Goal: Task Accomplishment & Management: Use online tool/utility

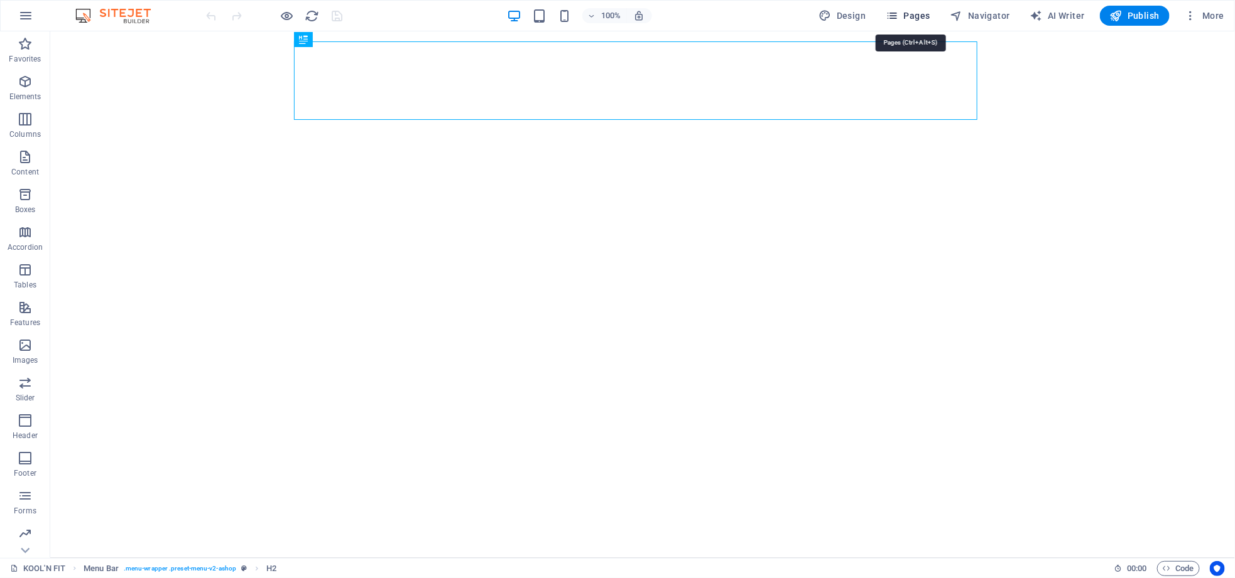
click at [919, 18] on span "Pages" at bounding box center [908, 15] width 44 height 13
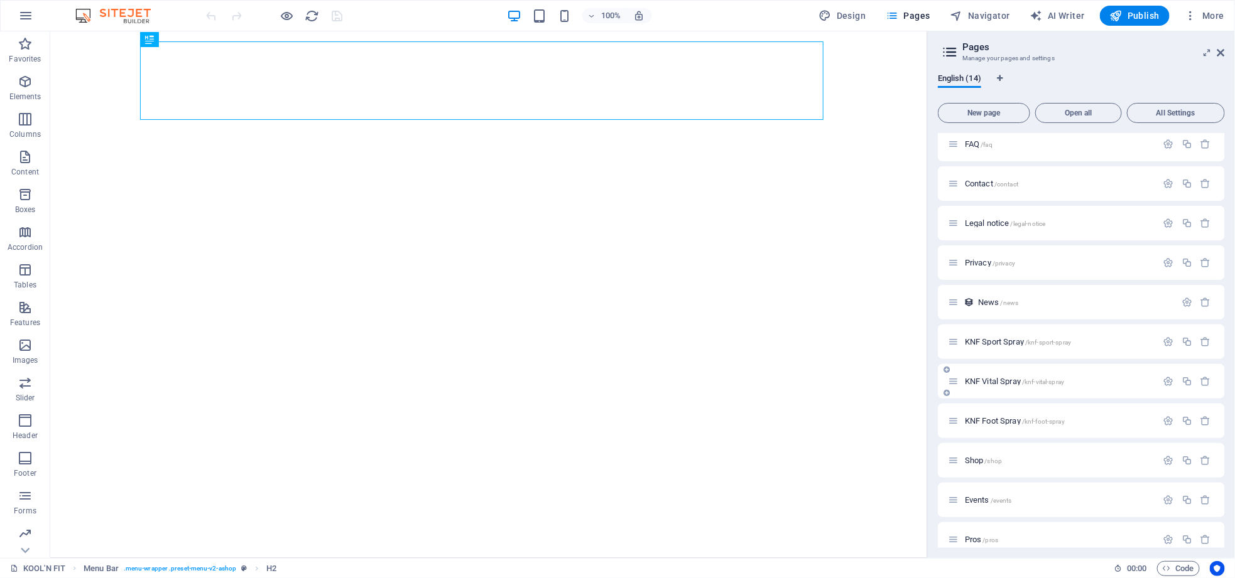
scroll to position [138, 0]
click at [988, 445] on span "/shop" at bounding box center [994, 448] width 18 height 7
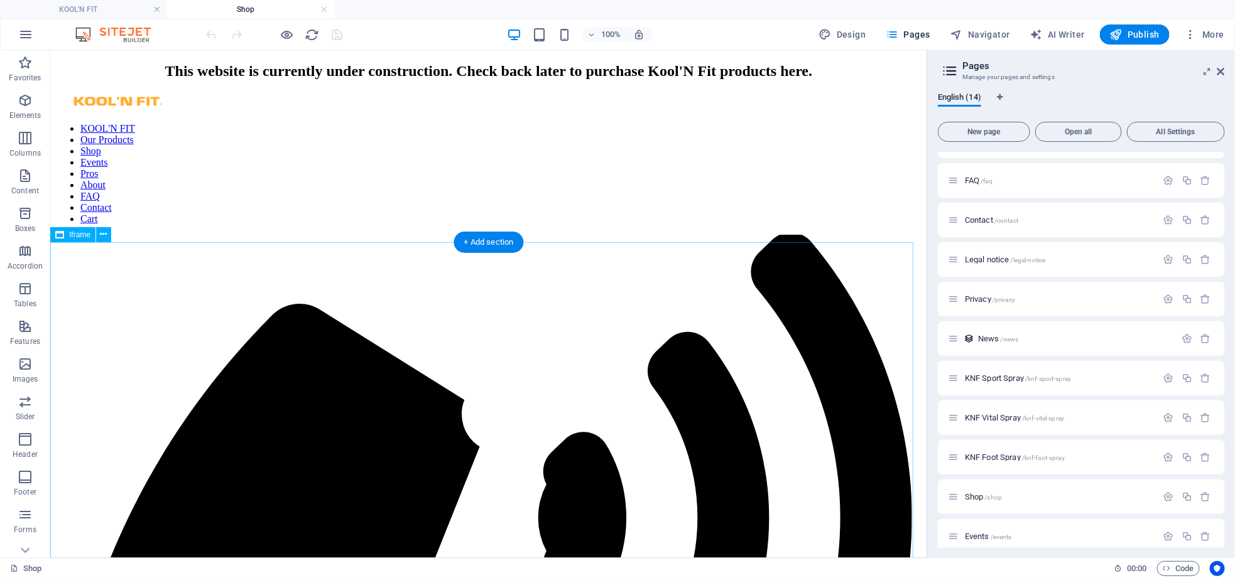
scroll to position [0, 0]
click at [1187, 498] on icon "button" at bounding box center [1186, 497] width 11 height 11
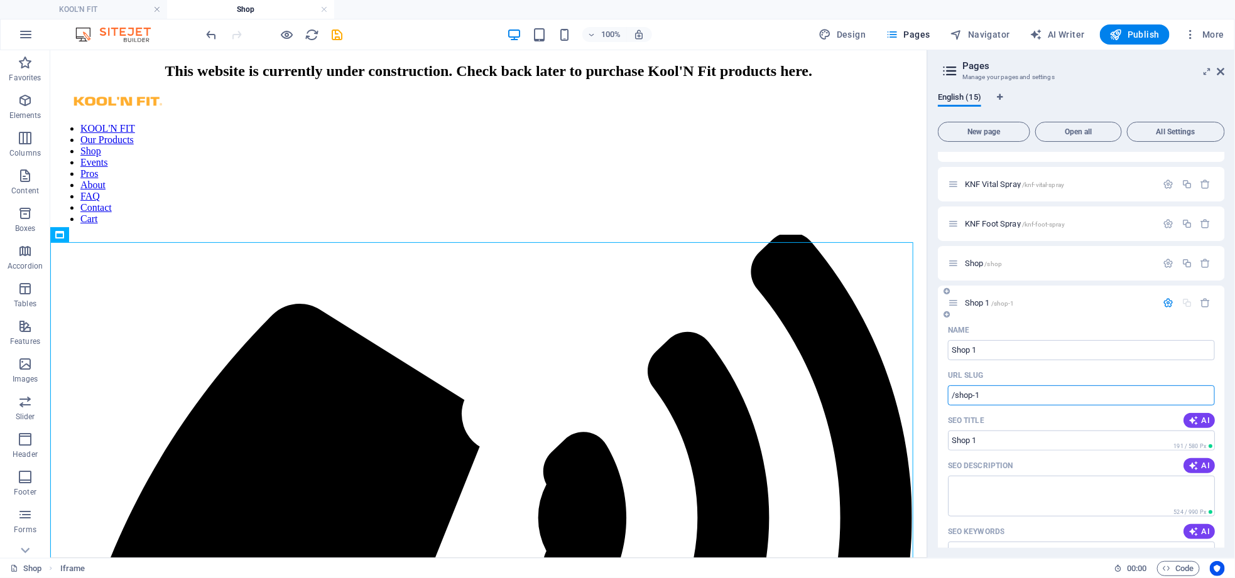
click at [995, 396] on input "/shop-1" at bounding box center [1081, 396] width 267 height 20
click at [982, 347] on input "Shop 1" at bounding box center [1081, 350] width 267 height 20
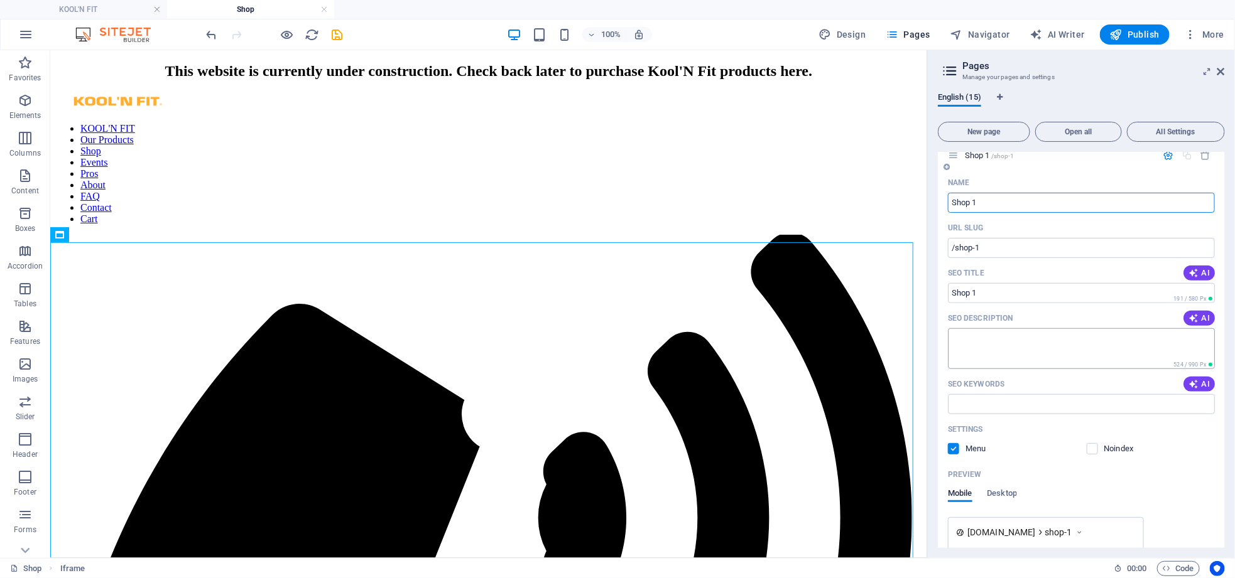
scroll to position [583, 0]
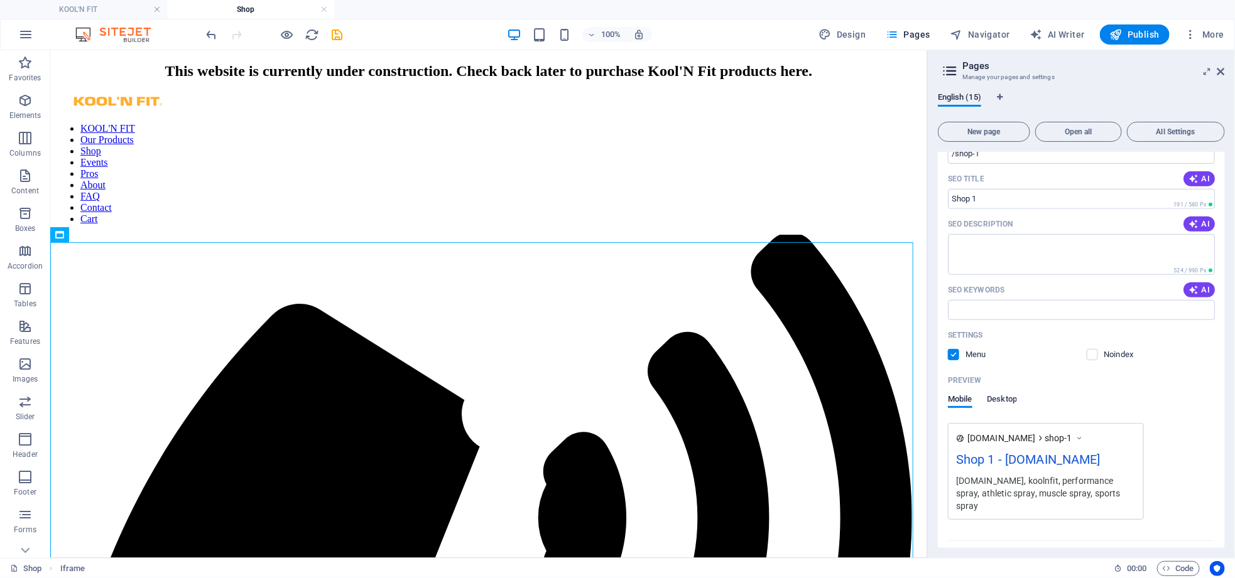
click at [1014, 396] on span "Desktop" at bounding box center [1002, 401] width 30 height 18
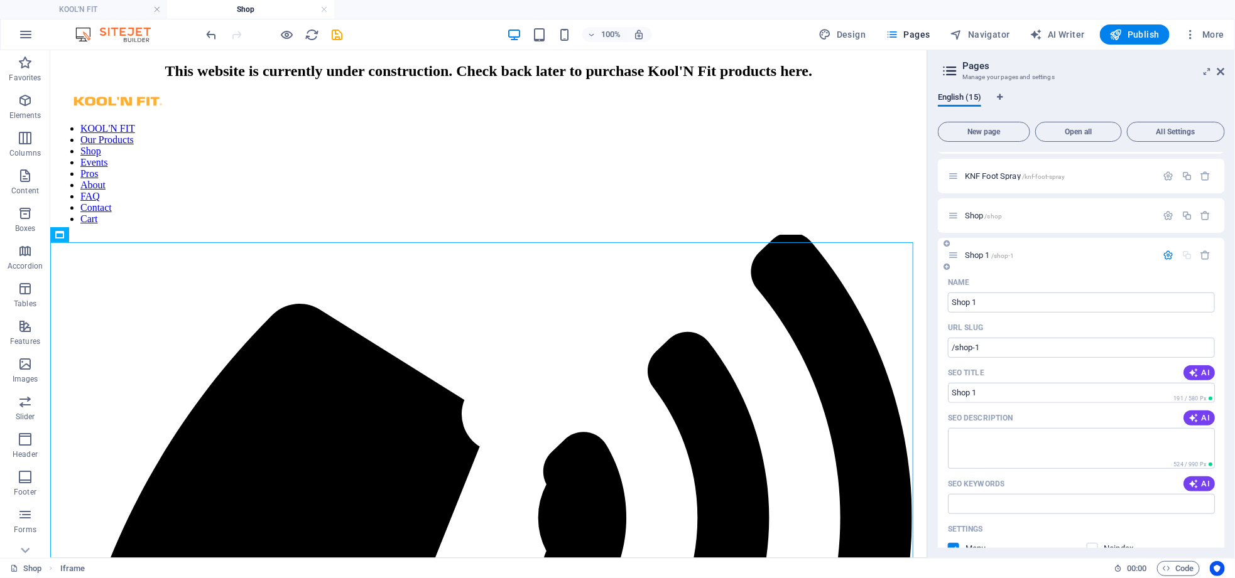
scroll to position [360, 0]
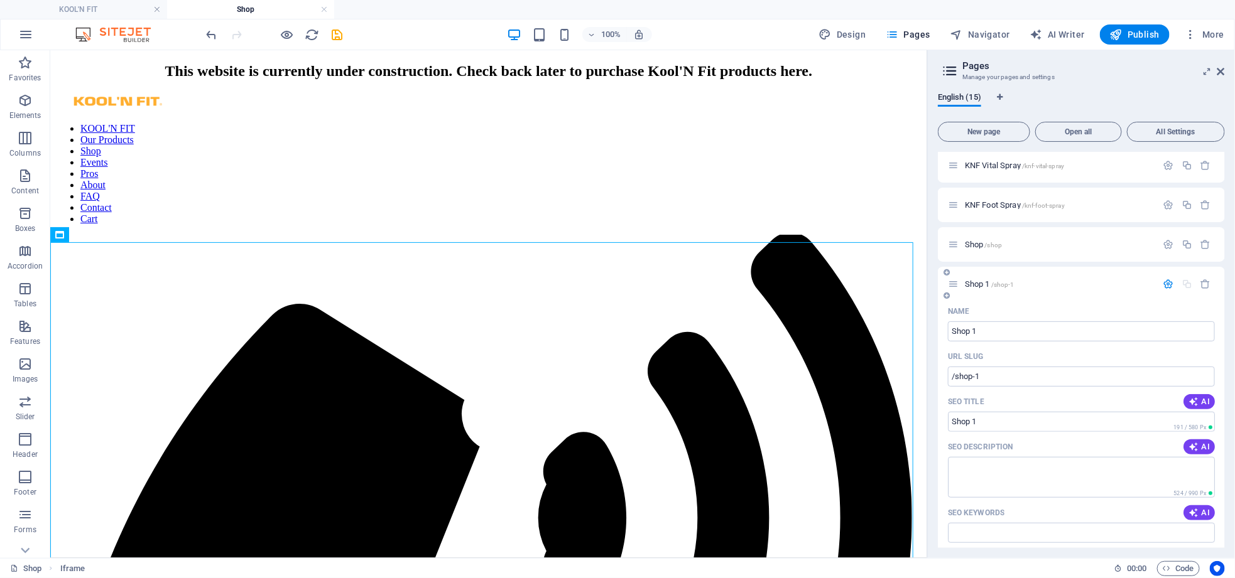
click at [975, 277] on div "Shop 1 /shop-1" at bounding box center [1052, 284] width 209 height 14
click at [975, 286] on span "Shop 1 /shop-1" at bounding box center [990, 283] width 50 height 9
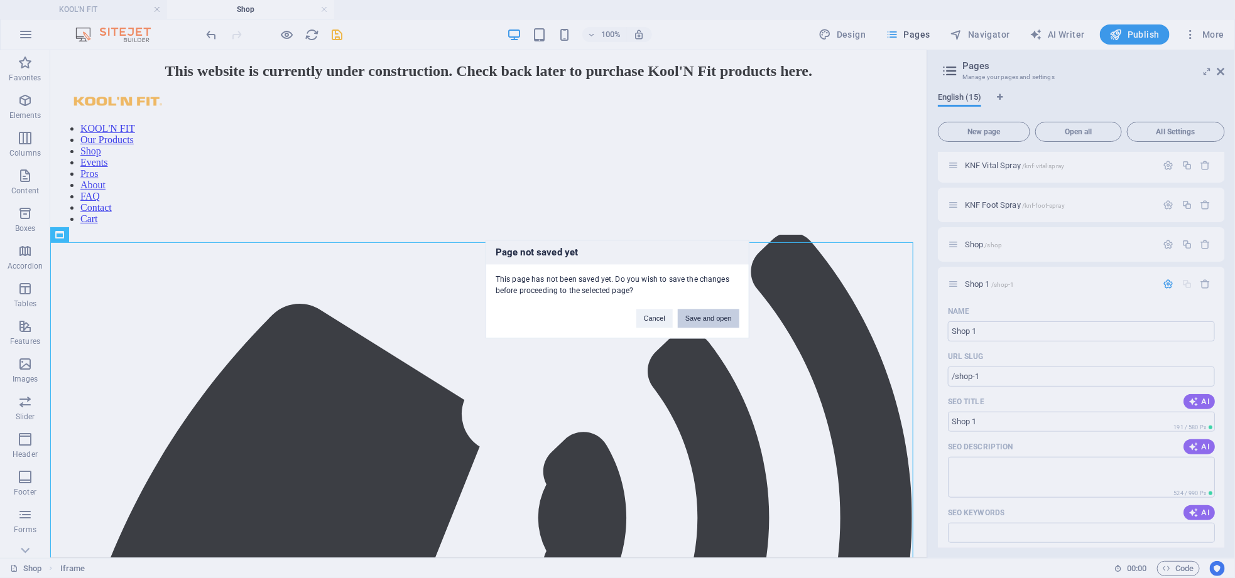
click at [705, 317] on button "Save and open" at bounding box center [709, 318] width 62 height 19
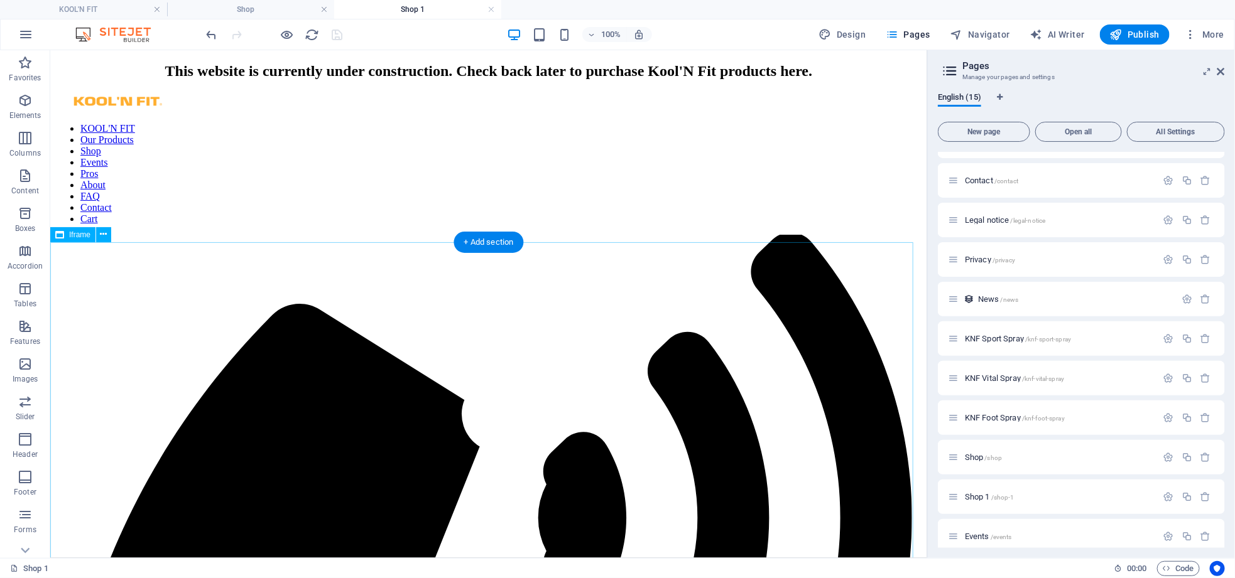
scroll to position [0, 0]
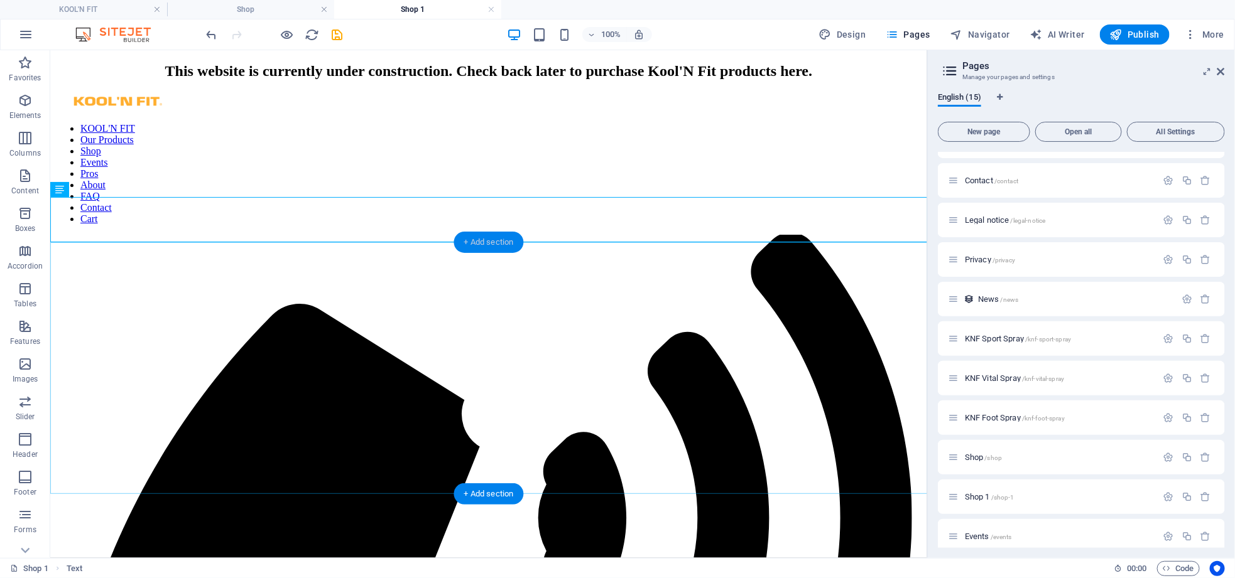
click at [499, 239] on div "+ Add section" at bounding box center [489, 242] width 70 height 21
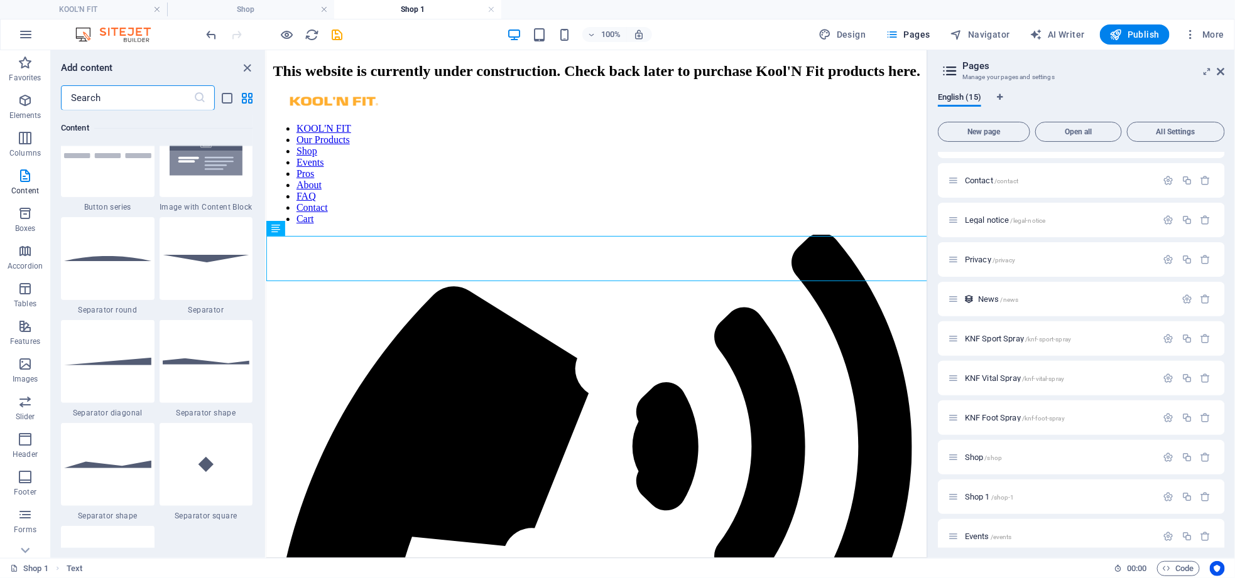
scroll to position [2951, 0]
click at [29, 364] on icon "button" at bounding box center [25, 364] width 15 height 15
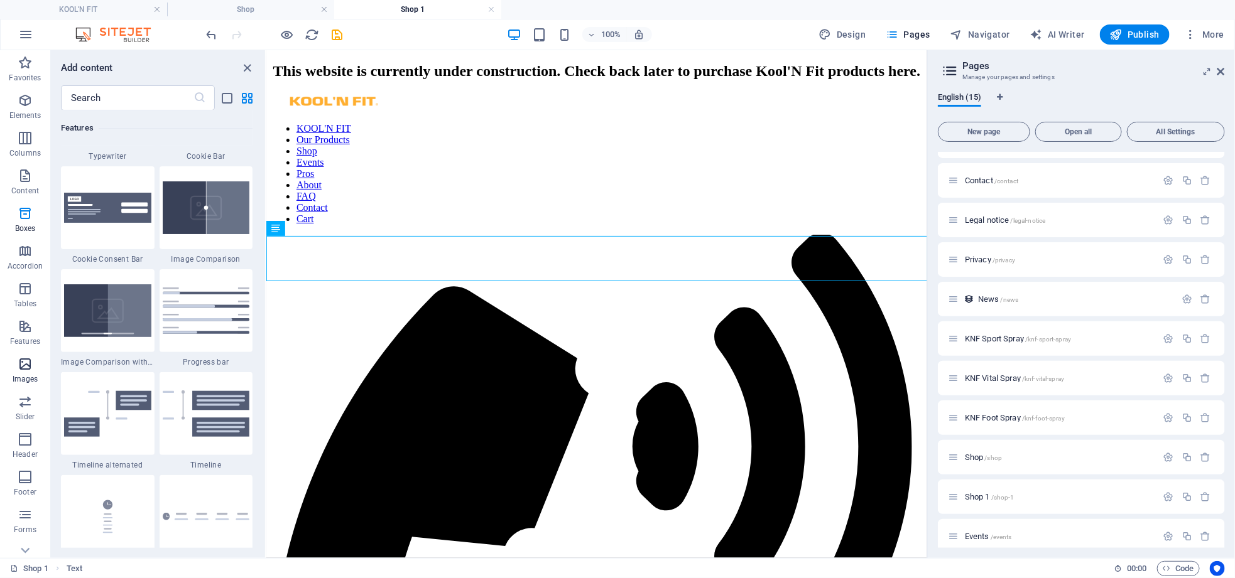
scroll to position [6368, 0]
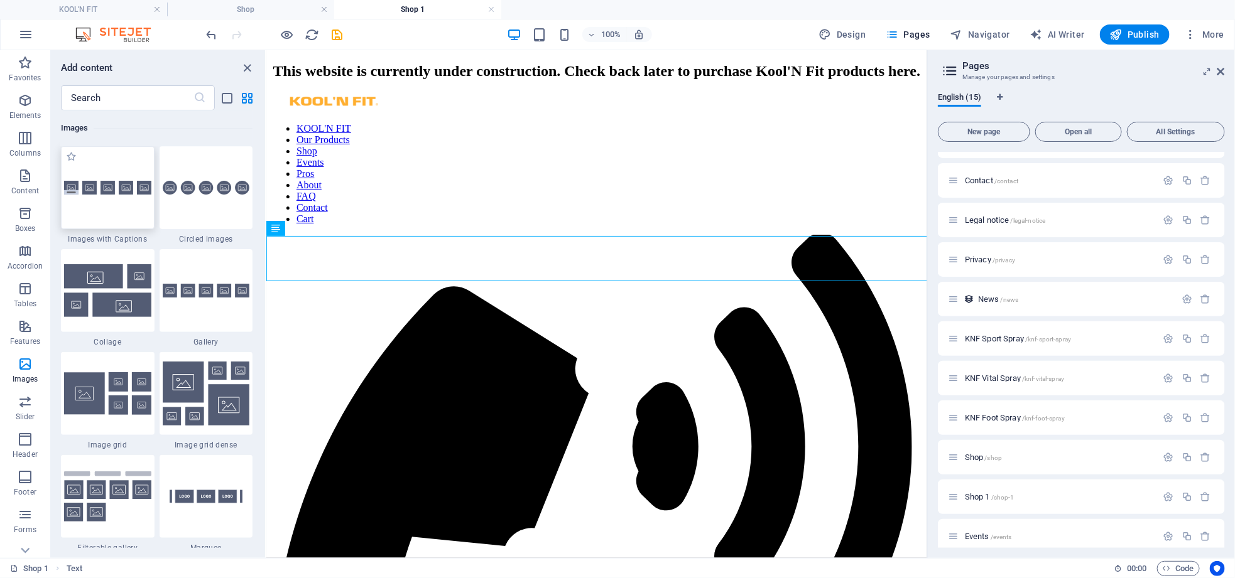
click at [121, 214] on div at bounding box center [108, 187] width 94 height 83
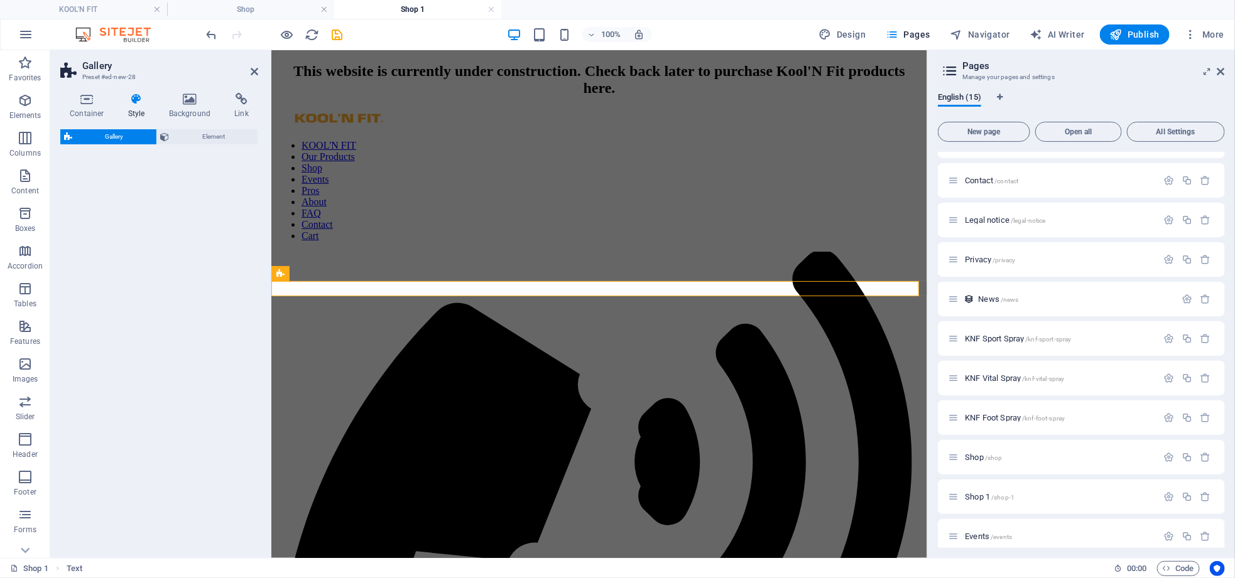
select select "rem"
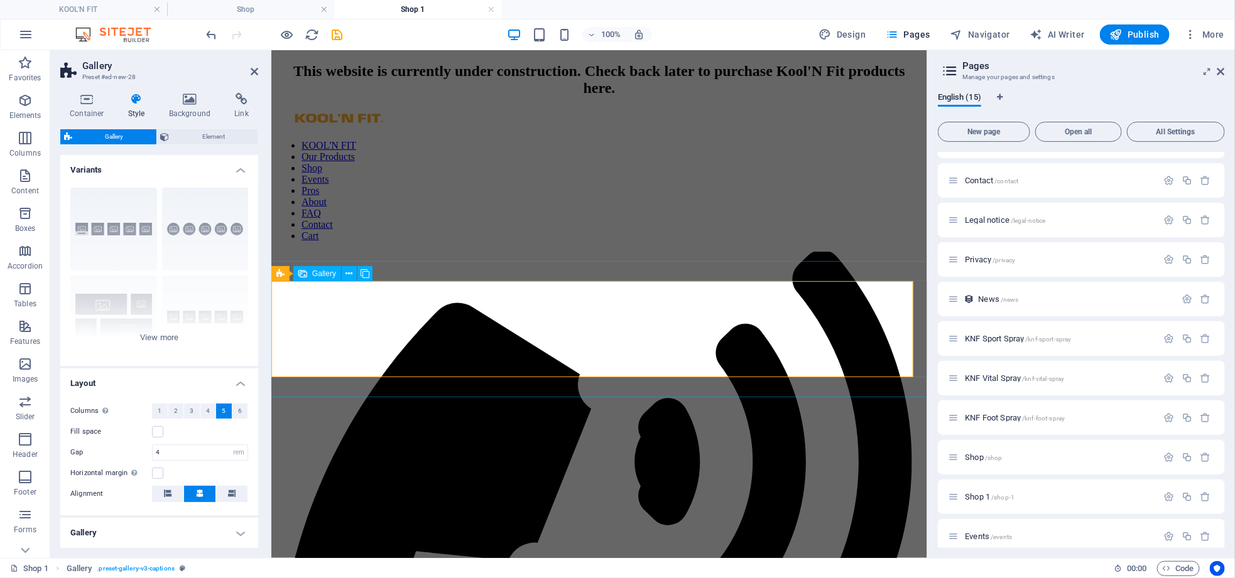
select select "4"
select select "px"
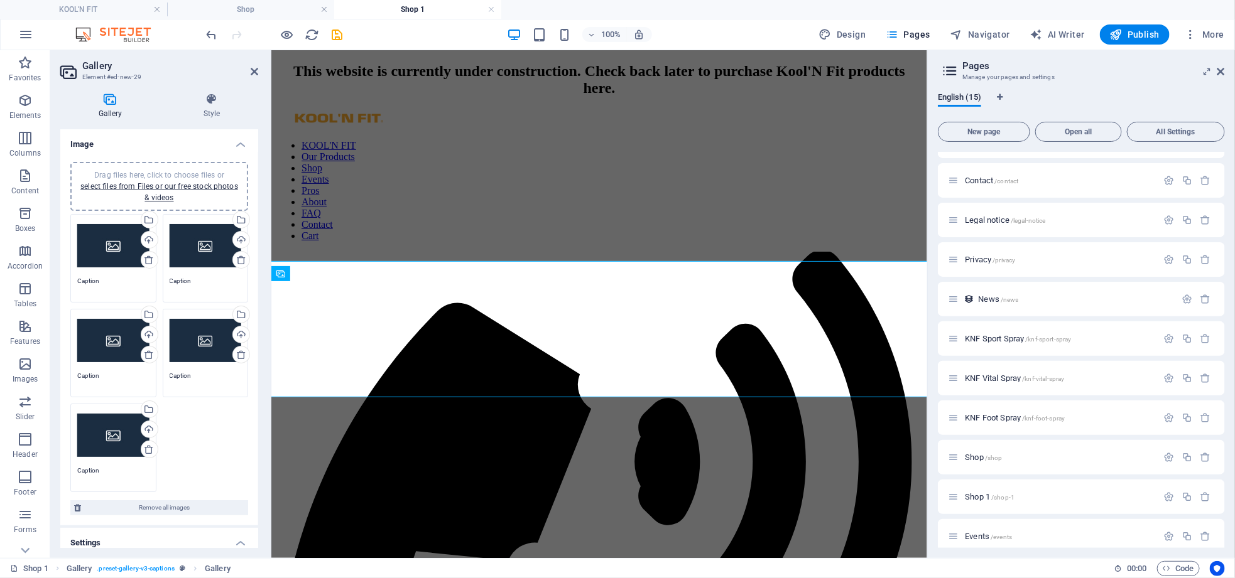
click at [148, 238] on div "Upload" at bounding box center [148, 241] width 19 height 19
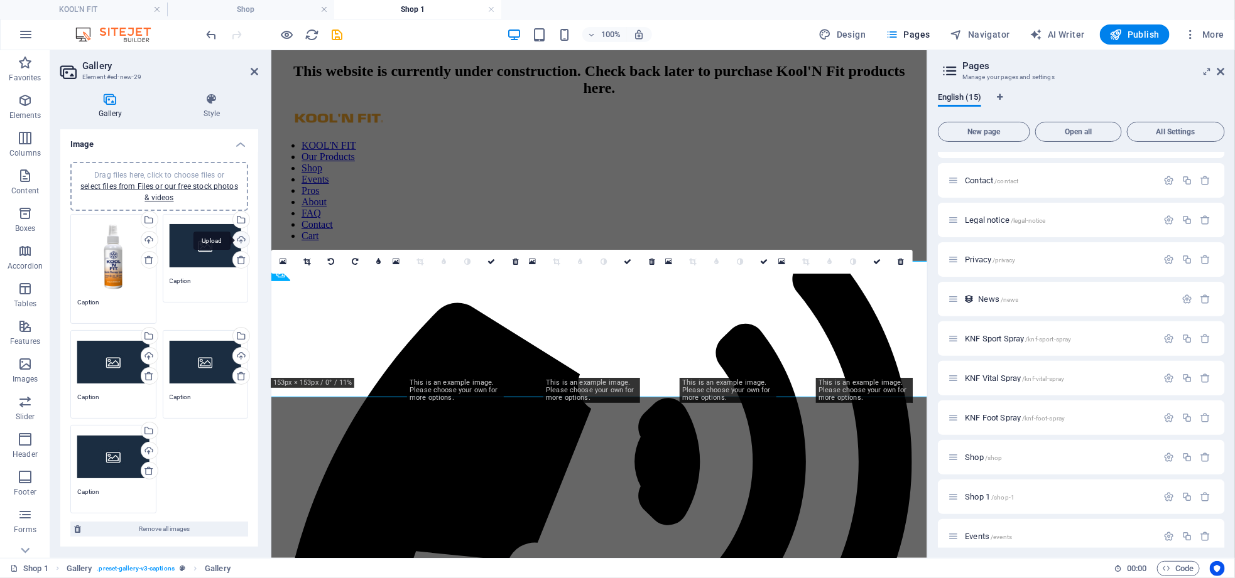
click at [236, 236] on div "Upload" at bounding box center [239, 241] width 19 height 19
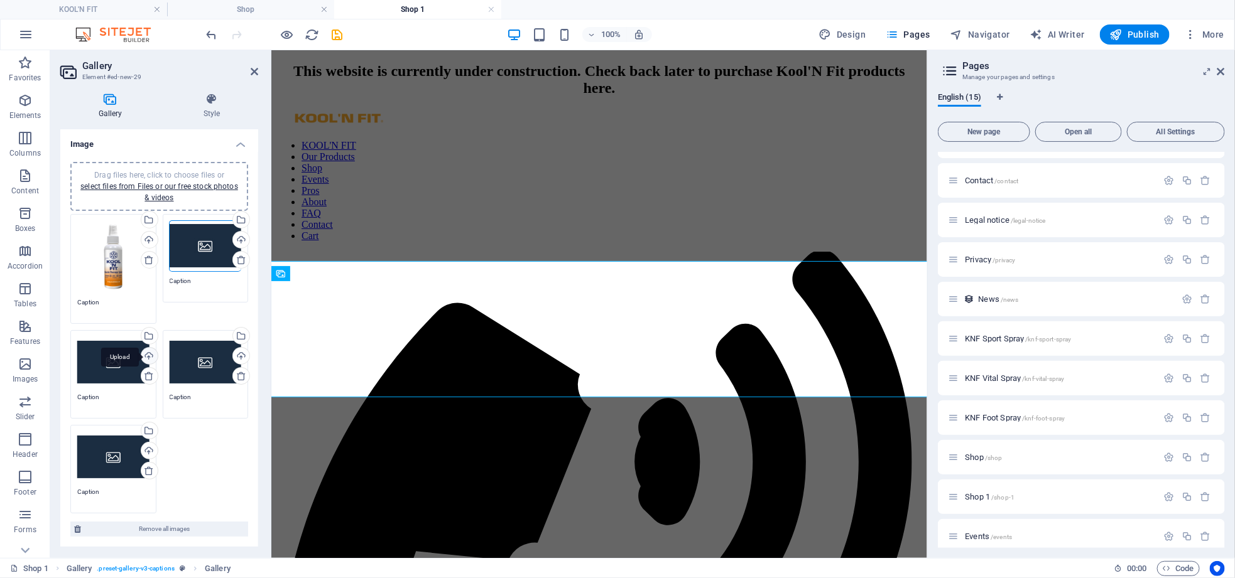
click at [148, 348] on div "Upload" at bounding box center [148, 357] width 19 height 19
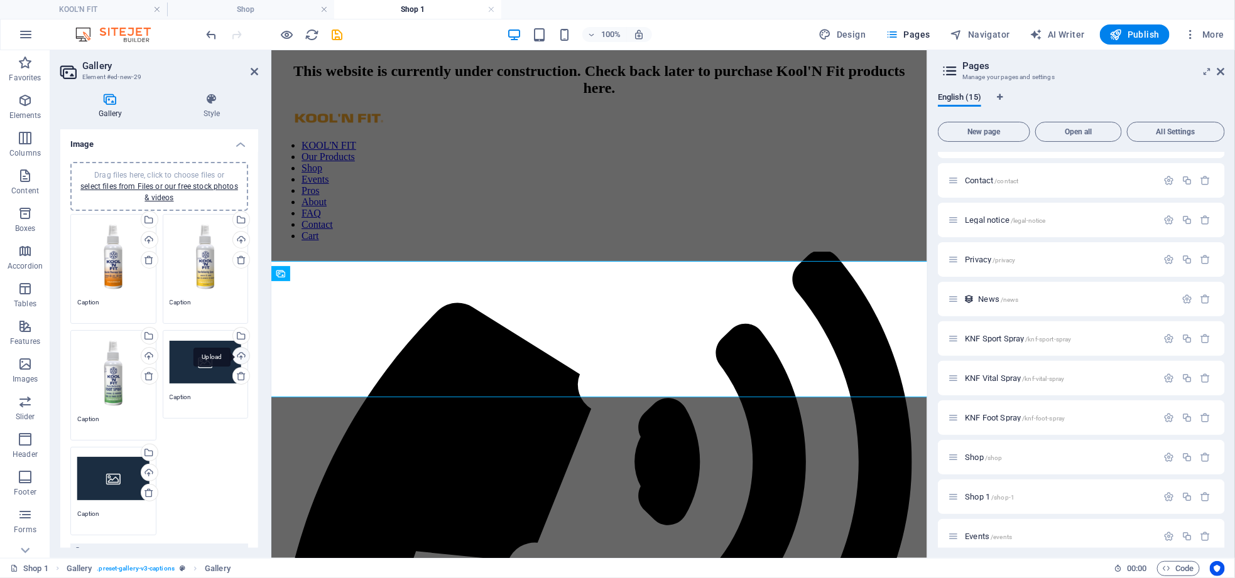
click at [236, 353] on div "Upload" at bounding box center [239, 357] width 19 height 19
click at [145, 467] on div "Upload" at bounding box center [148, 474] width 19 height 19
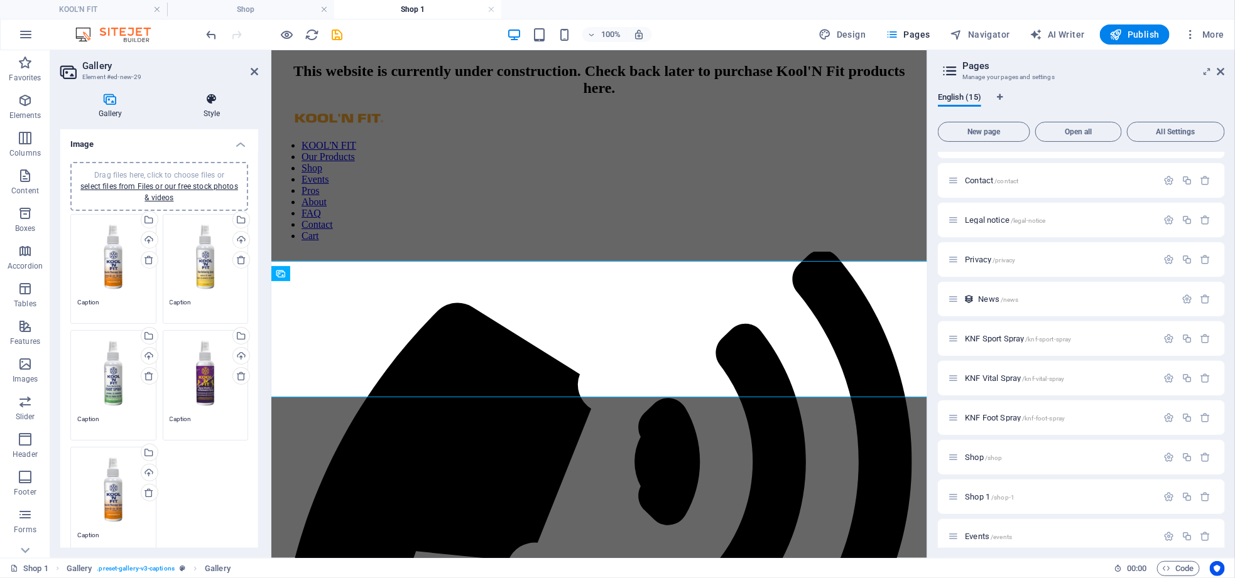
click at [223, 110] on h4 "Style" at bounding box center [211, 106] width 93 height 26
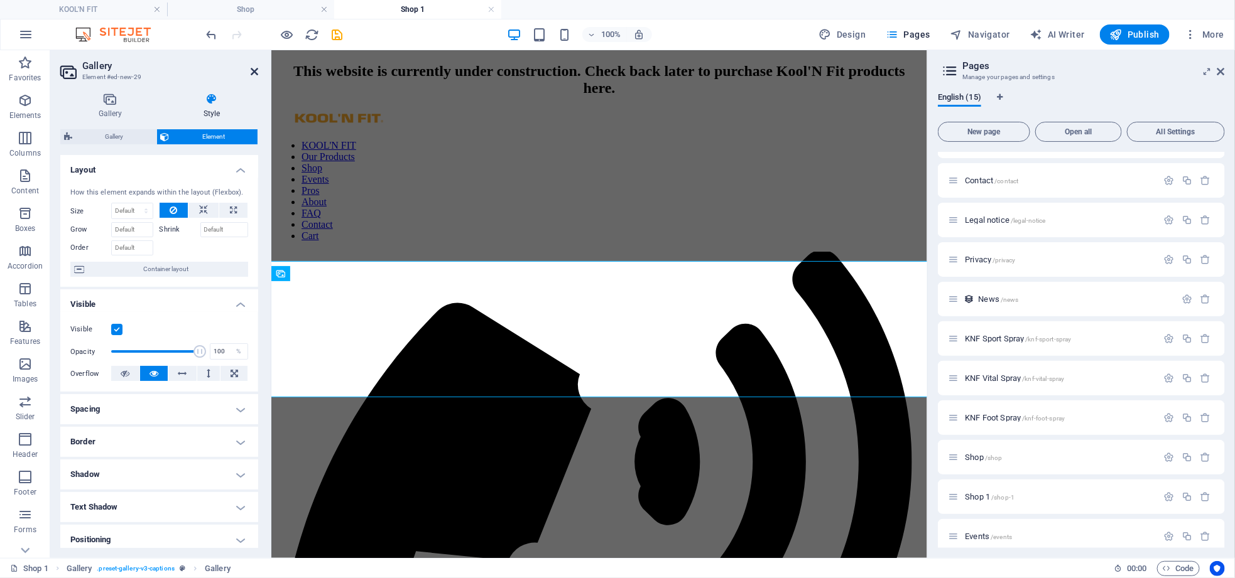
click at [255, 73] on icon at bounding box center [255, 72] width 8 height 10
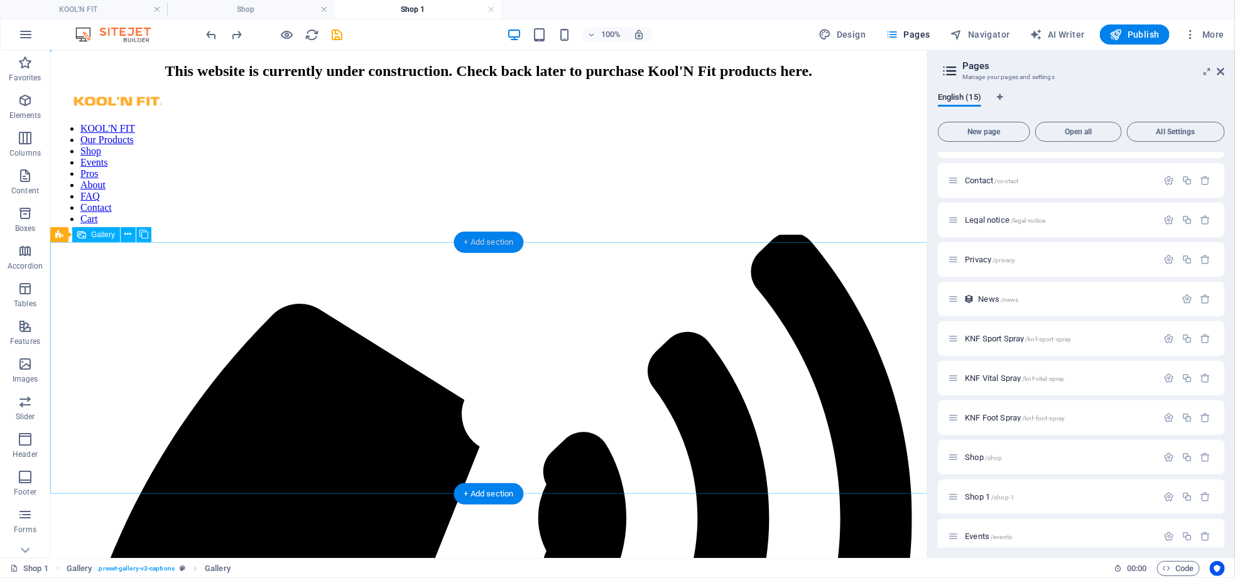
click at [502, 237] on div "+ Add section" at bounding box center [489, 242] width 70 height 21
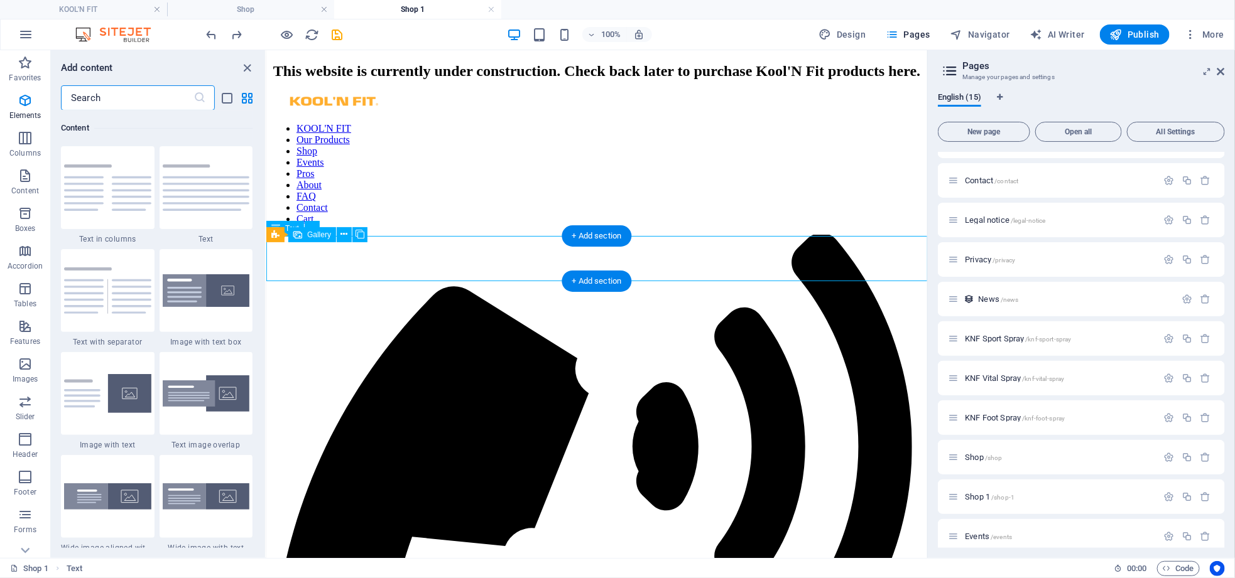
scroll to position [2197, 0]
click at [587, 279] on div "+ Add section" at bounding box center [597, 281] width 70 height 21
click at [36, 221] on span "Boxes" at bounding box center [25, 221] width 50 height 30
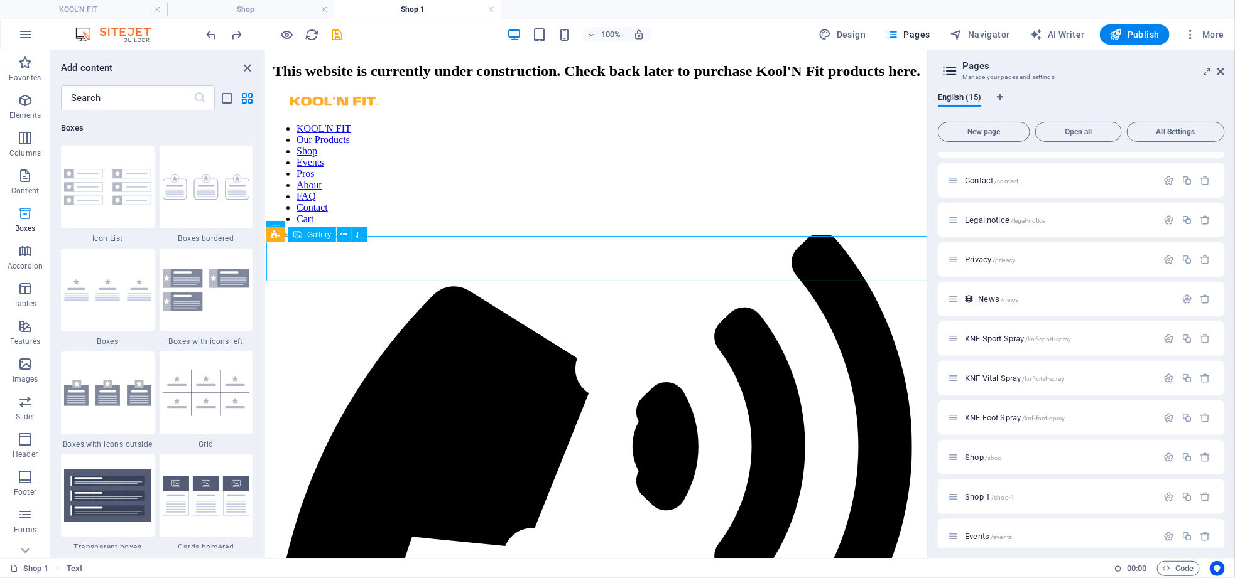
scroll to position [3465, 0]
click at [23, 362] on icon "button" at bounding box center [25, 364] width 15 height 15
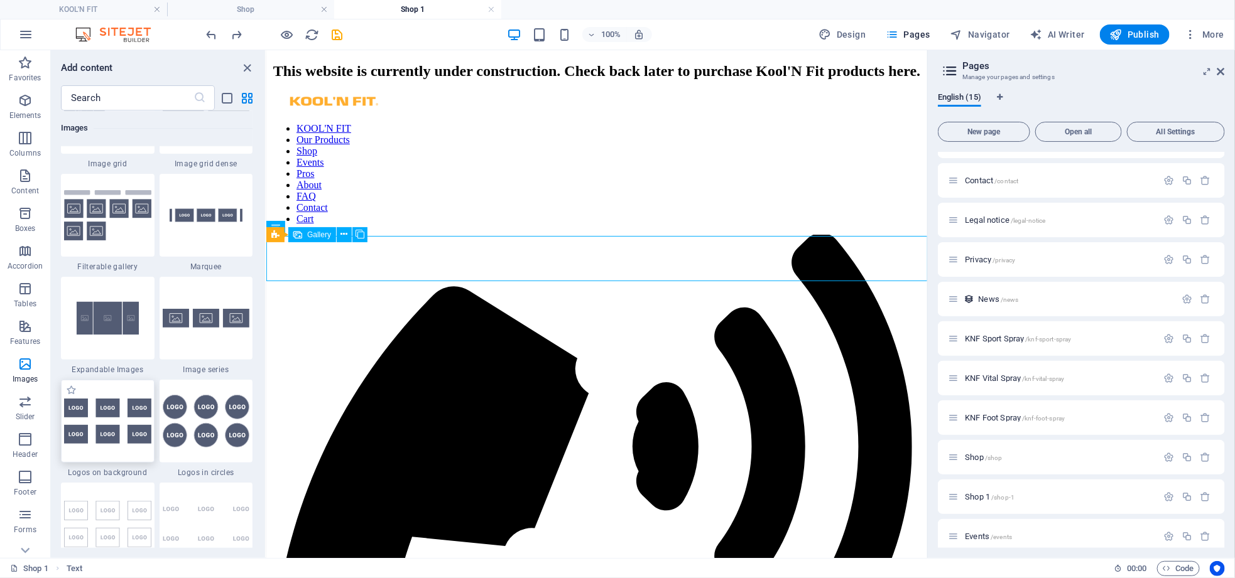
scroll to position [6555, 0]
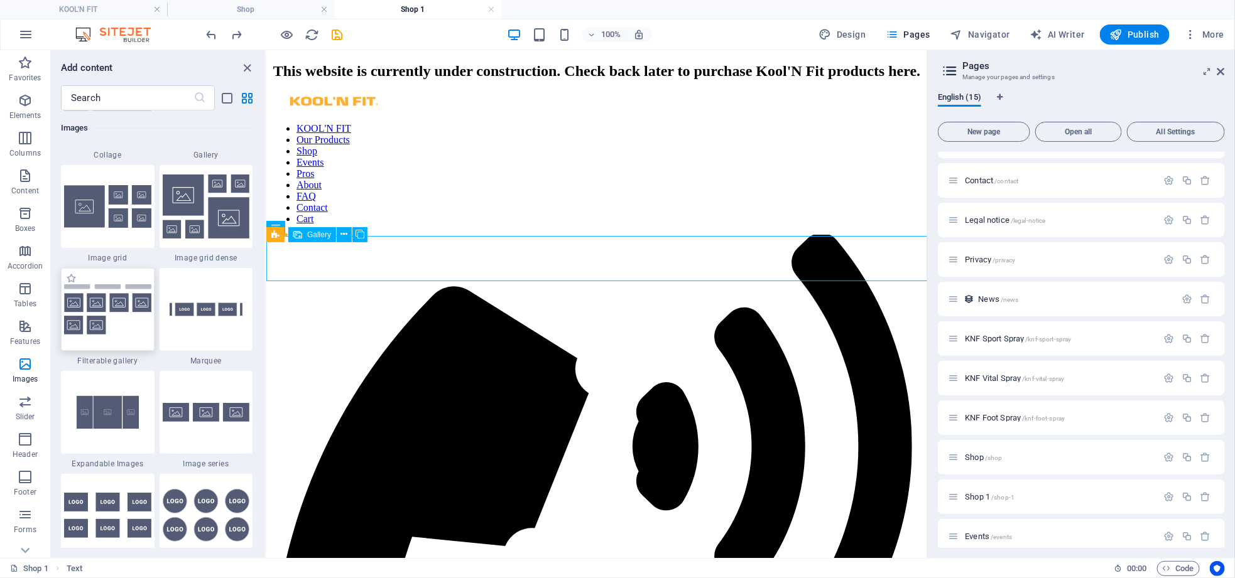
click at [110, 325] on img at bounding box center [107, 309] width 87 height 51
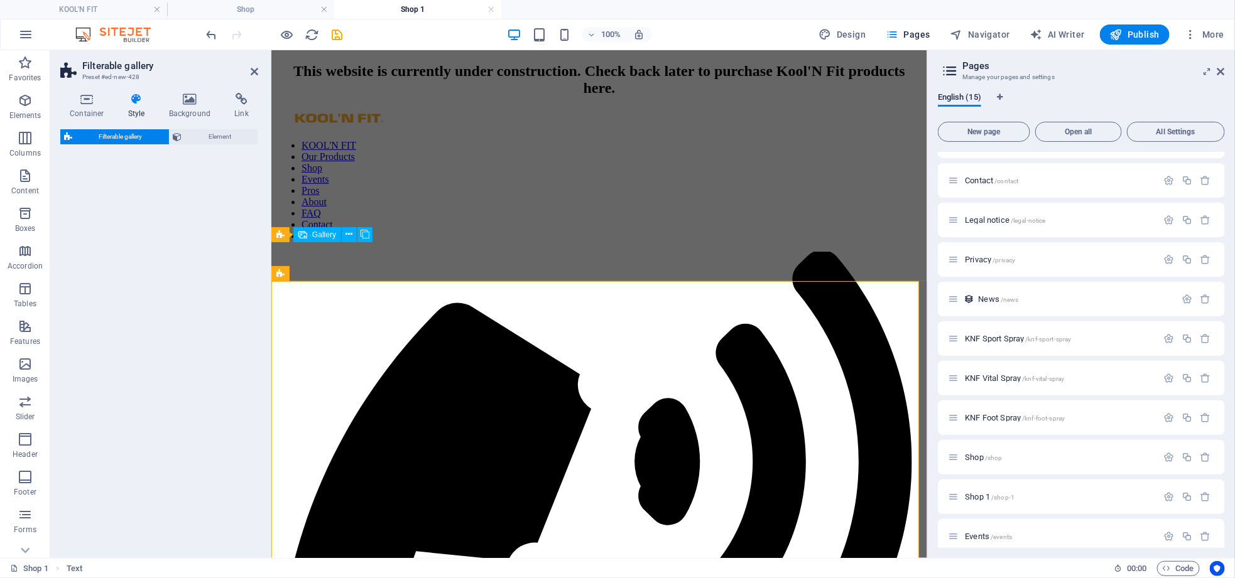
select select "rem"
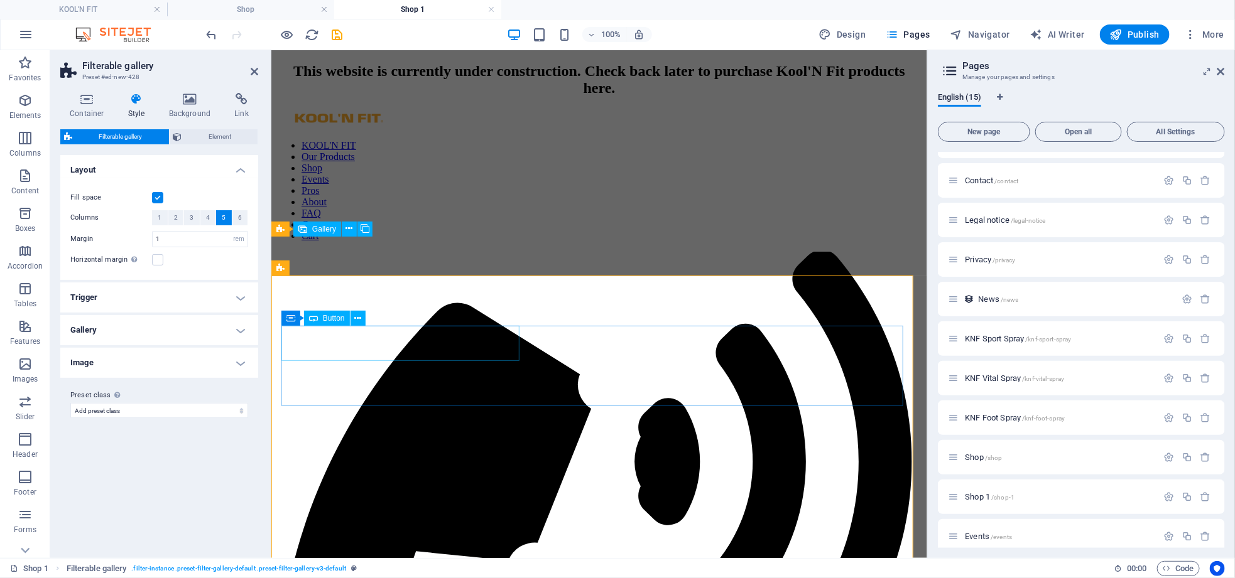
scroll to position [94, 0]
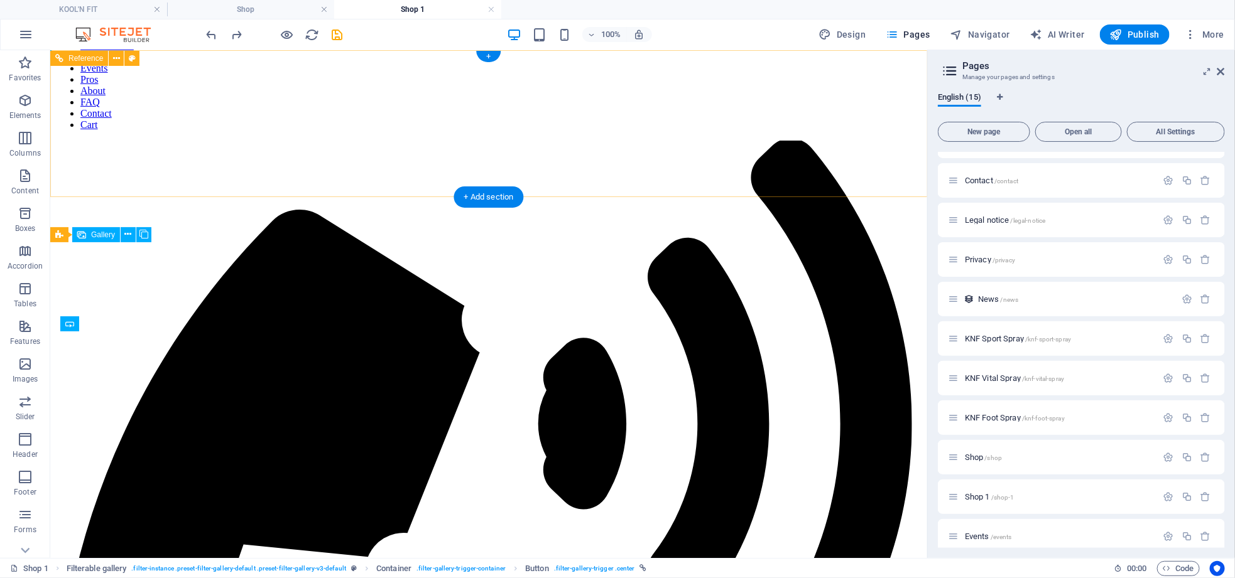
scroll to position [0, 0]
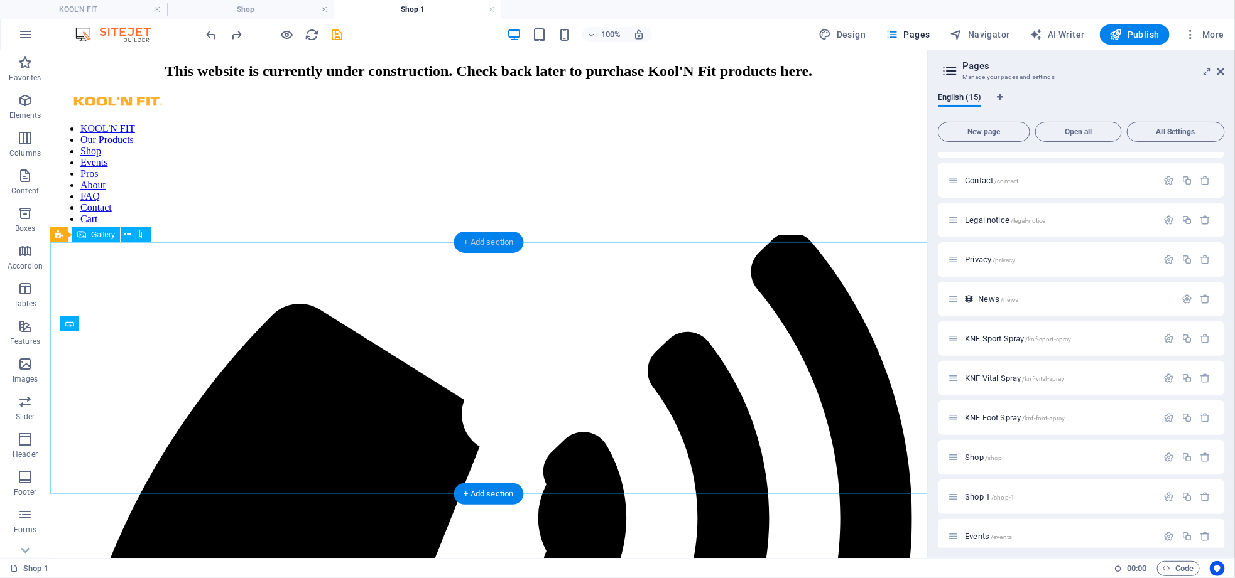
click at [505, 238] on div "+ Add section" at bounding box center [489, 242] width 70 height 21
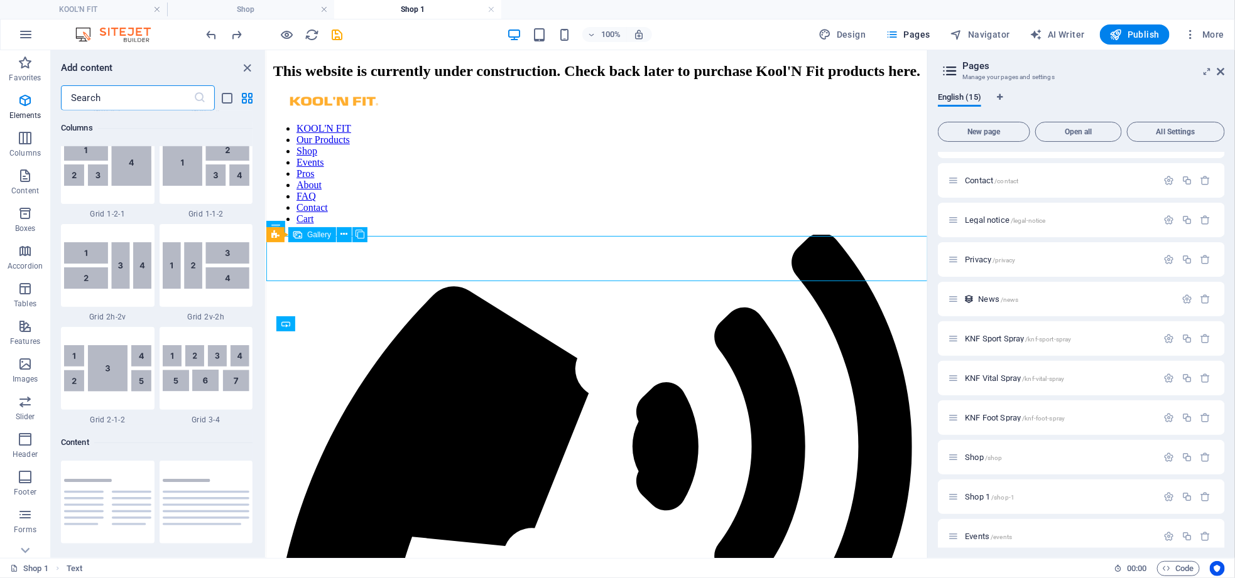
scroll to position [2197, 0]
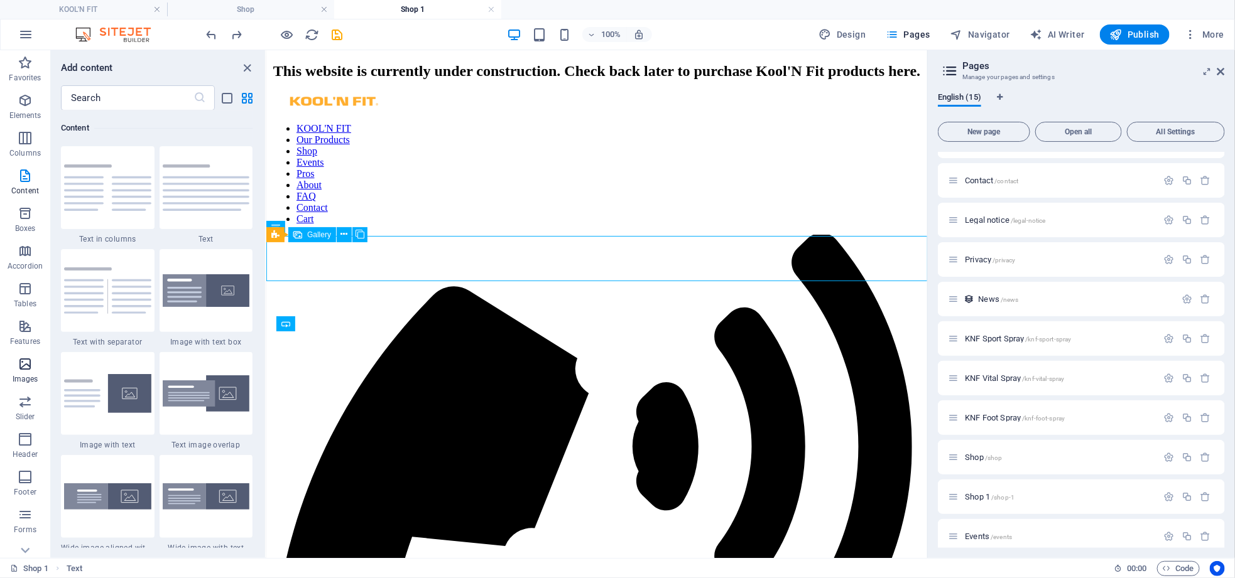
click at [29, 364] on icon "button" at bounding box center [25, 364] width 15 height 15
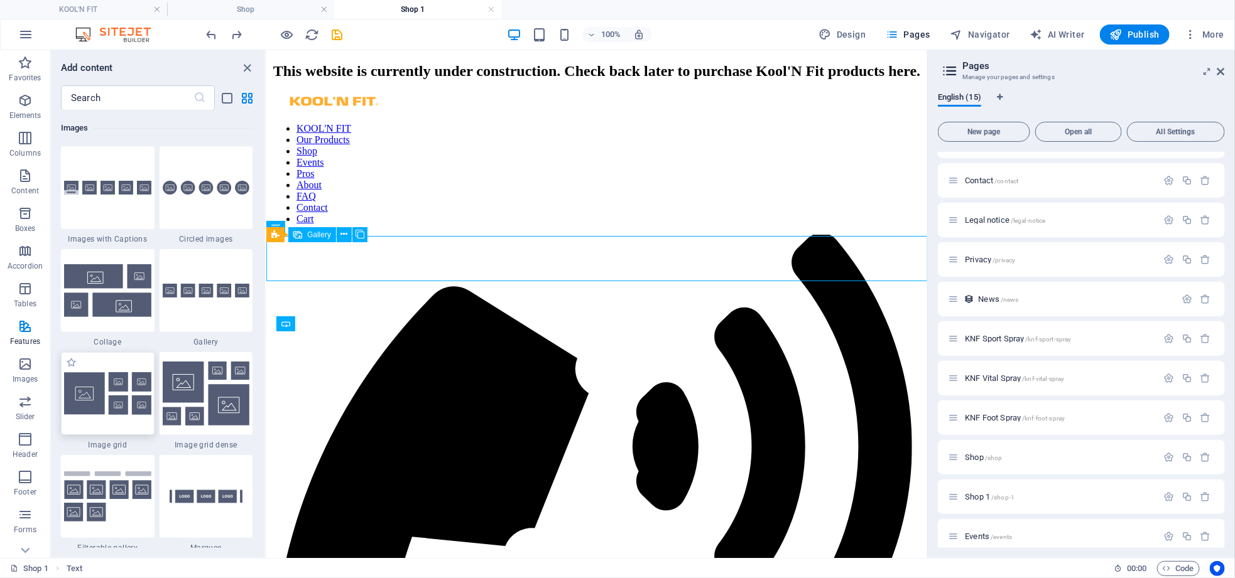
scroll to position [6274, 0]
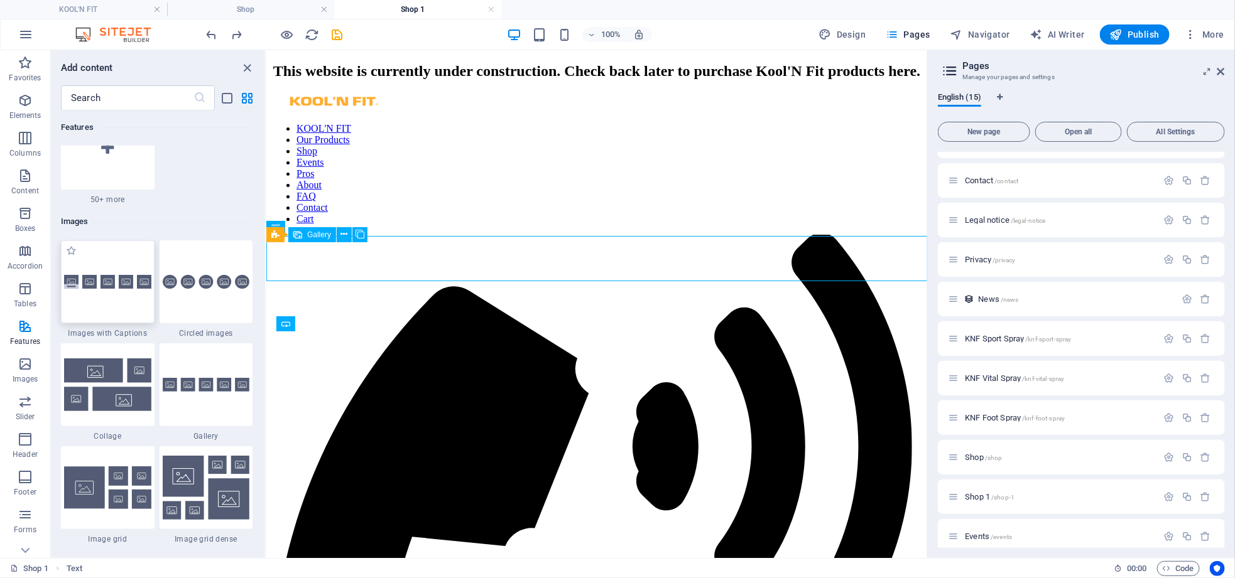
click at [119, 291] on div at bounding box center [108, 282] width 94 height 83
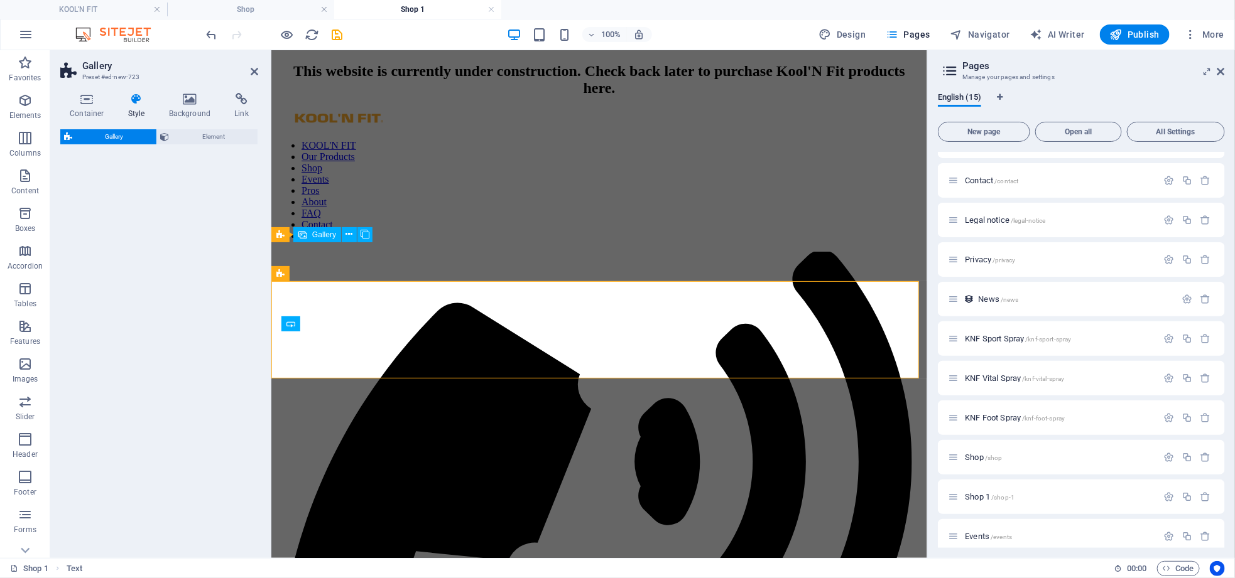
select select "rem"
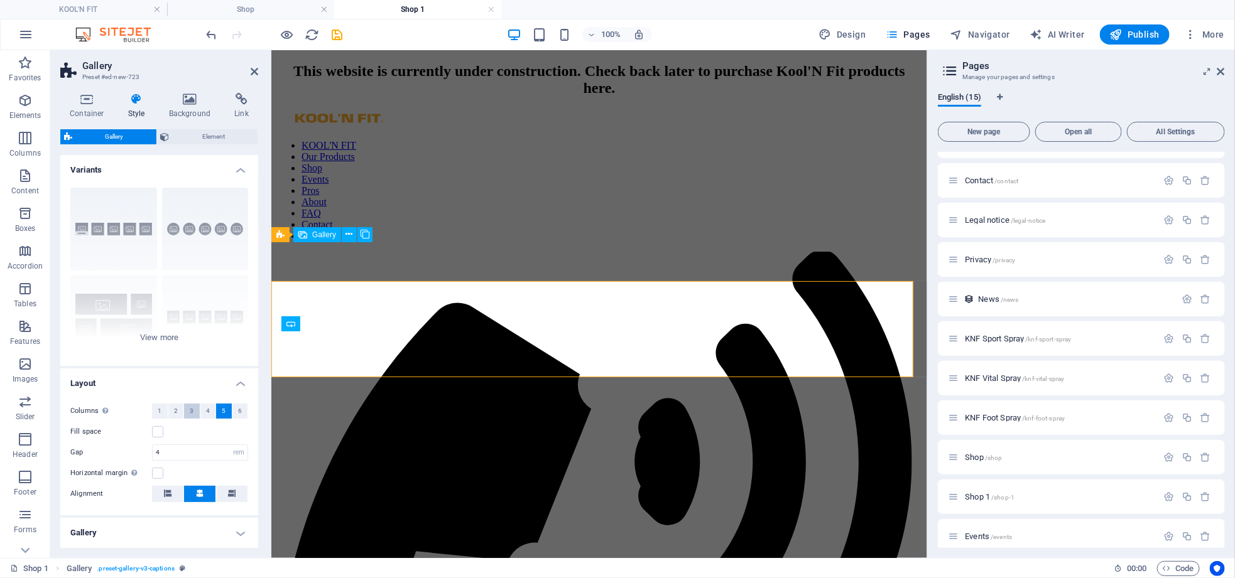
click at [190, 409] on span "3" at bounding box center [192, 411] width 4 height 15
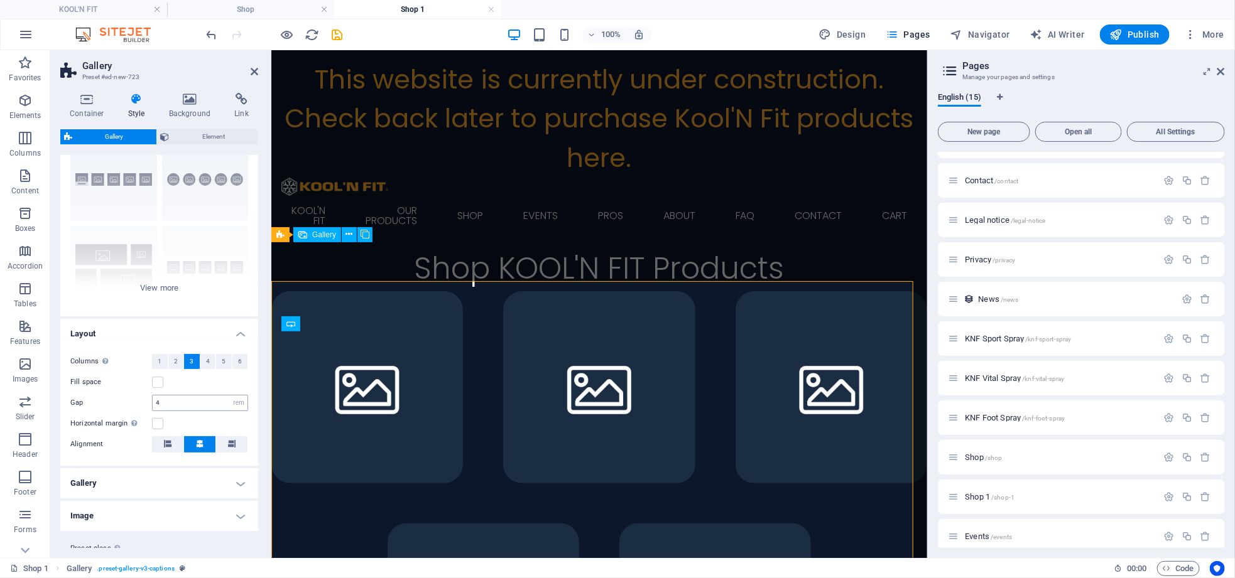
scroll to position [82, 0]
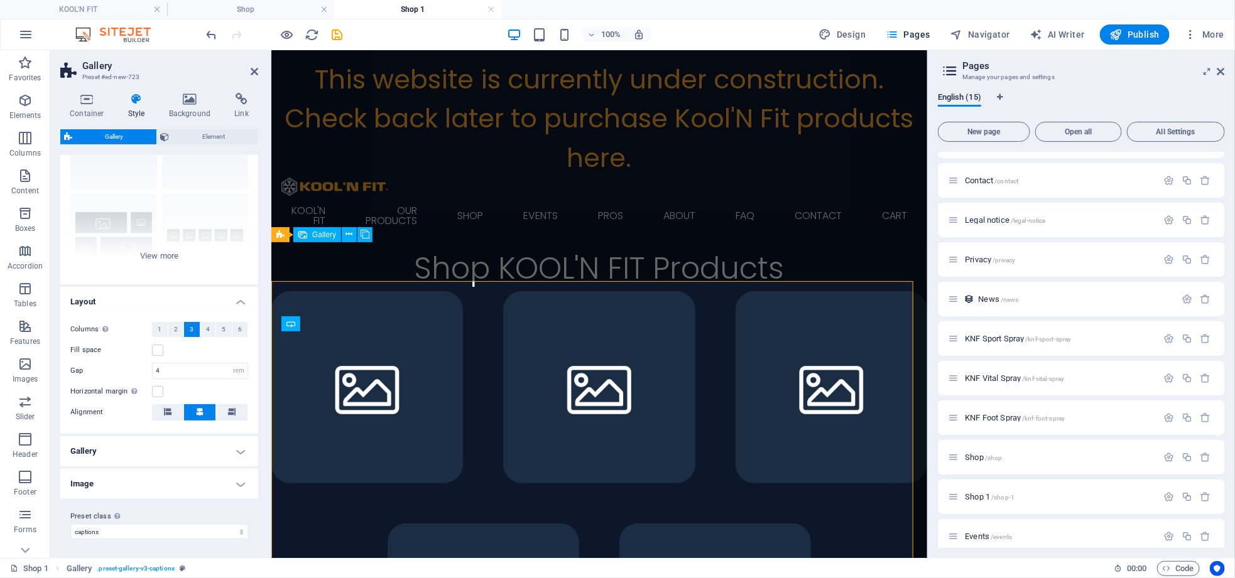
click at [198, 454] on h4 "Gallery" at bounding box center [159, 451] width 198 height 30
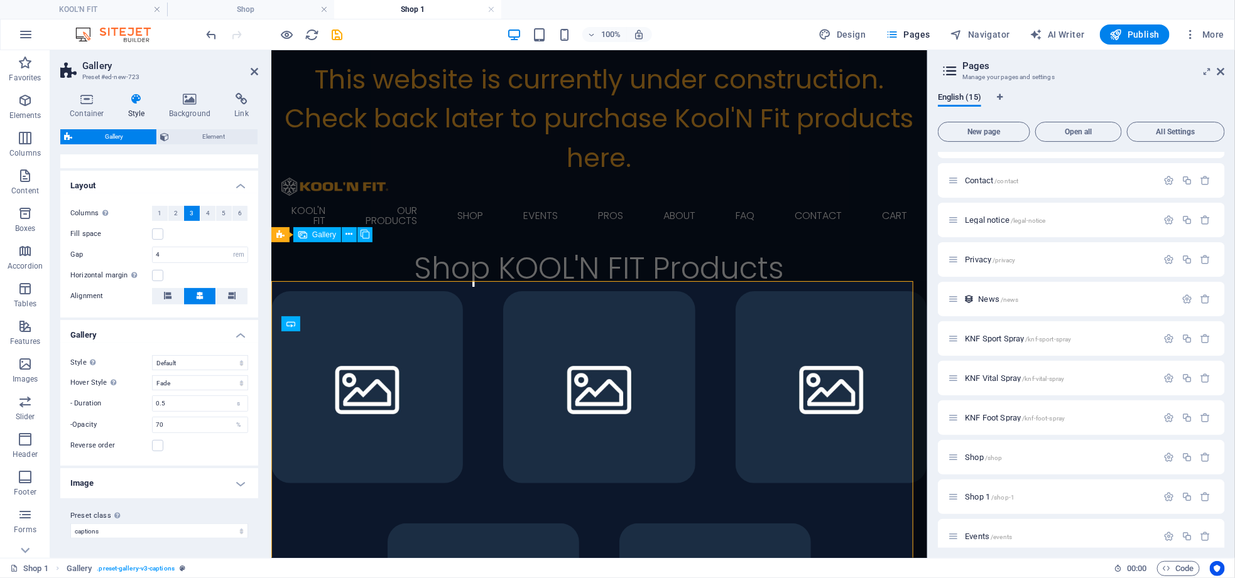
scroll to position [198, 0]
click at [197, 479] on h4 "Image" at bounding box center [159, 483] width 198 height 30
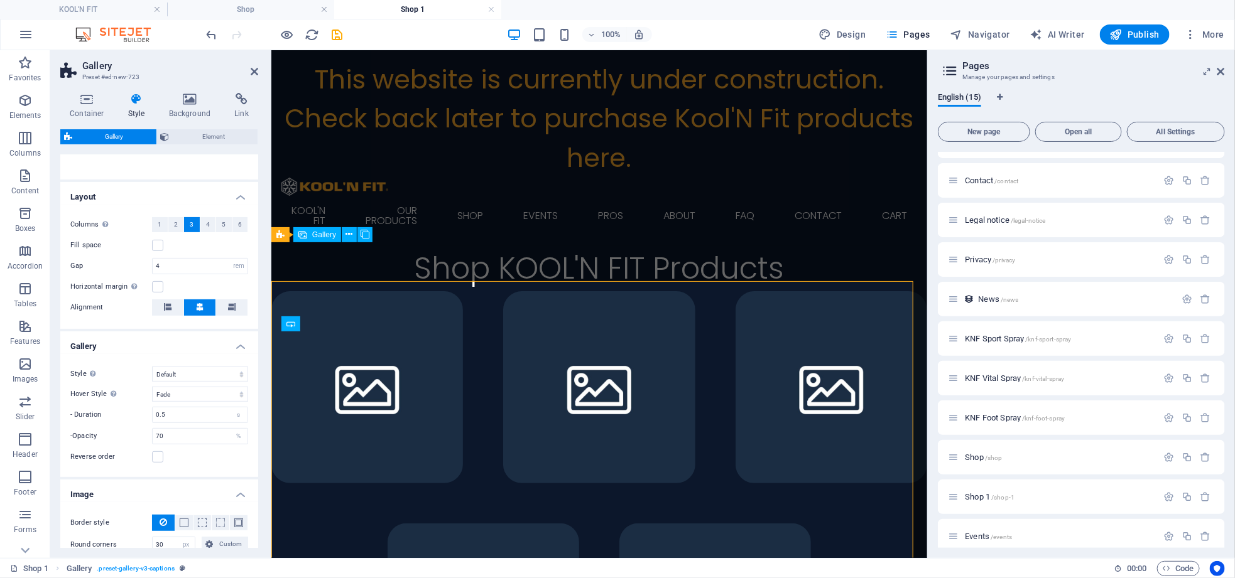
scroll to position [0, 0]
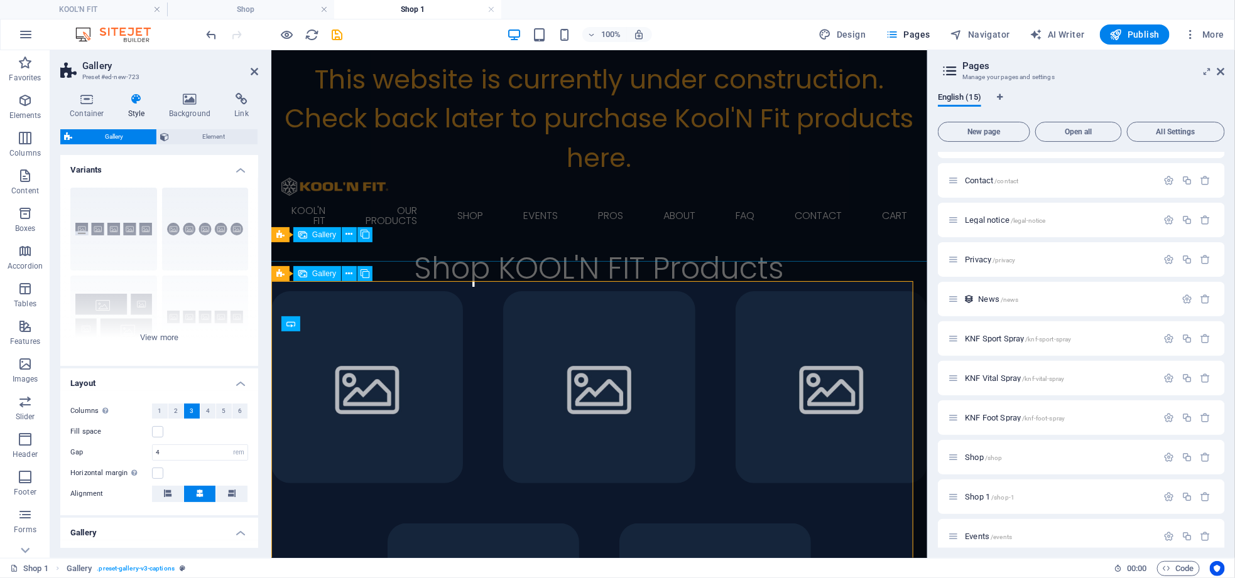
click at [318, 387] on li at bounding box center [367, 387] width 192 height 192
click at [347, 346] on li at bounding box center [367, 387] width 192 height 192
select select "4"
select select "px"
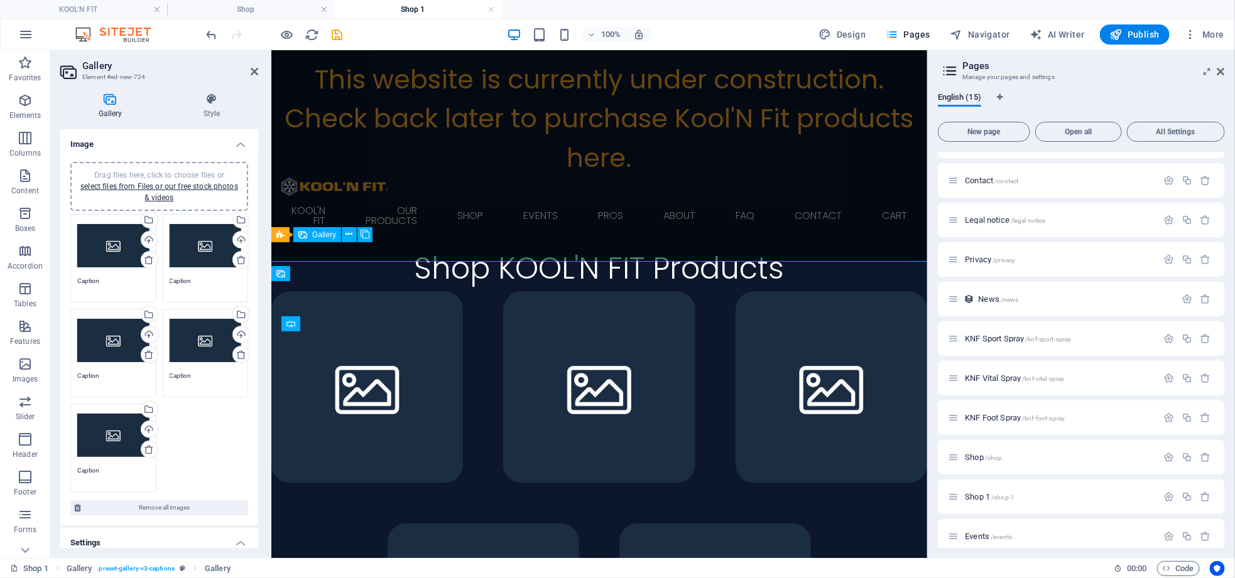
click at [109, 455] on div "Drag files here, click to choose files or select files from Files or our free s…" at bounding box center [113, 436] width 72 height 50
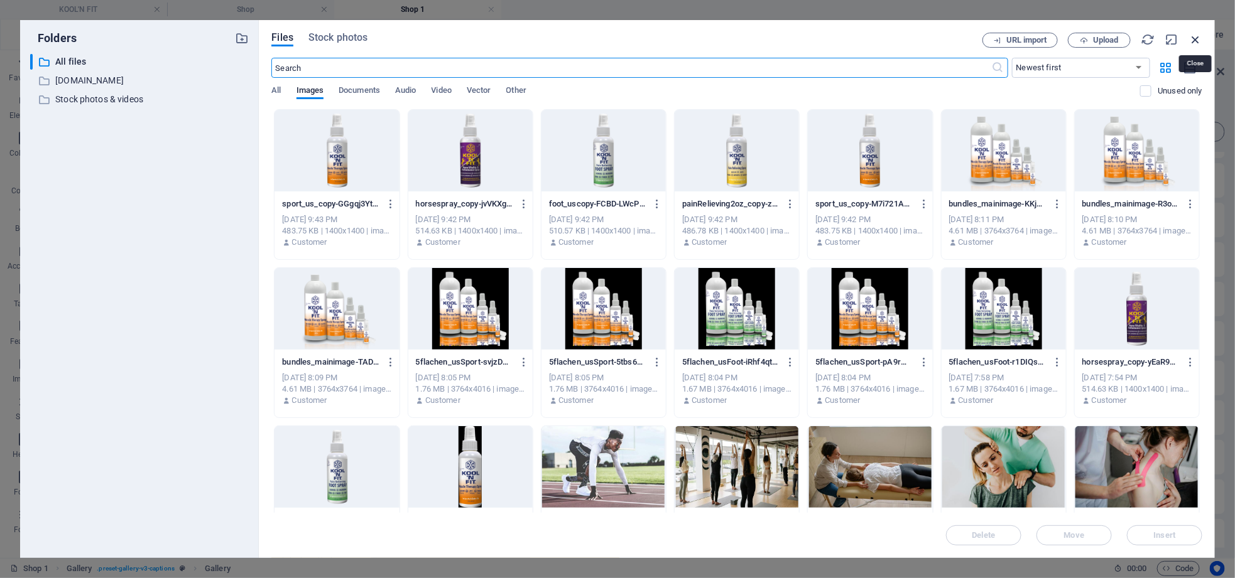
click at [1196, 36] on icon "button" at bounding box center [1195, 40] width 14 height 14
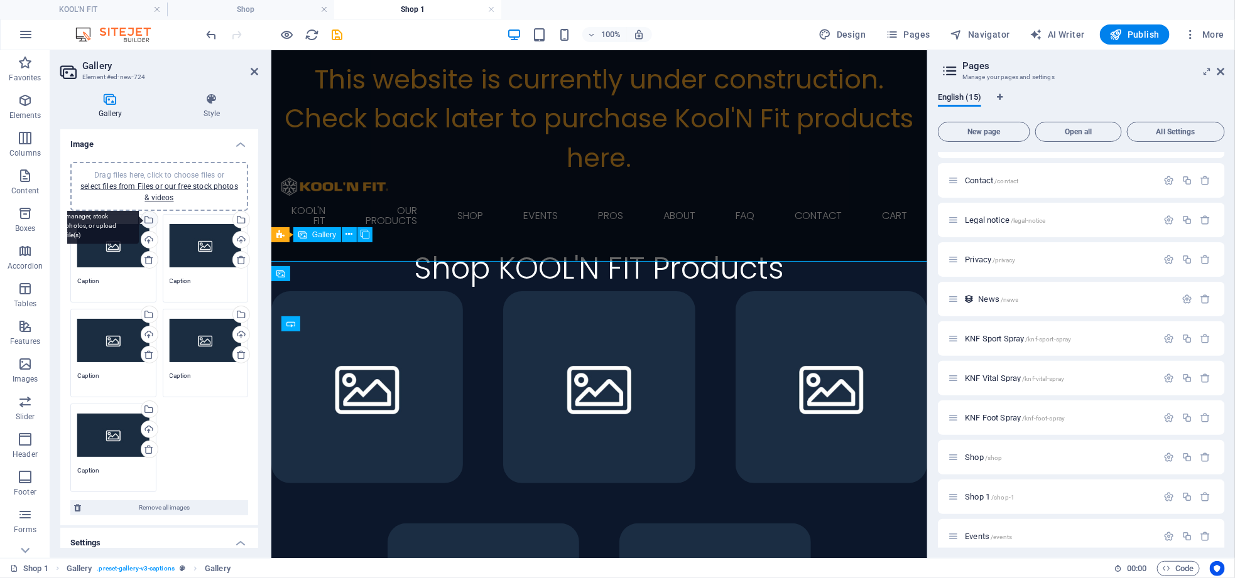
click at [147, 220] on div "Select files from the file manager, stock photos, or upload file(s)" at bounding box center [148, 221] width 19 height 19
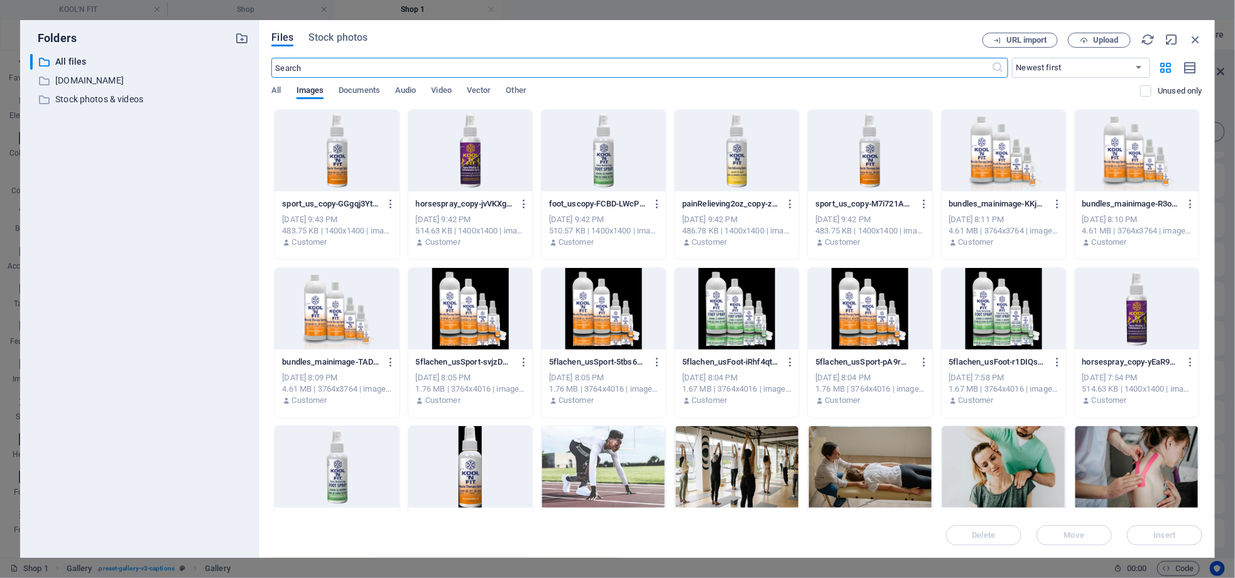
click at [383, 173] on div at bounding box center [336, 151] width 124 height 82
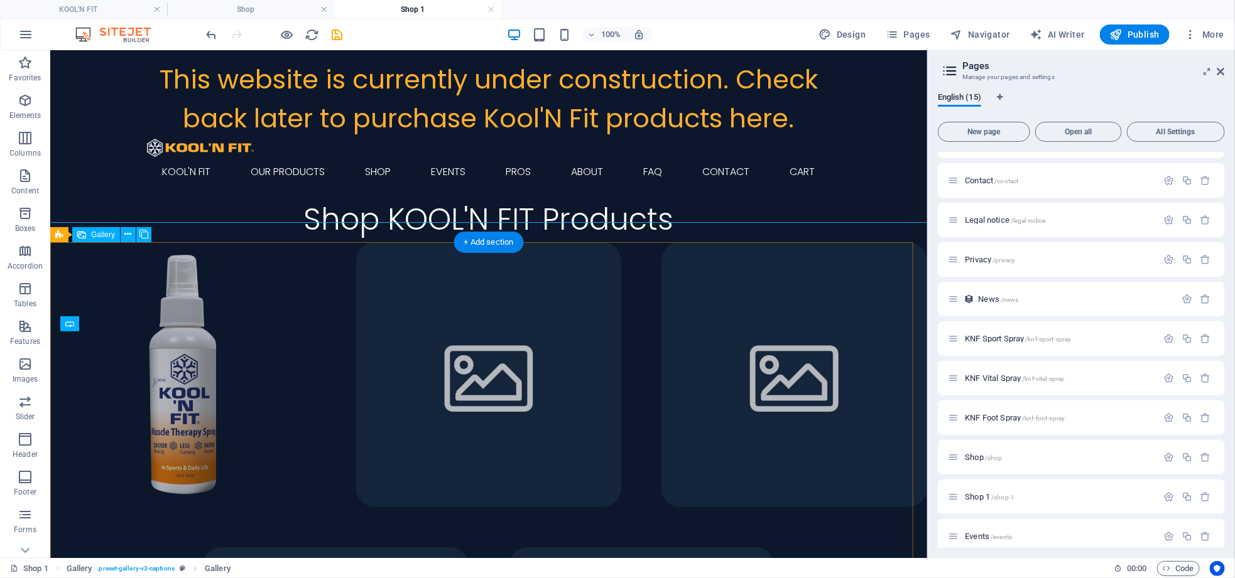
click at [441, 331] on li at bounding box center [488, 375] width 266 height 266
select select "4"
select select "px"
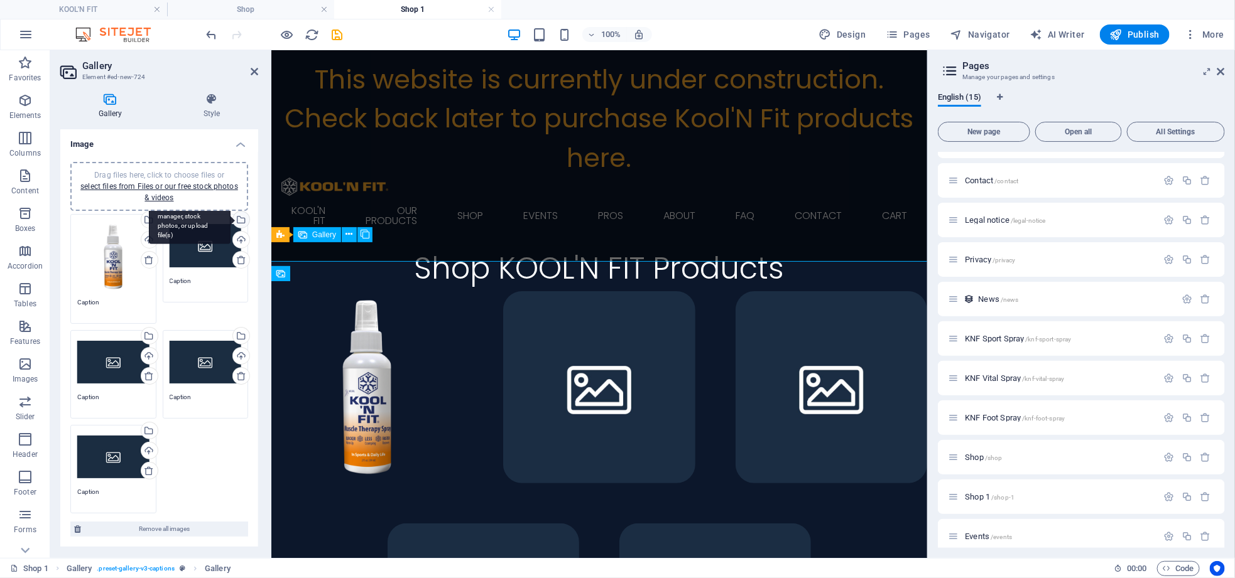
click at [242, 217] on div "Select files from the file manager, stock photos, or upload file(s)" at bounding box center [239, 221] width 19 height 19
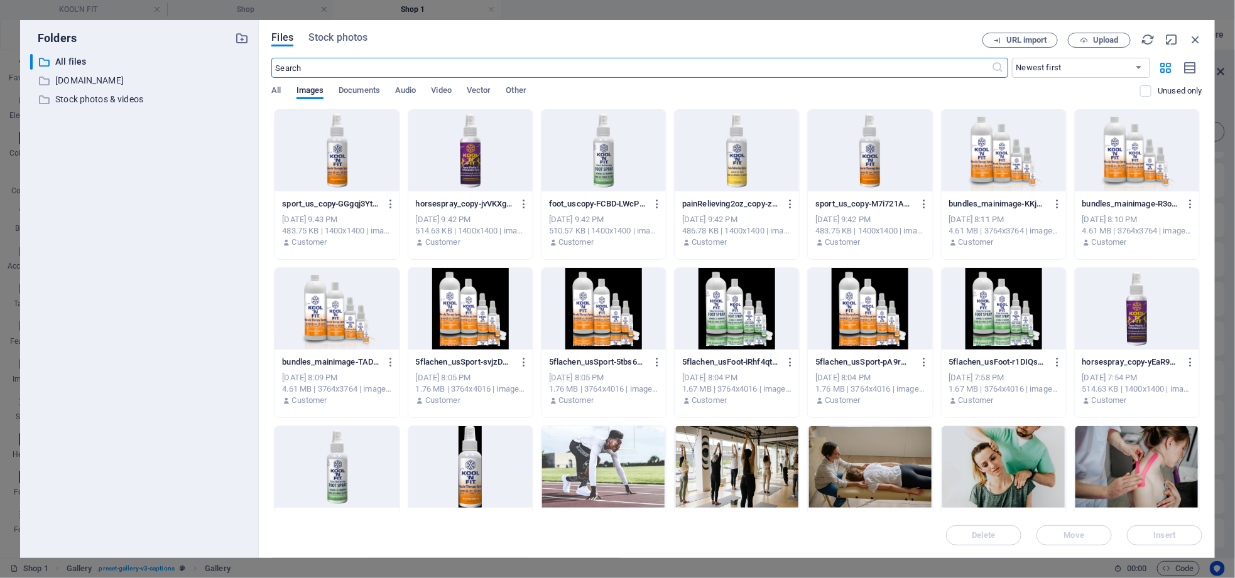
click at [748, 170] on div at bounding box center [736, 151] width 124 height 82
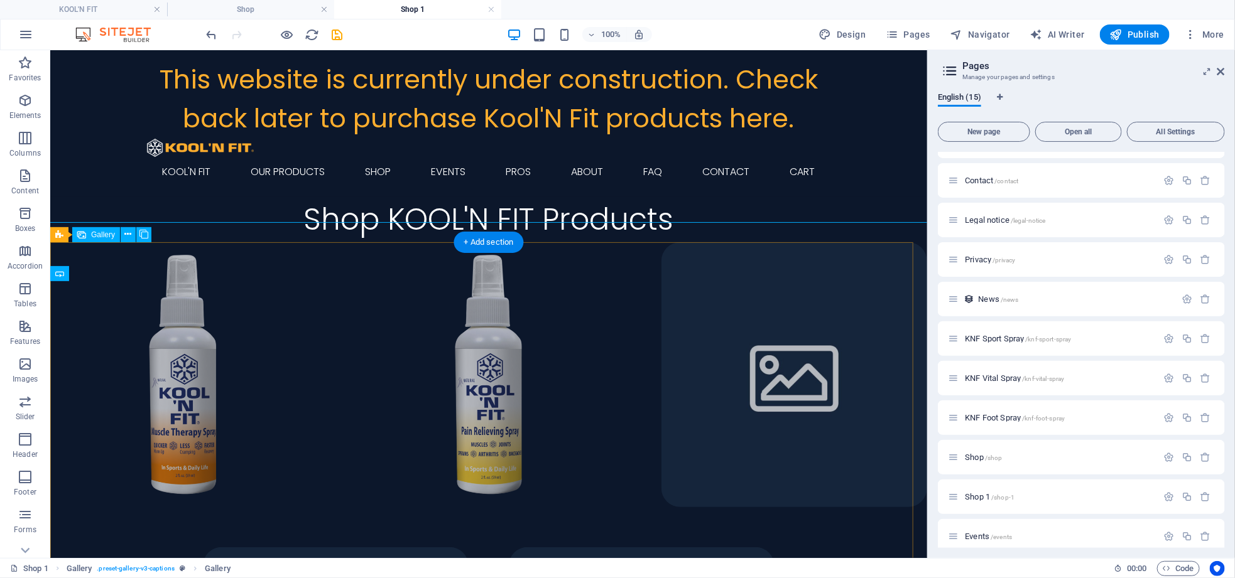
click at [676, 382] on li at bounding box center [794, 375] width 266 height 266
select select "4"
select select "px"
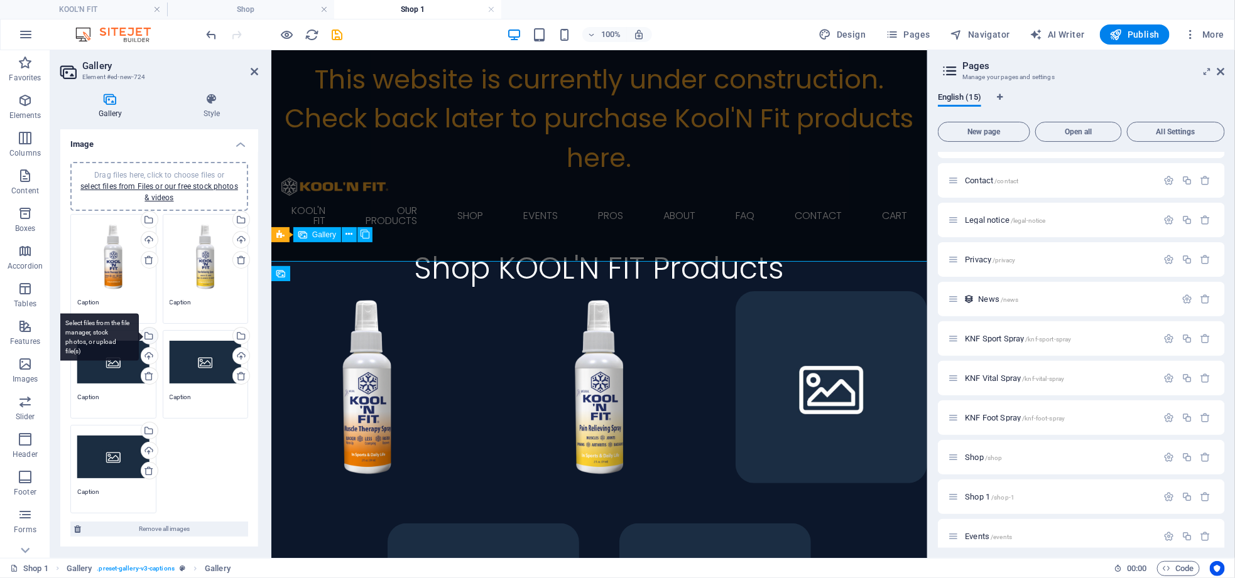
click at [139, 330] on div "Select files from the file manager, stock photos, or upload file(s)" at bounding box center [98, 337] width 82 height 47
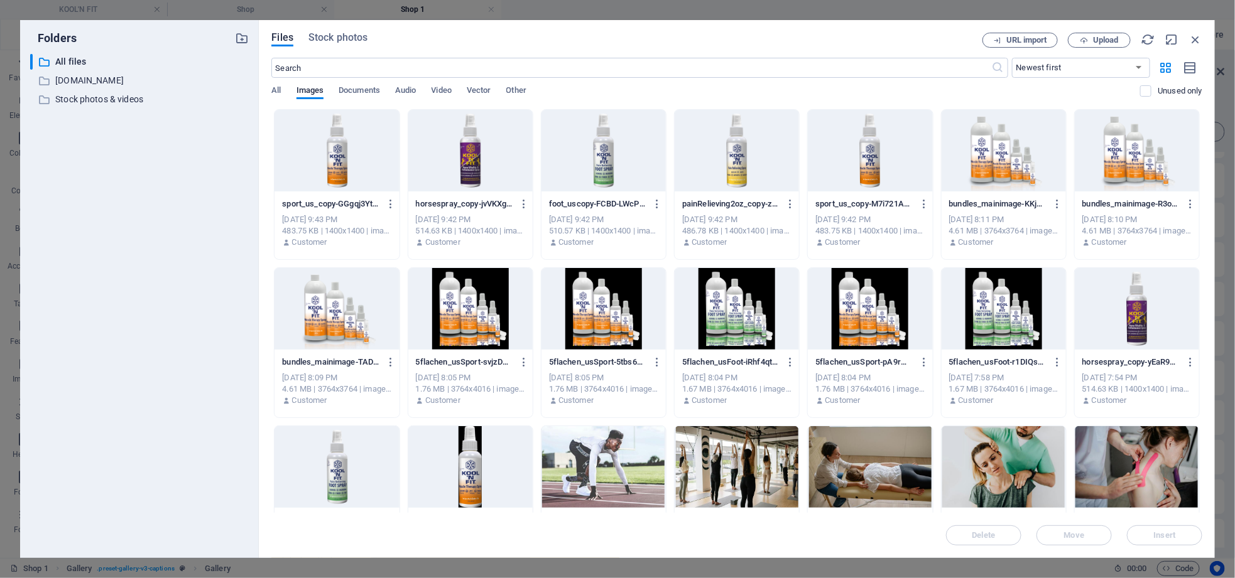
click at [614, 176] on div at bounding box center [603, 151] width 124 height 82
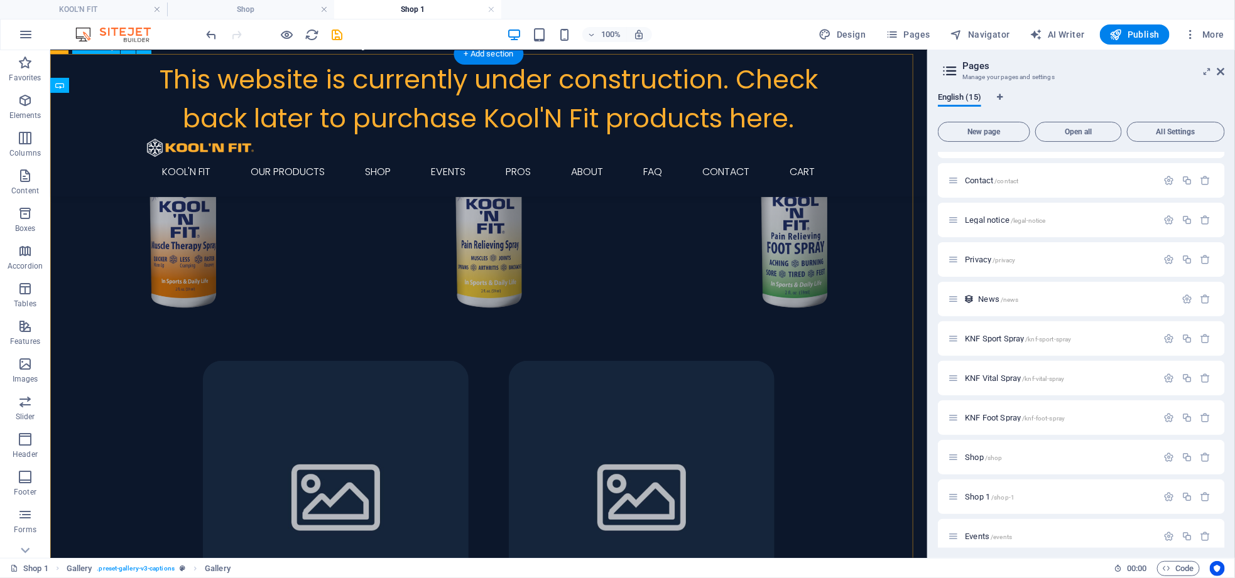
scroll to position [188, 0]
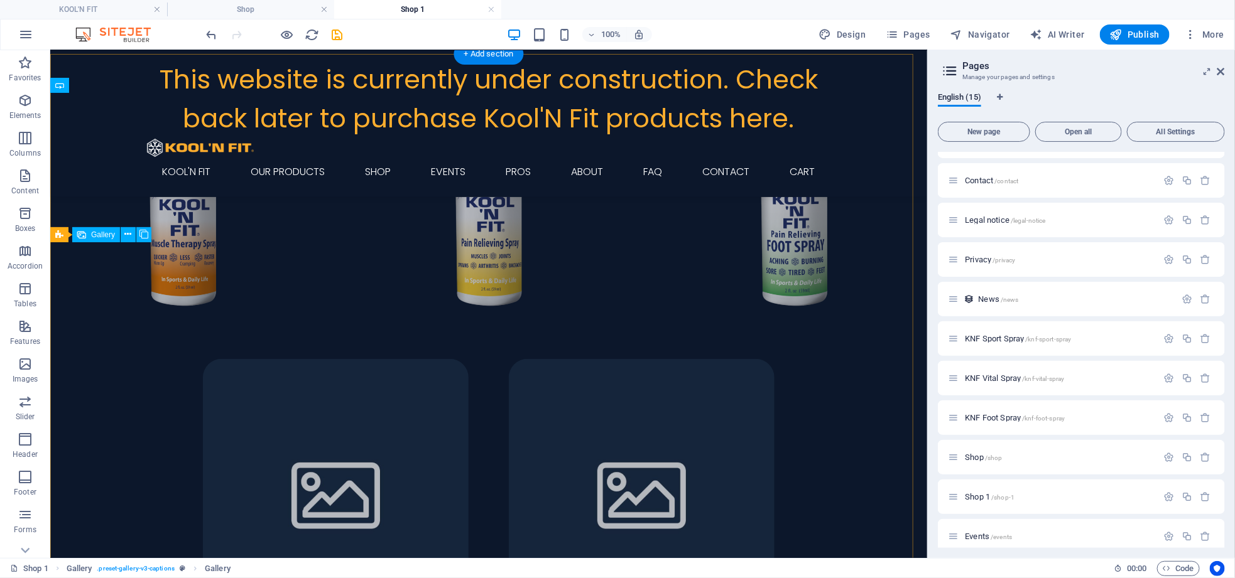
click at [339, 414] on li at bounding box center [335, 492] width 266 height 266
select select "4"
select select "px"
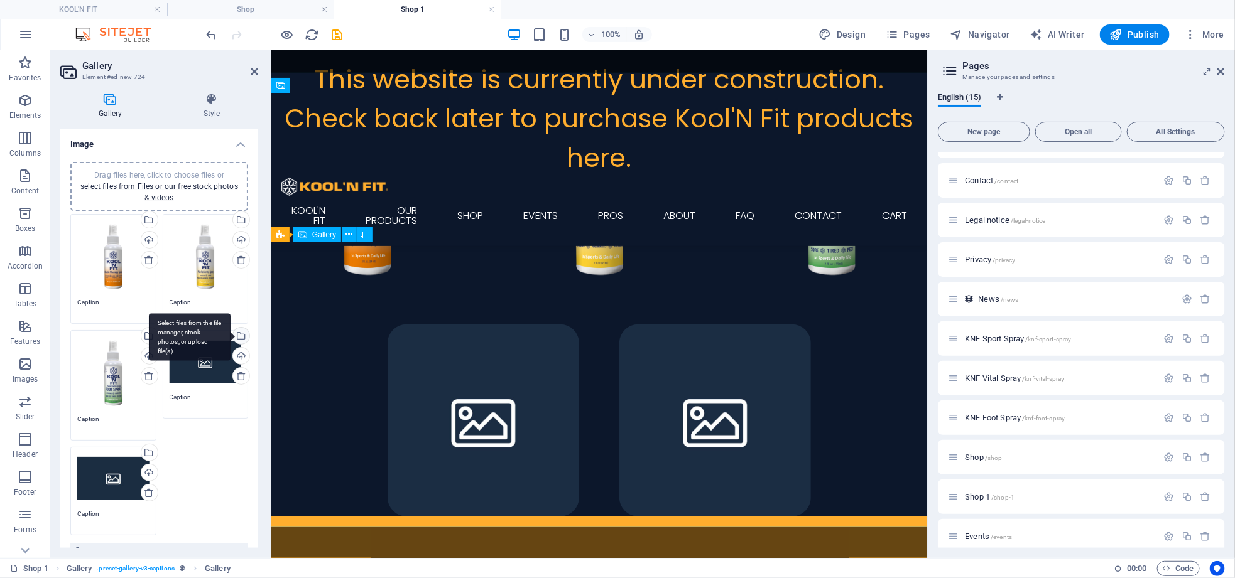
click at [240, 333] on div "Select files from the file manager, stock photos, or upload file(s)" at bounding box center [239, 337] width 19 height 19
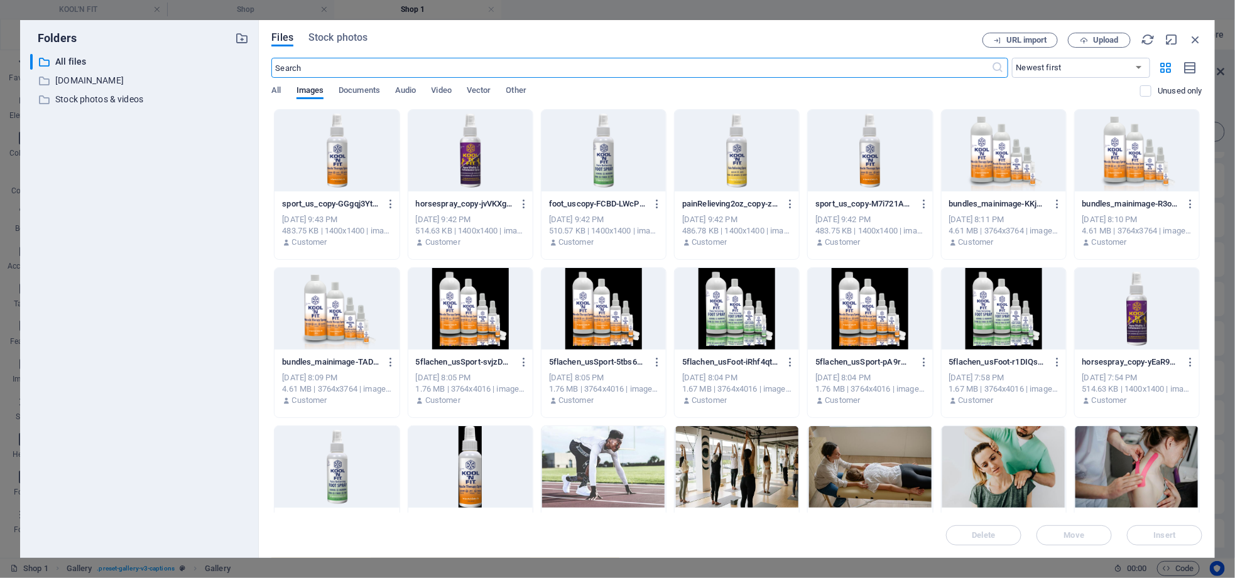
scroll to position [0, 0]
click at [498, 185] on div at bounding box center [470, 151] width 124 height 82
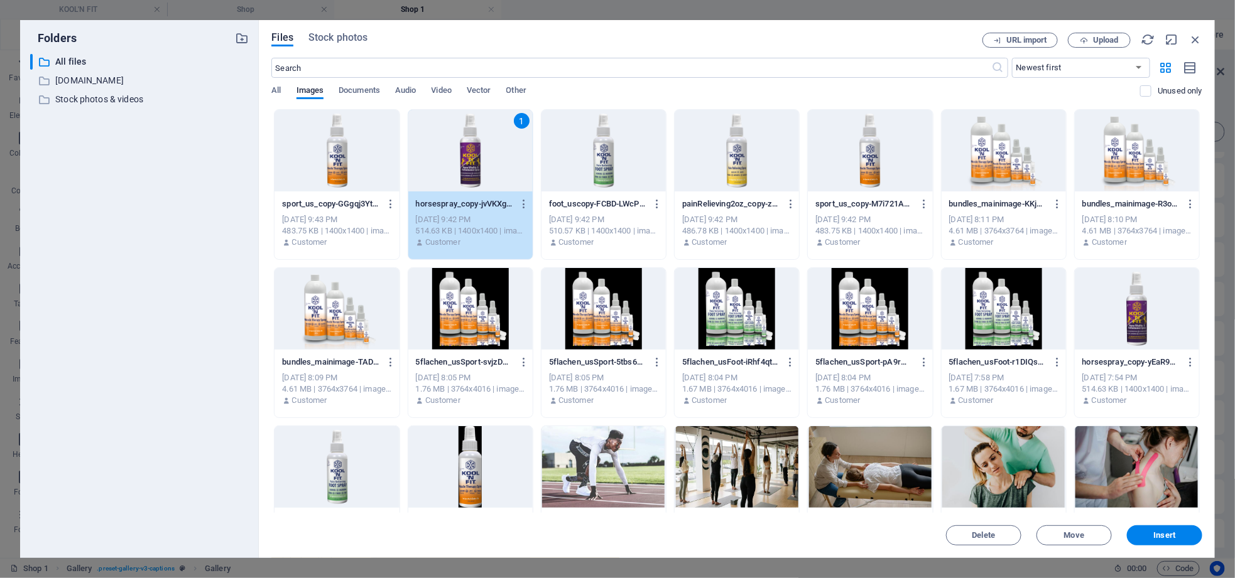
click at [498, 185] on div "1" at bounding box center [470, 151] width 124 height 82
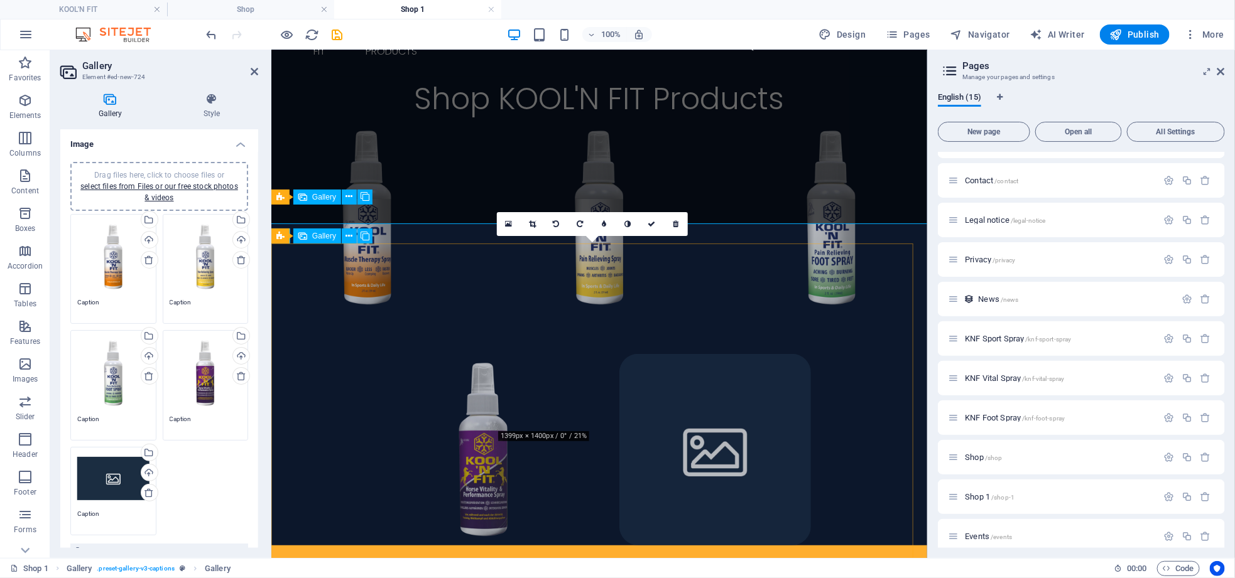
scroll to position [283, 0]
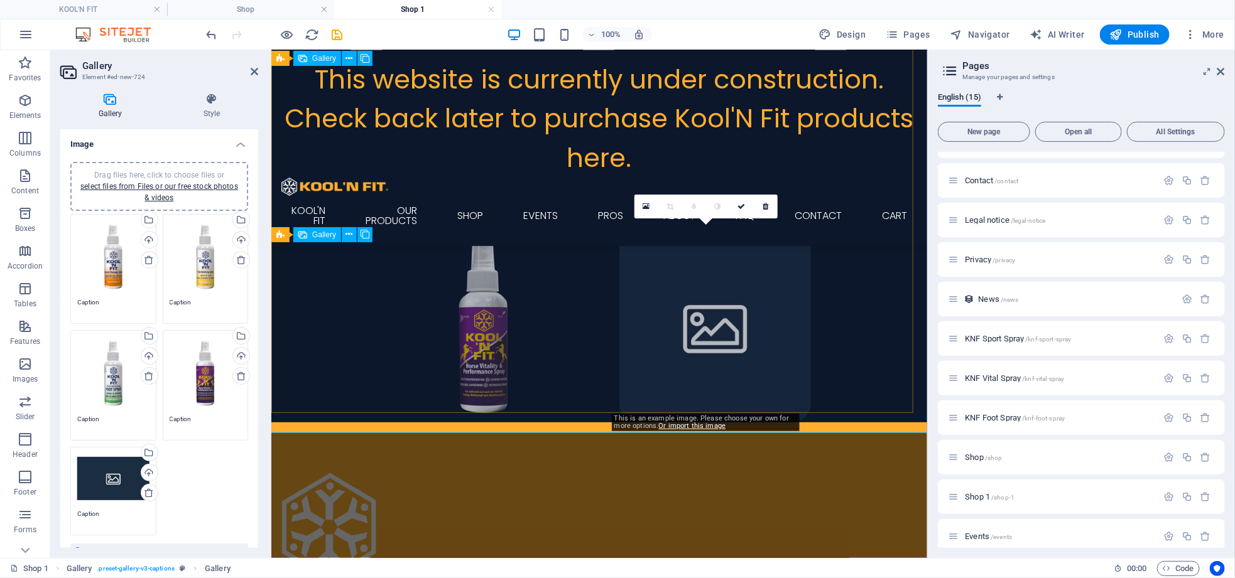
click at [664, 326] on li at bounding box center [715, 326] width 192 height 192
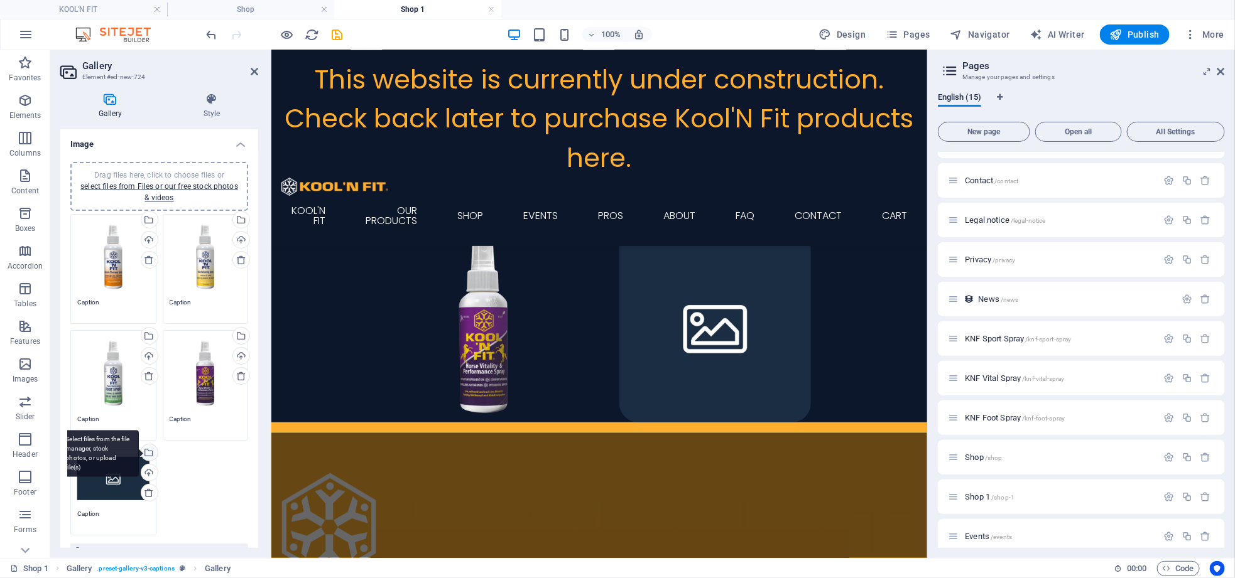
click at [148, 450] on div "Select files from the file manager, stock photos, or upload file(s)" at bounding box center [148, 454] width 19 height 19
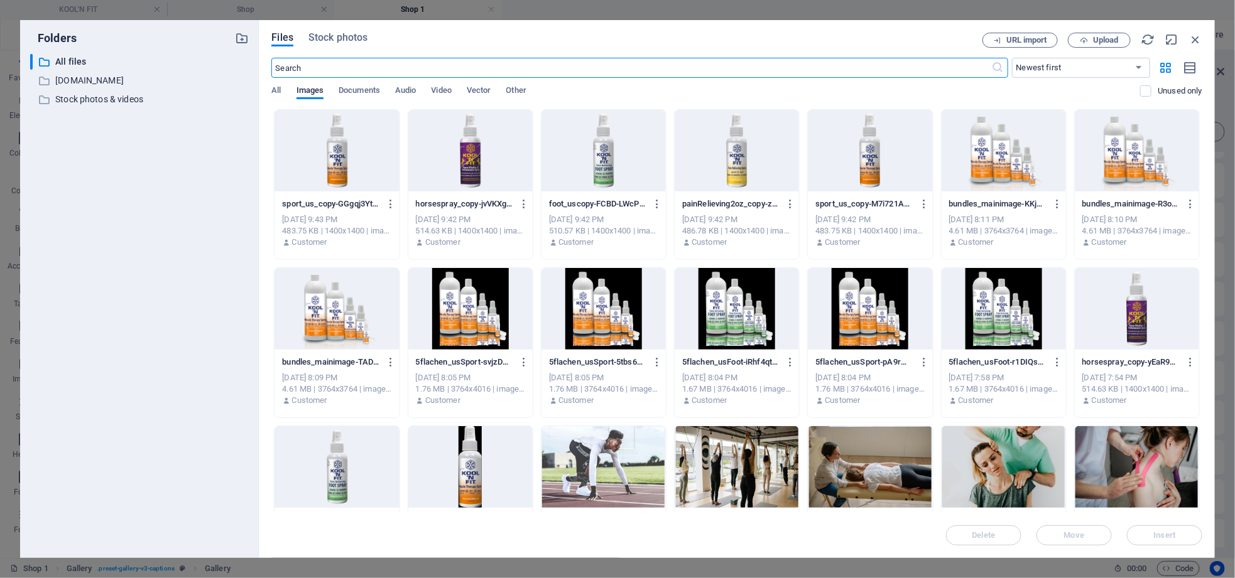
scroll to position [0, 0]
click at [1022, 170] on div at bounding box center [1003, 151] width 124 height 82
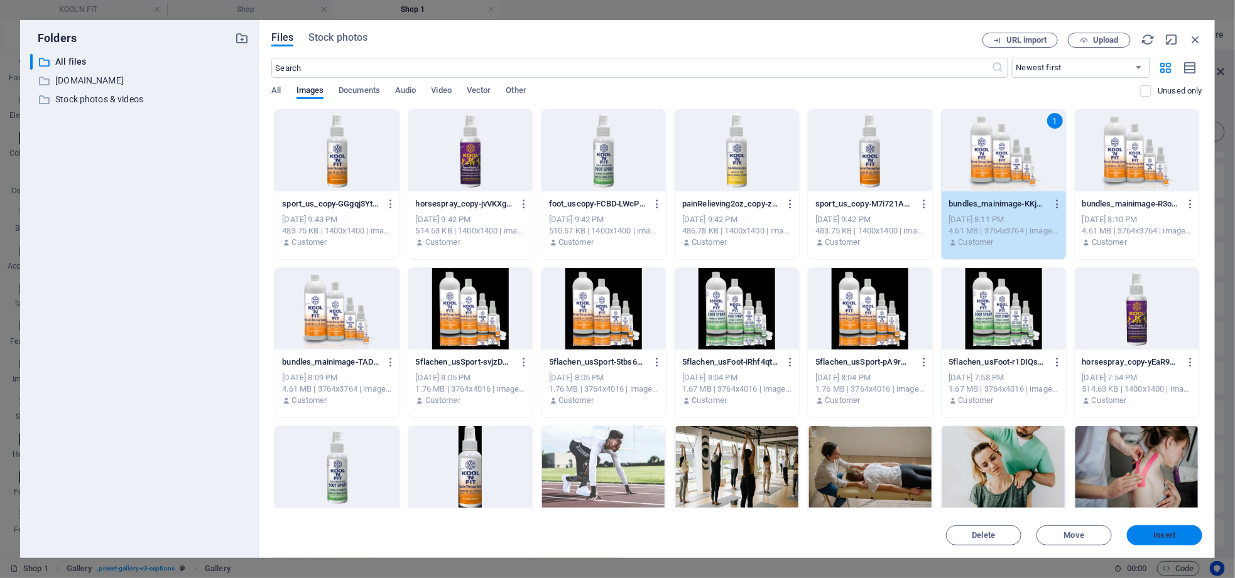
click at [1147, 532] on span "Insert" at bounding box center [1164, 536] width 65 height 8
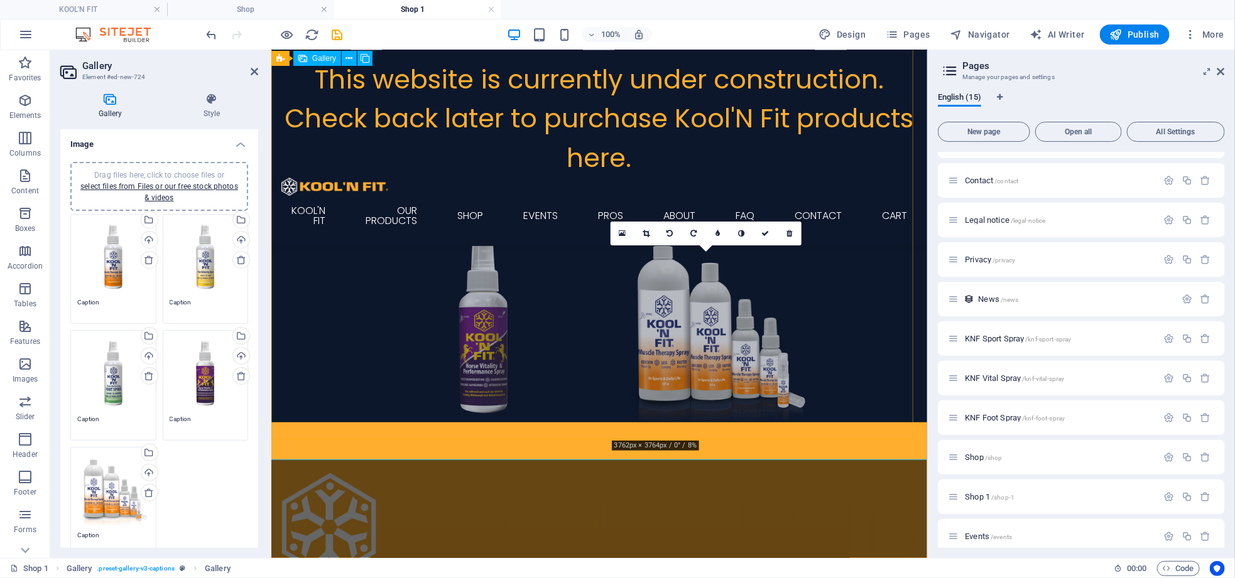
scroll to position [188, 0]
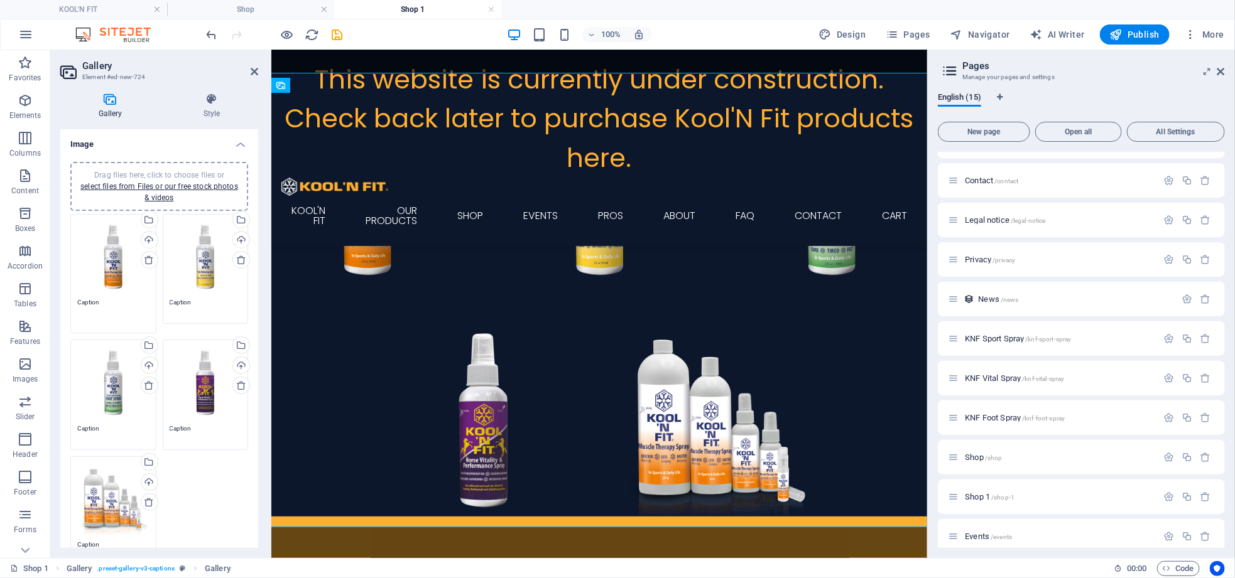
click at [117, 303] on textarea "Caption" at bounding box center [113, 312] width 72 height 28
drag, startPoint x: 111, startPoint y: 301, endPoint x: 72, endPoint y: 305, distance: 39.1
click at [72, 305] on div "Drag files here, click to choose files or select files from Files or our free s…" at bounding box center [113, 274] width 92 height 126
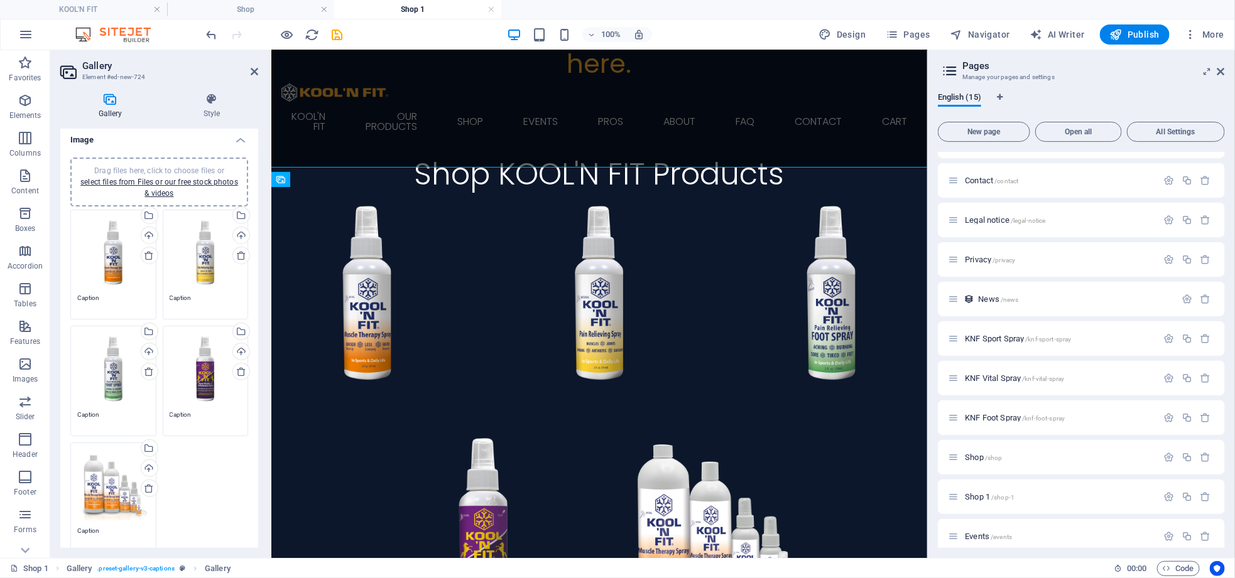
scroll to position [0, 0]
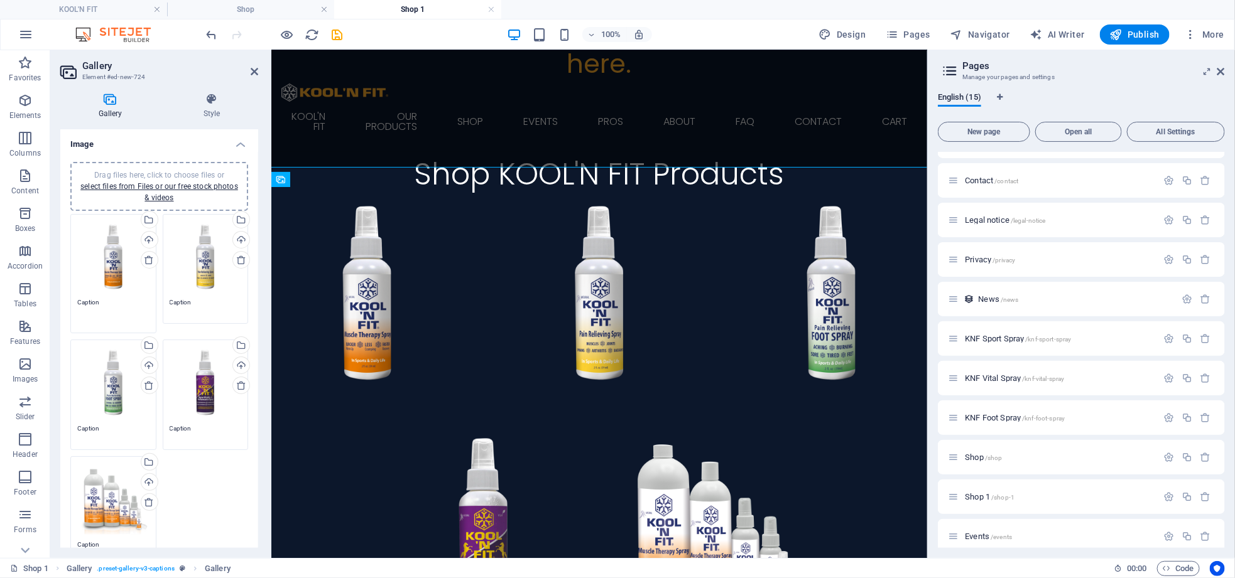
click at [125, 298] on textarea "Caption" at bounding box center [113, 312] width 72 height 28
drag, startPoint x: 125, startPoint y: 298, endPoint x: 58, endPoint y: 313, distance: 68.3
click at [58, 313] on div "Gallery Style Image Drag files here, click to choose files or select files from…" at bounding box center [159, 320] width 218 height 475
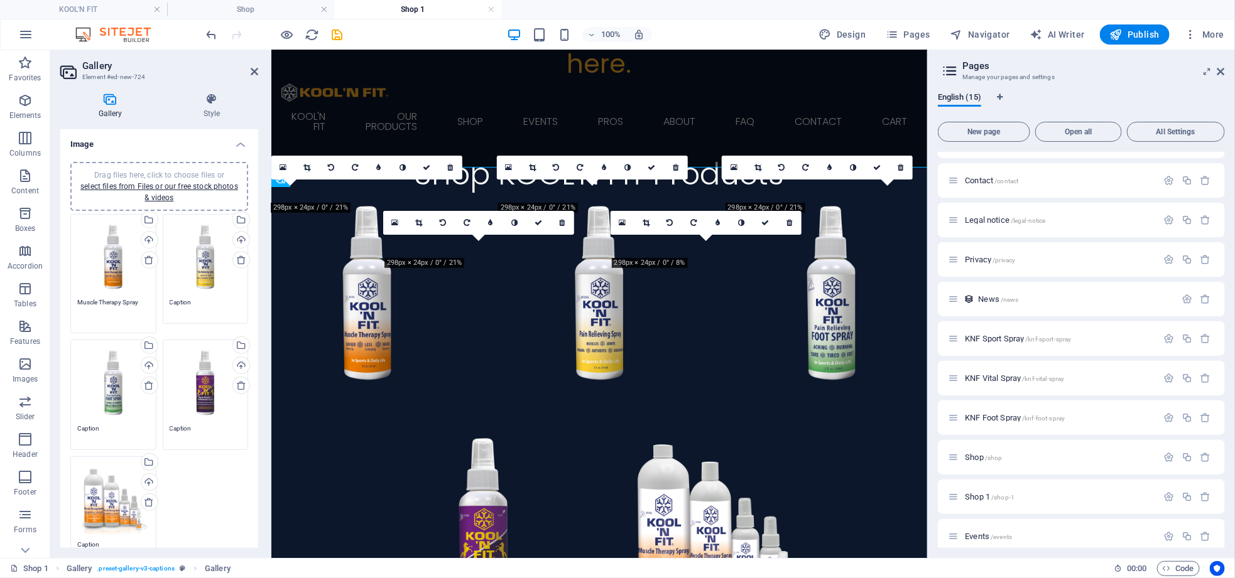
type textarea "Muscle Therapy Spray"
click at [210, 298] on textarea "Caption" at bounding box center [206, 312] width 72 height 28
drag, startPoint x: 210, startPoint y: 298, endPoint x: 148, endPoint y: 298, distance: 62.2
click at [138, 303] on div "Drag files here, click to choose files or select files from Files or our free s…" at bounding box center [159, 390] width 184 height 359
type textarea "Pain Relieving Spray"
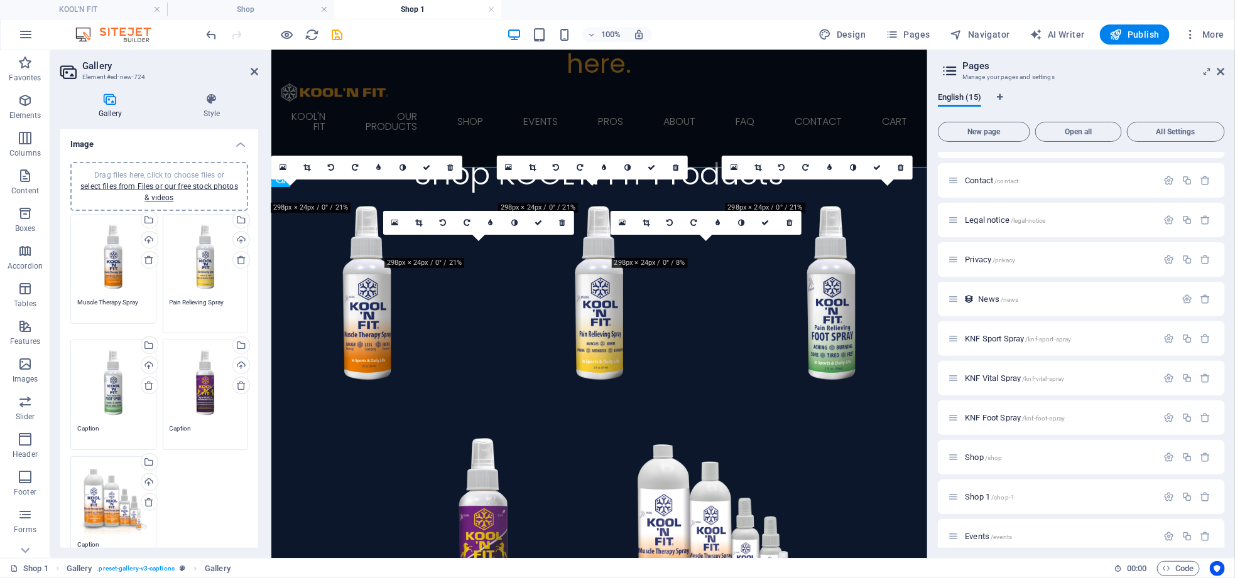
click at [94, 424] on textarea "Caption" at bounding box center [113, 433] width 72 height 19
drag, startPoint x: 104, startPoint y: 424, endPoint x: 70, endPoint y: 414, distance: 35.2
click at [70, 414] on div "Drag files here, click to choose files or select files from Files or our free s…" at bounding box center [113, 390] width 92 height 126
type textarea "Foot Spray"
click at [178, 450] on div "Drag files here, click to choose files or select files from Files or our free s…" at bounding box center [159, 386] width 184 height 350
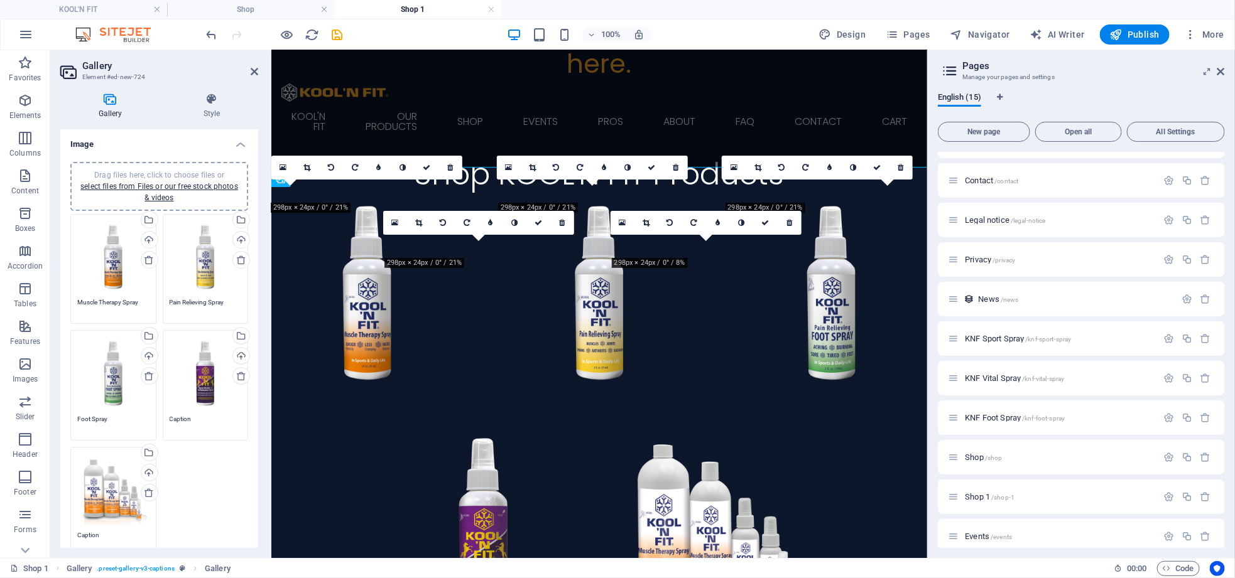
click at [179, 421] on textarea "Caption" at bounding box center [206, 423] width 72 height 19
drag, startPoint x: 191, startPoint y: 417, endPoint x: 162, endPoint y: 416, distance: 28.9
click at [162, 416] on div "Drag files here, click to choose files or select files from Files or our free s…" at bounding box center [206, 390] width 92 height 126
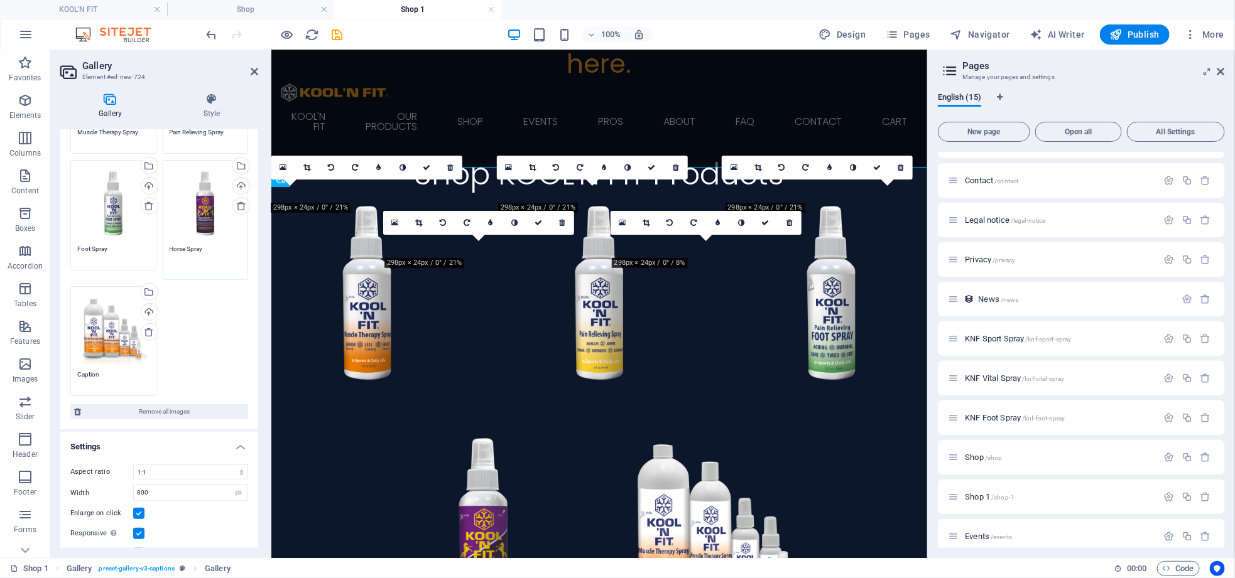
scroll to position [188, 0]
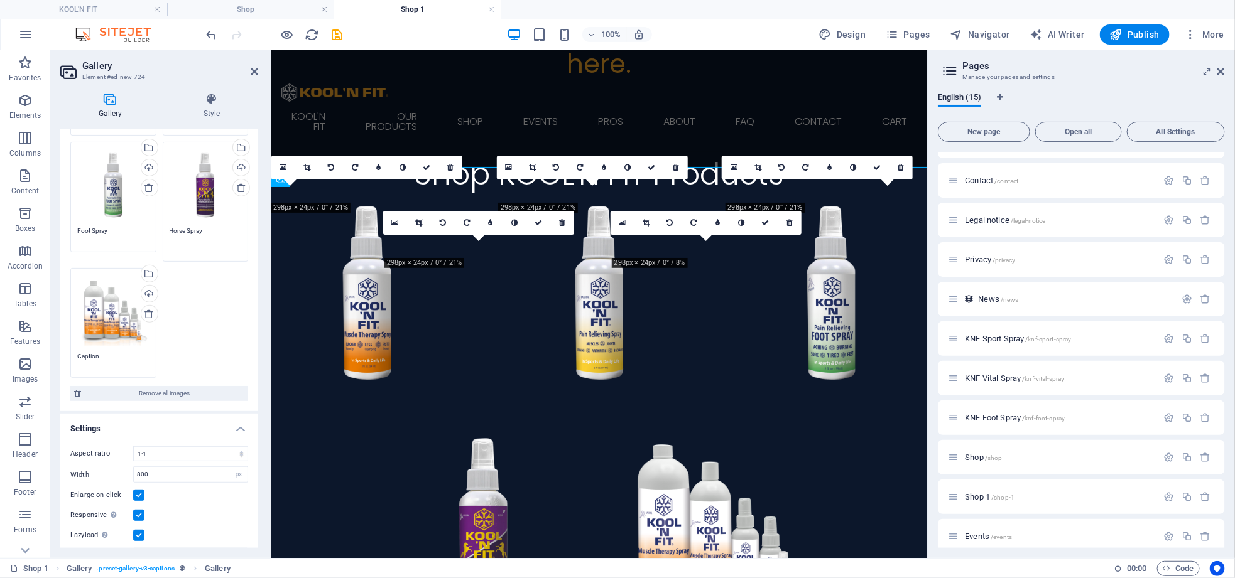
type textarea "Horse Spray"
click at [117, 342] on textarea "Caption" at bounding box center [113, 356] width 72 height 28
type textarea "C"
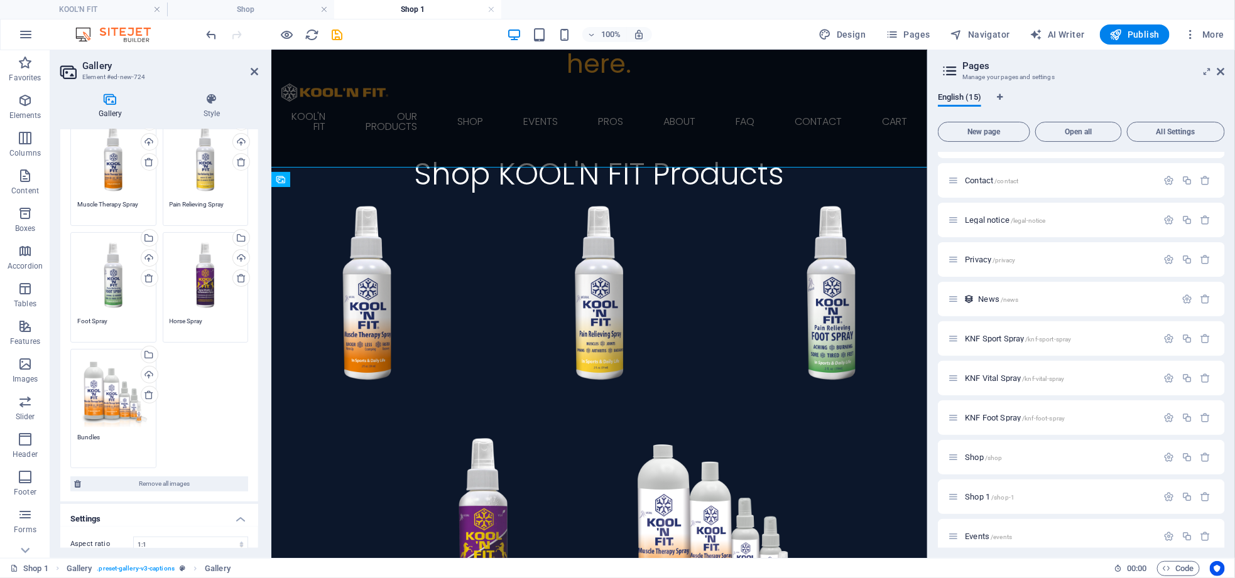
scroll to position [0, 0]
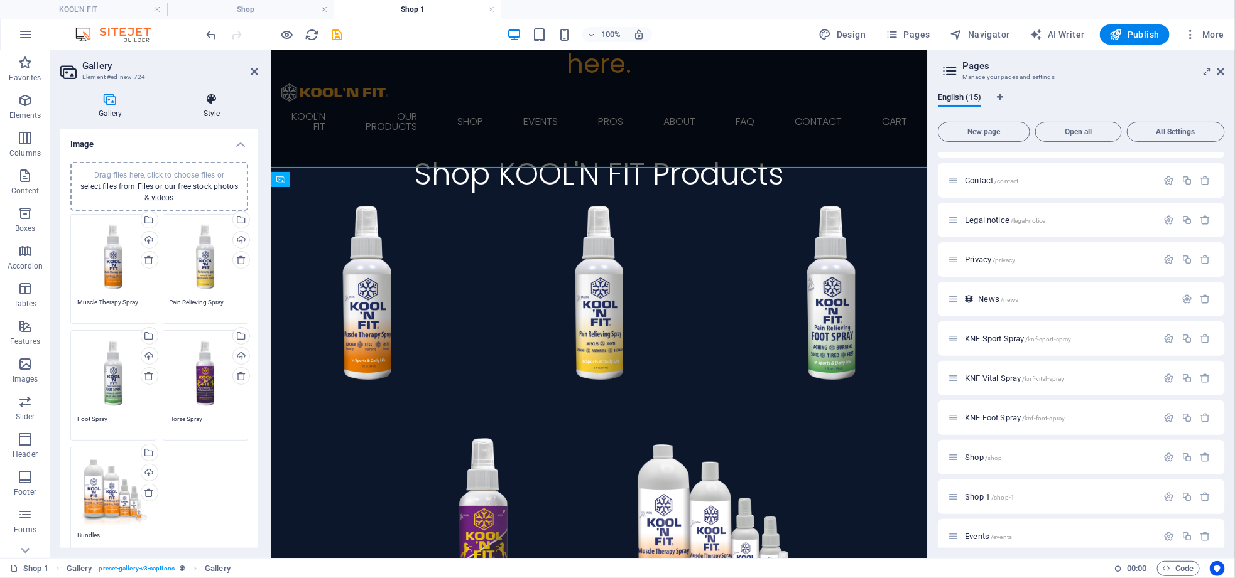
type textarea "Bundles"
click at [211, 115] on h4 "Style" at bounding box center [211, 106] width 93 height 26
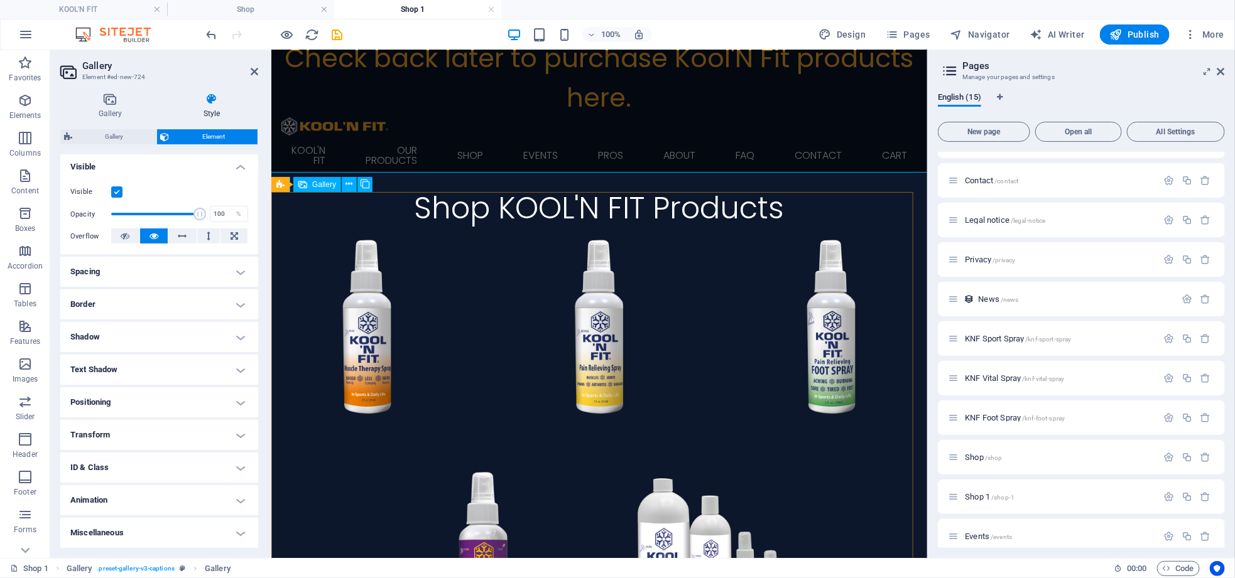
scroll to position [94, 0]
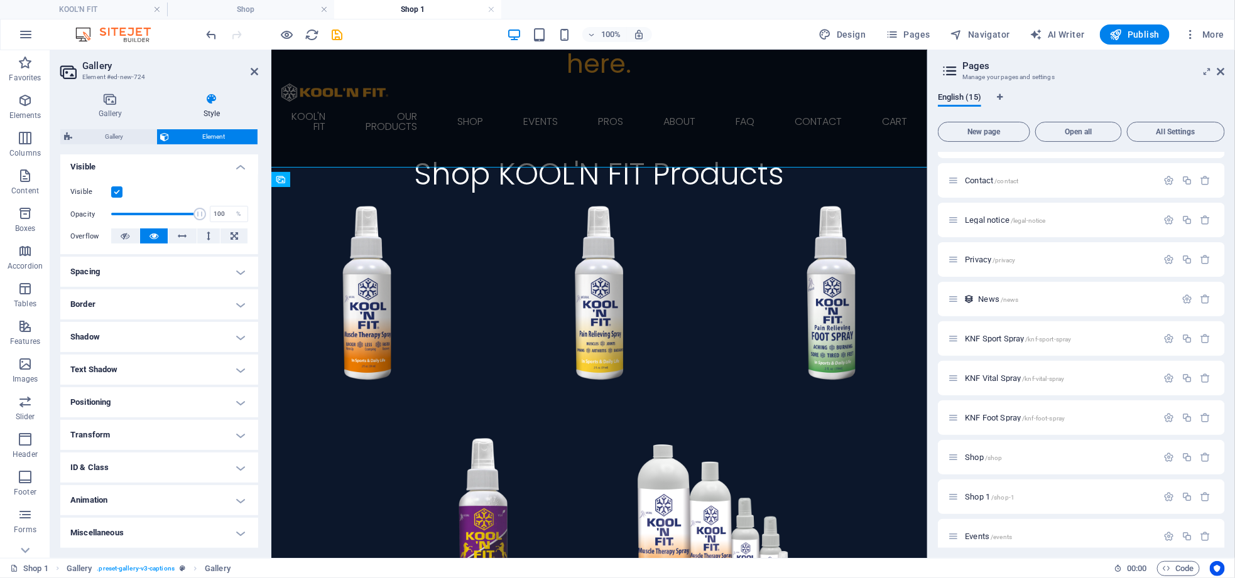
click at [230, 372] on h4 "Text Shadow" at bounding box center [159, 370] width 198 height 30
click at [232, 368] on h4 "Text Shadow" at bounding box center [159, 366] width 198 height 23
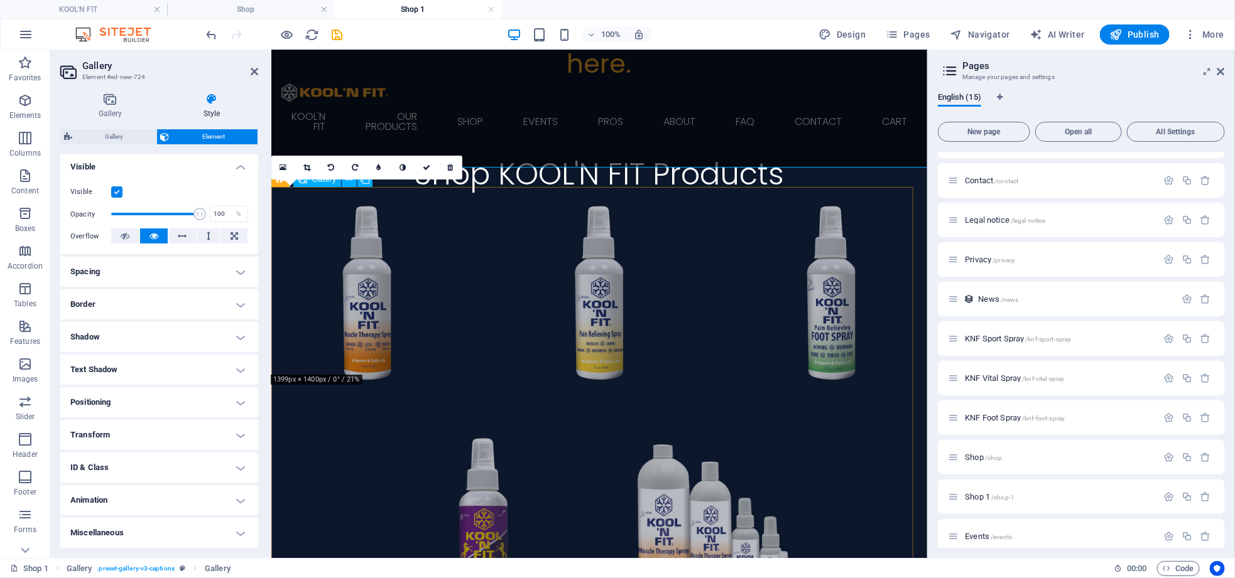
click at [359, 356] on li at bounding box center [367, 293] width 192 height 192
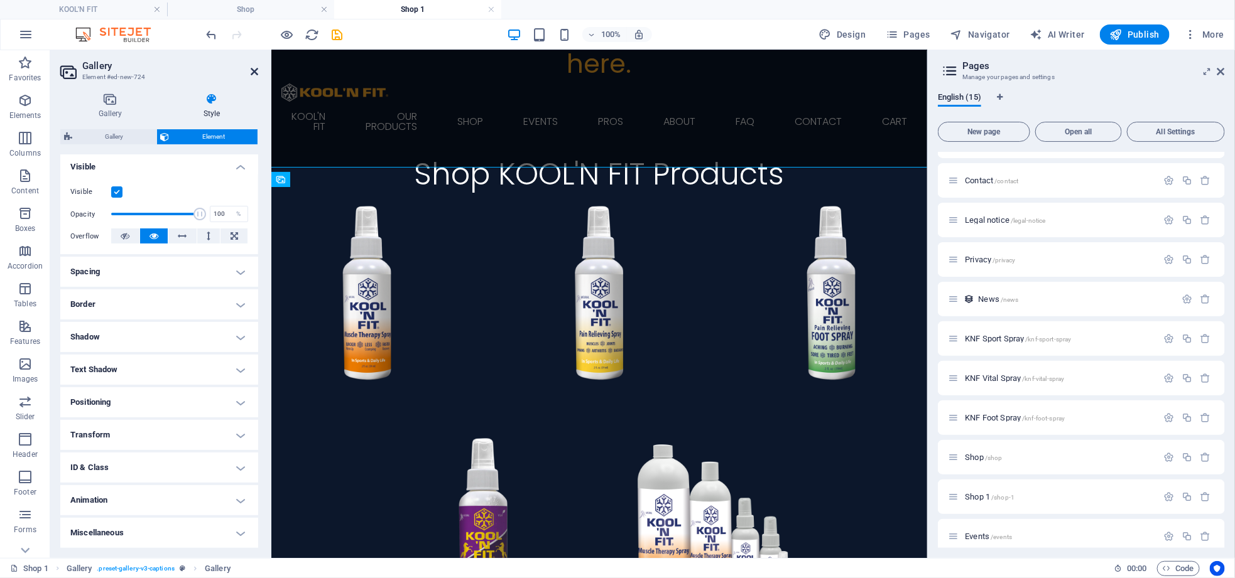
click at [252, 72] on icon at bounding box center [255, 72] width 8 height 10
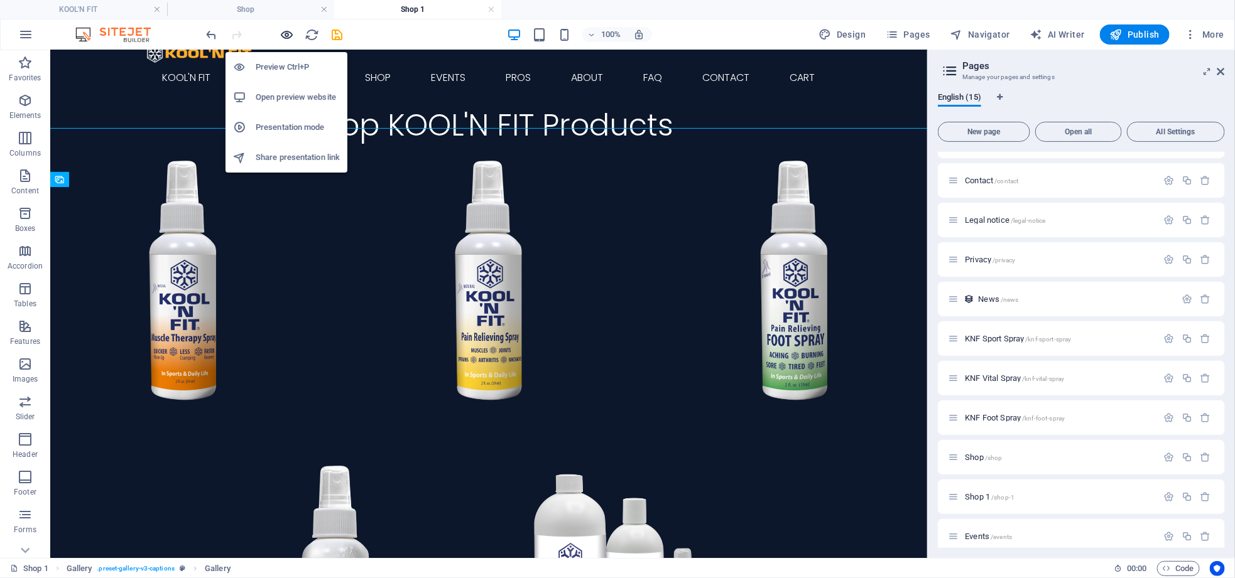
click at [285, 35] on icon "button" at bounding box center [287, 35] width 14 height 14
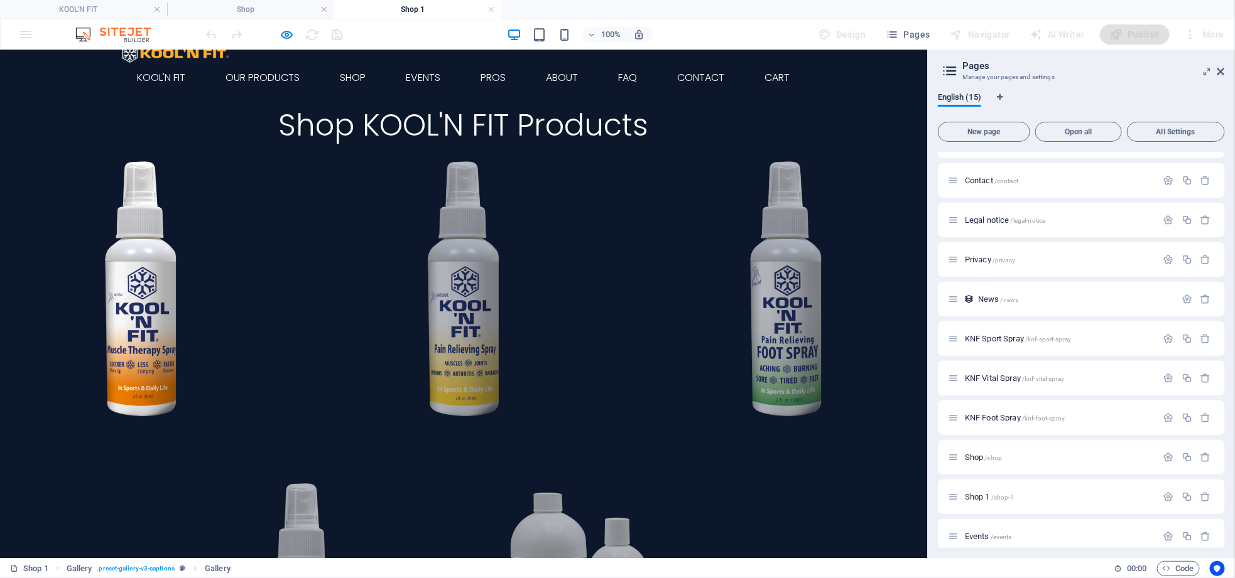
click at [134, 298] on img at bounding box center [141, 289] width 282 height 282
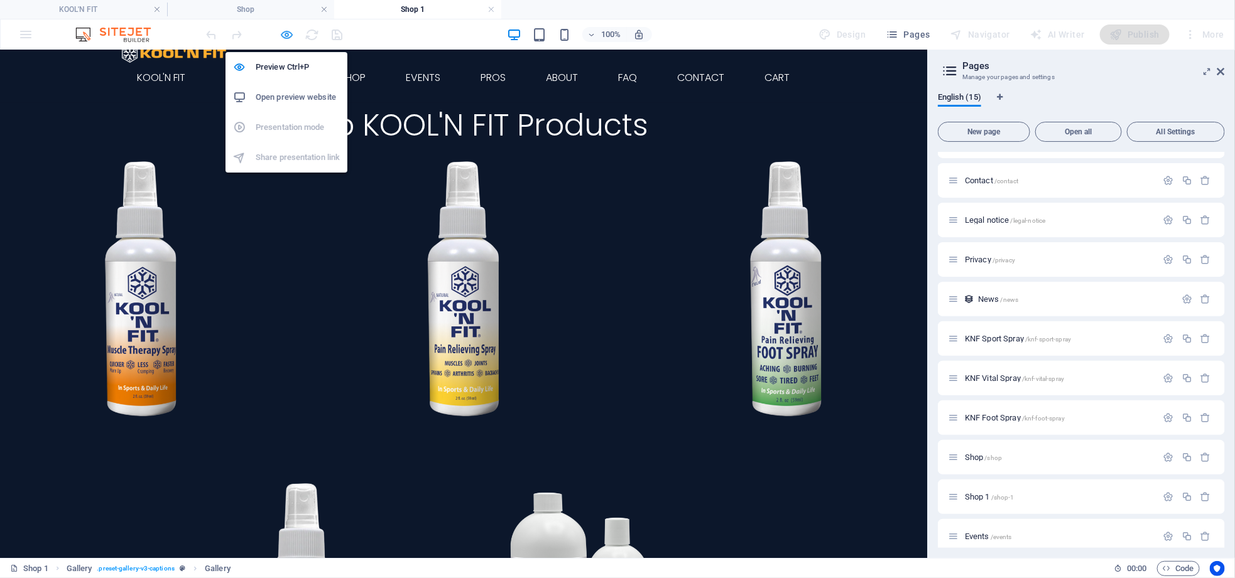
click at [288, 36] on icon "button" at bounding box center [287, 35] width 14 height 14
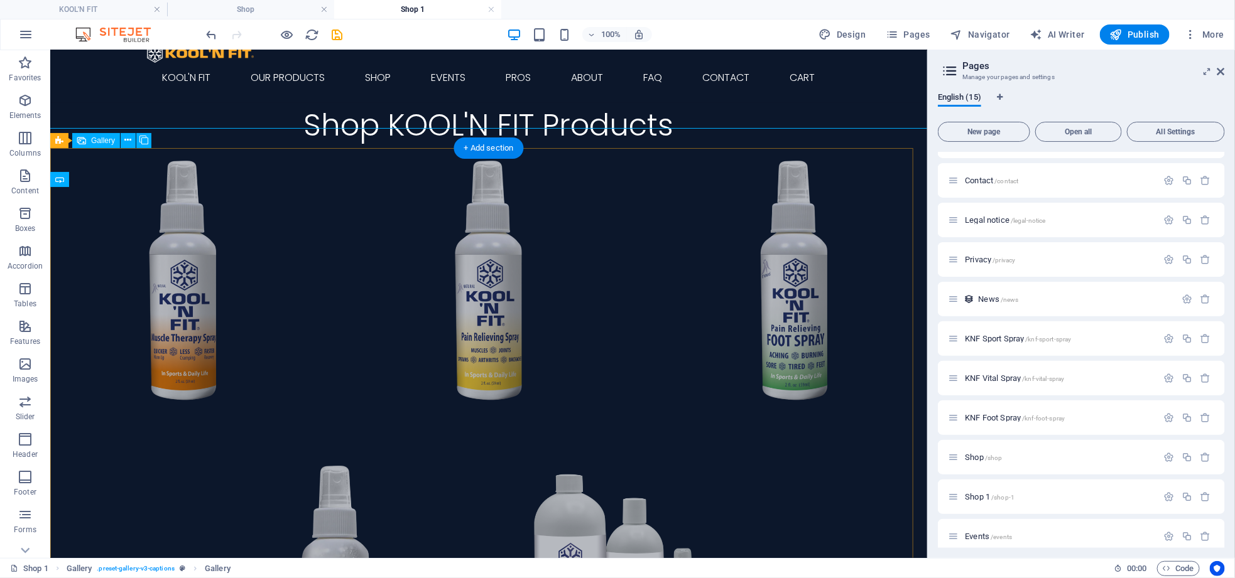
click at [181, 282] on li at bounding box center [183, 281] width 266 height 266
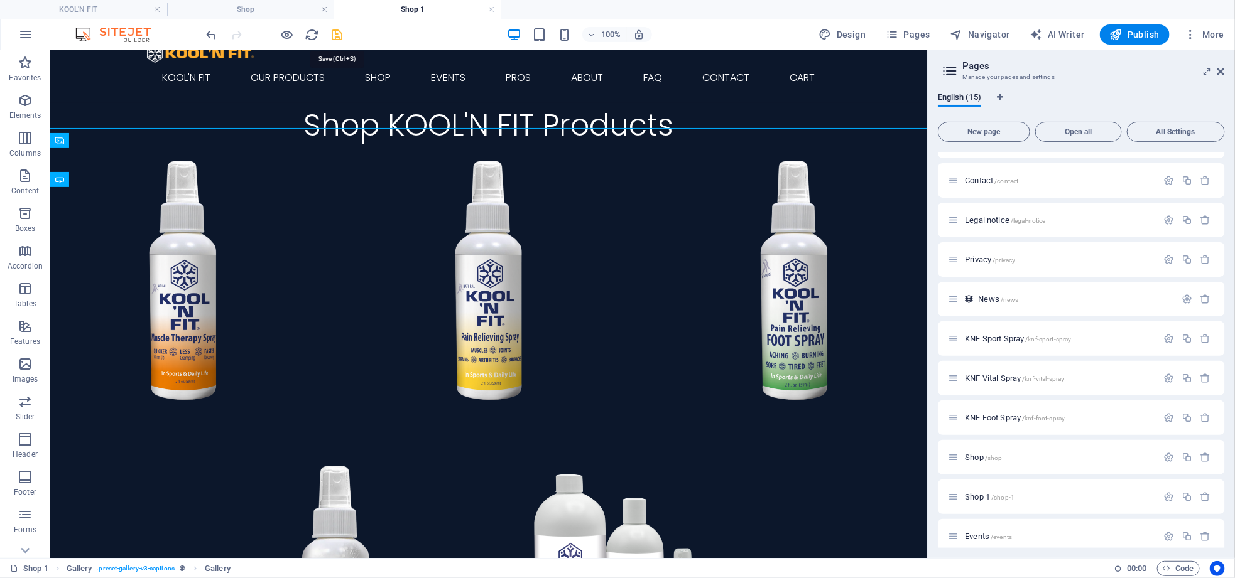
click at [340, 33] on icon "save" at bounding box center [337, 35] width 14 height 14
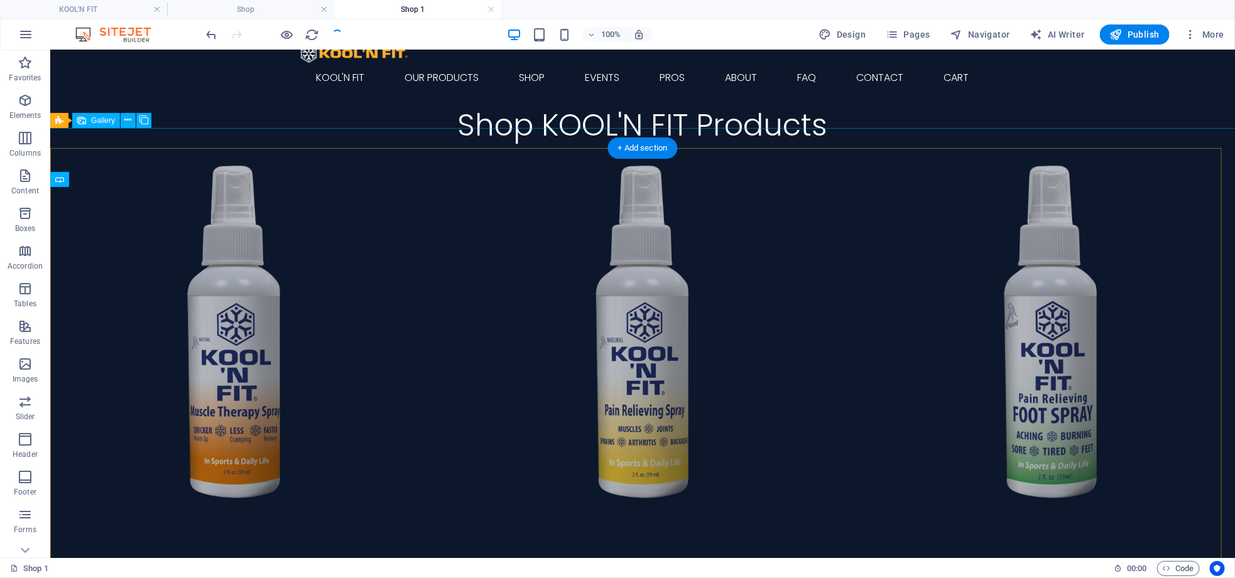
click at [222, 362] on li at bounding box center [234, 332] width 368 height 368
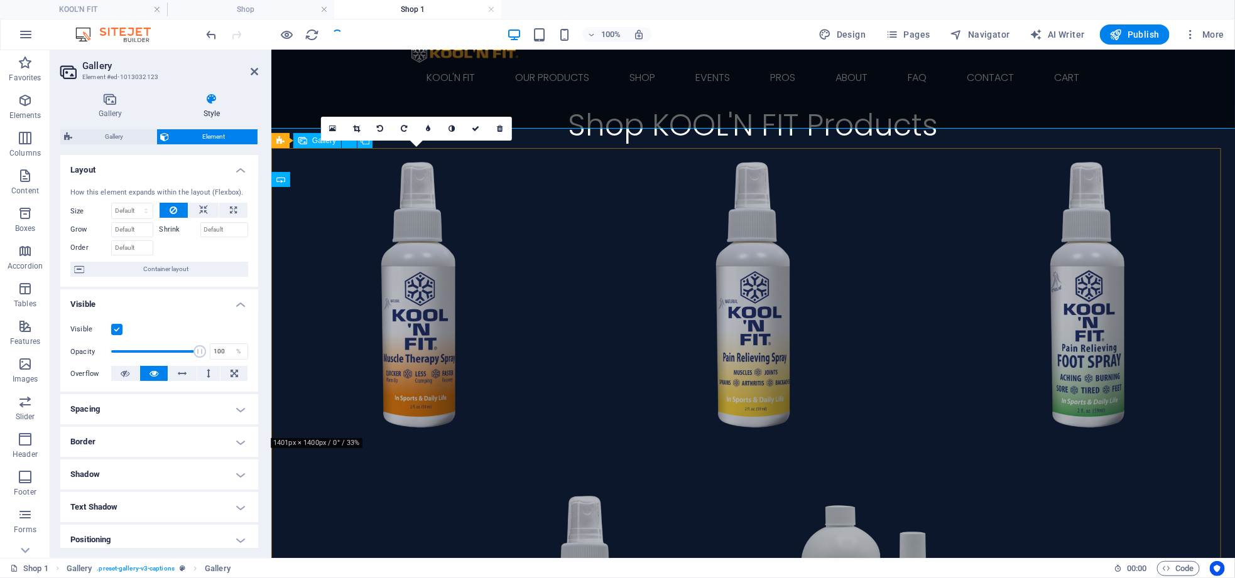
click at [399, 324] on li at bounding box center [418, 295] width 295 height 295
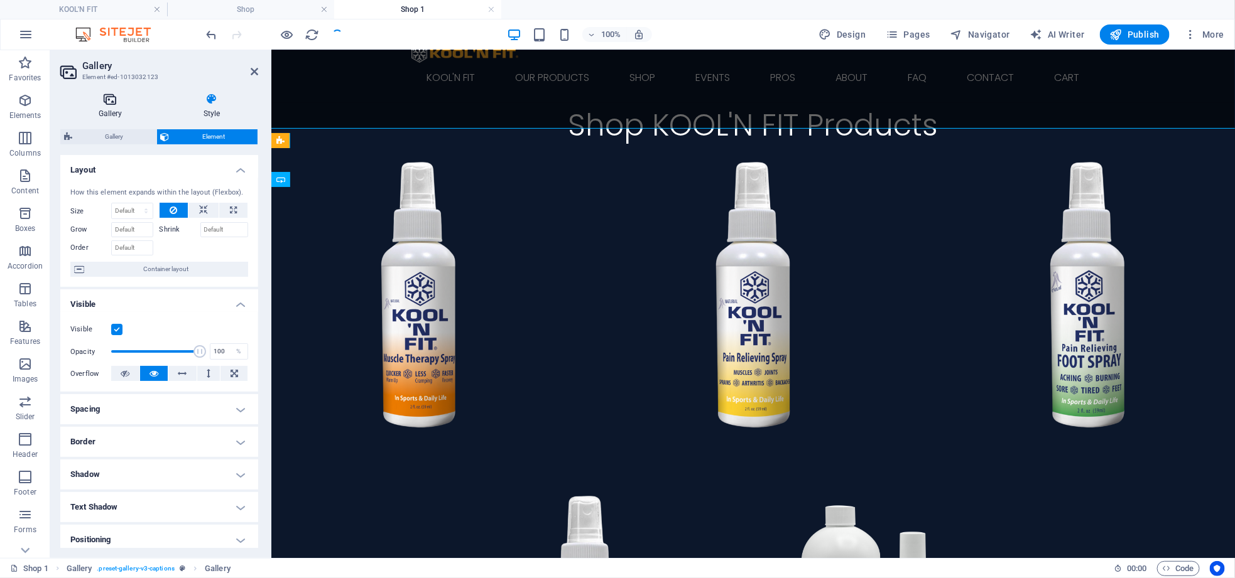
click at [112, 106] on h4 "Gallery" at bounding box center [112, 106] width 105 height 26
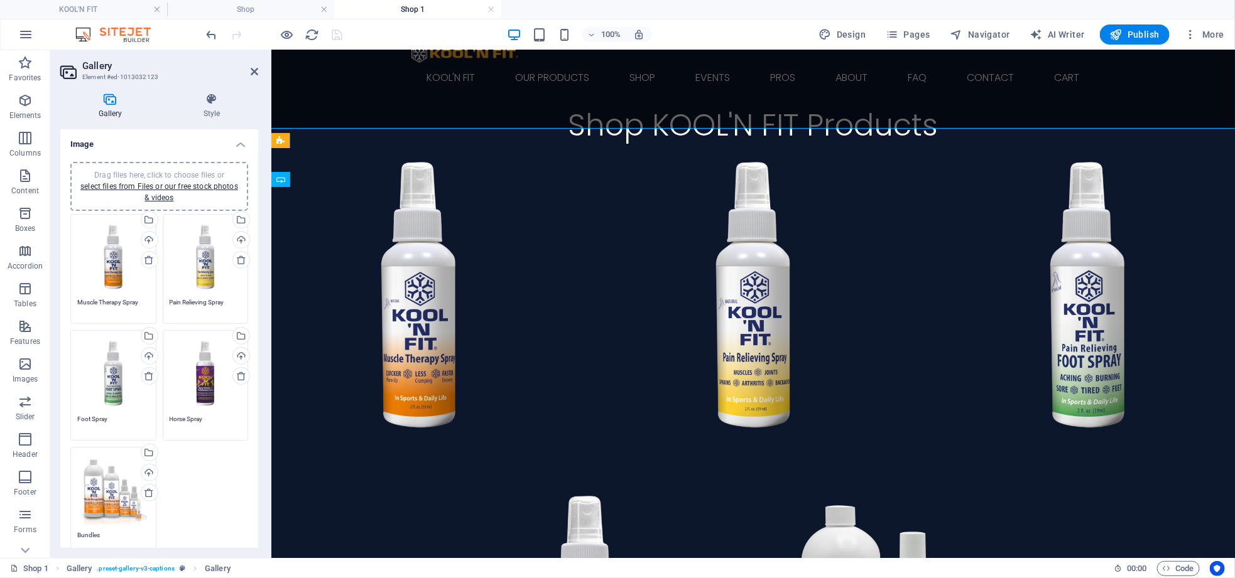
drag, startPoint x: 113, startPoint y: 275, endPoint x: 67, endPoint y: 321, distance: 65.3
click at [67, 321] on div "Drag files here, click to choose files or select files from Files or our free s…" at bounding box center [113, 269] width 92 height 117
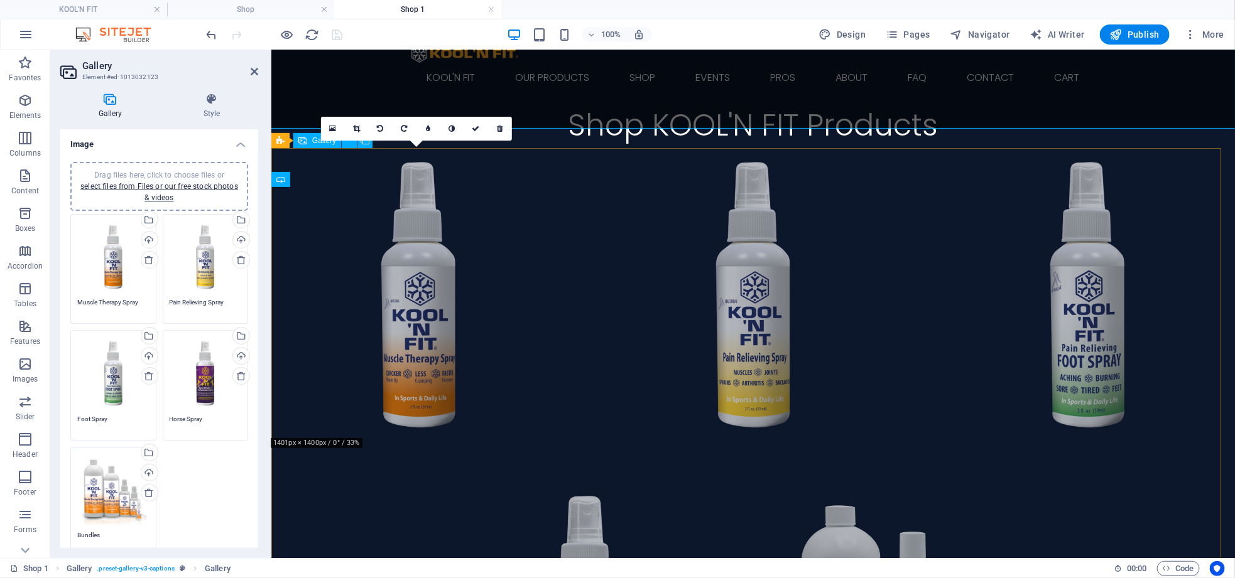
click at [404, 300] on li at bounding box center [418, 295] width 295 height 295
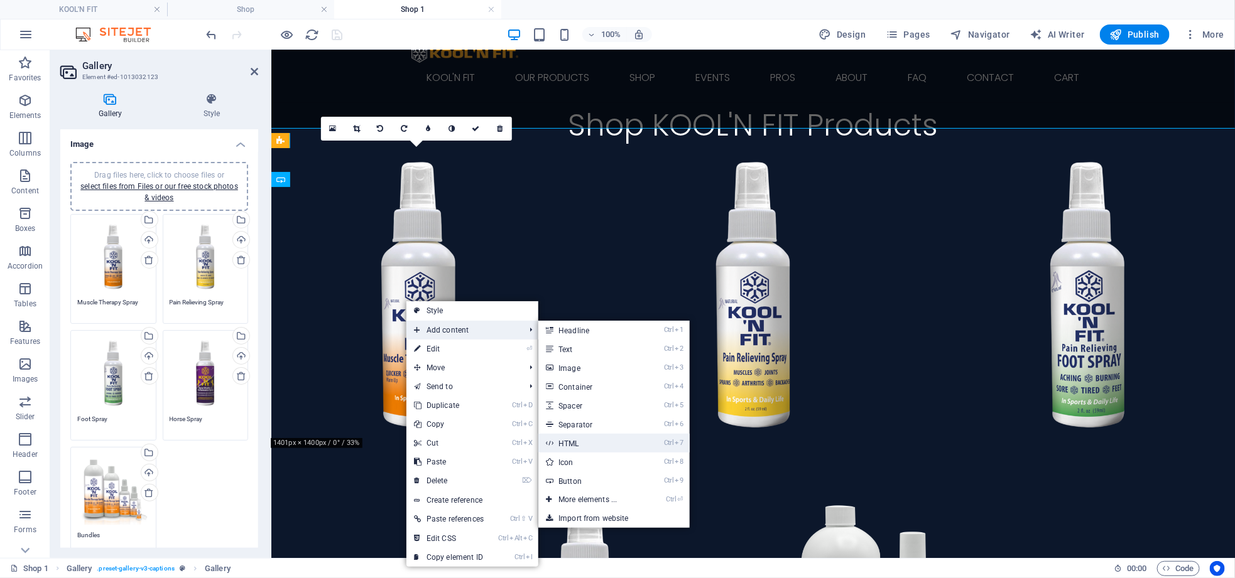
click at [587, 441] on link "Ctrl 7 HTML" at bounding box center [590, 443] width 104 height 19
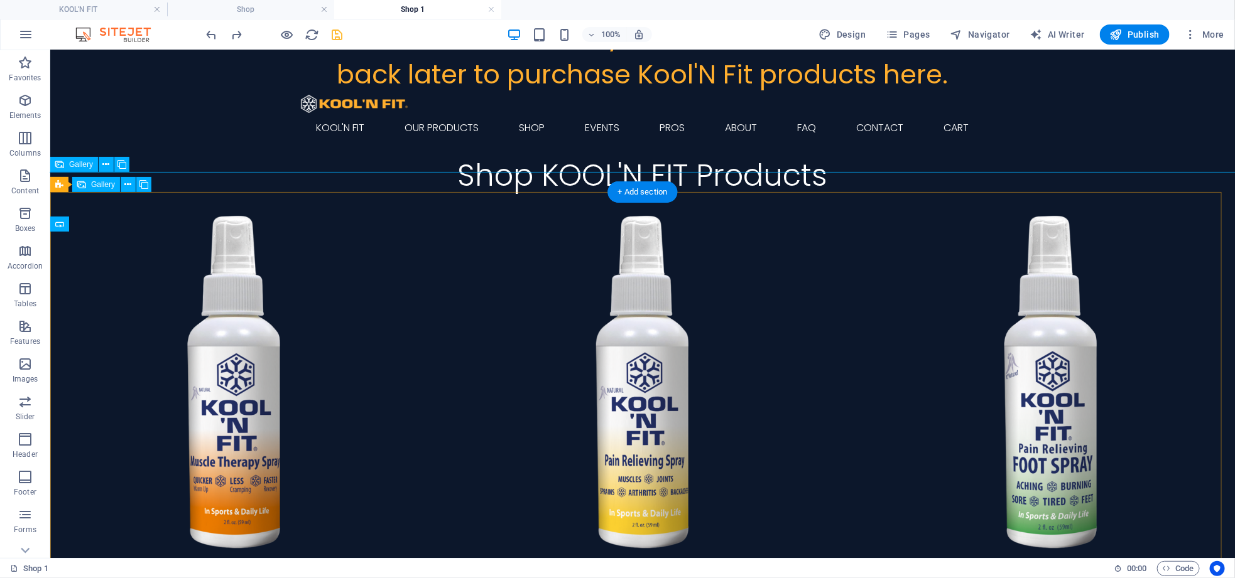
scroll to position [138, 0]
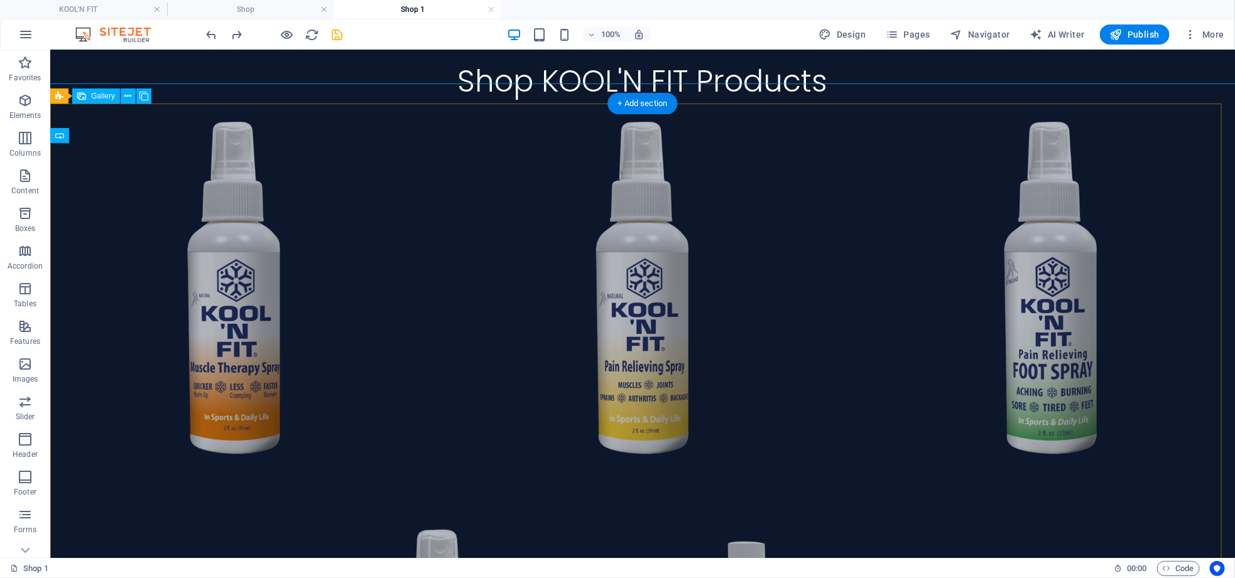
click at [252, 303] on li at bounding box center [234, 288] width 368 height 368
select select "4"
select select "px"
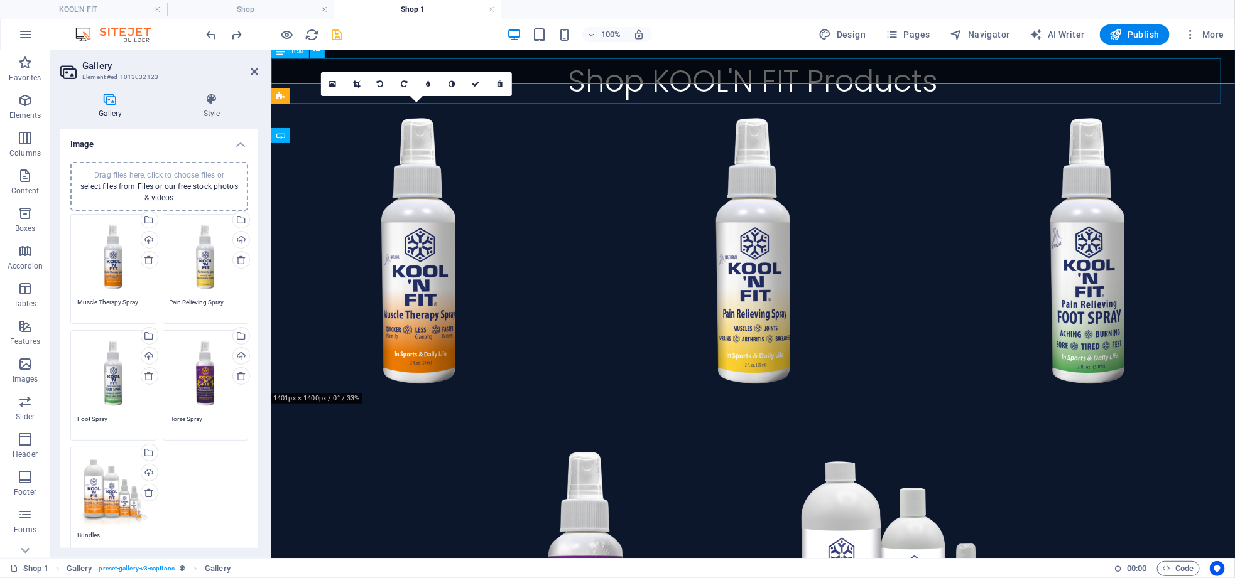
click at [301, 92] on div "Shop KOOL'N FIT Products" at bounding box center [752, 80] width 963 height 45
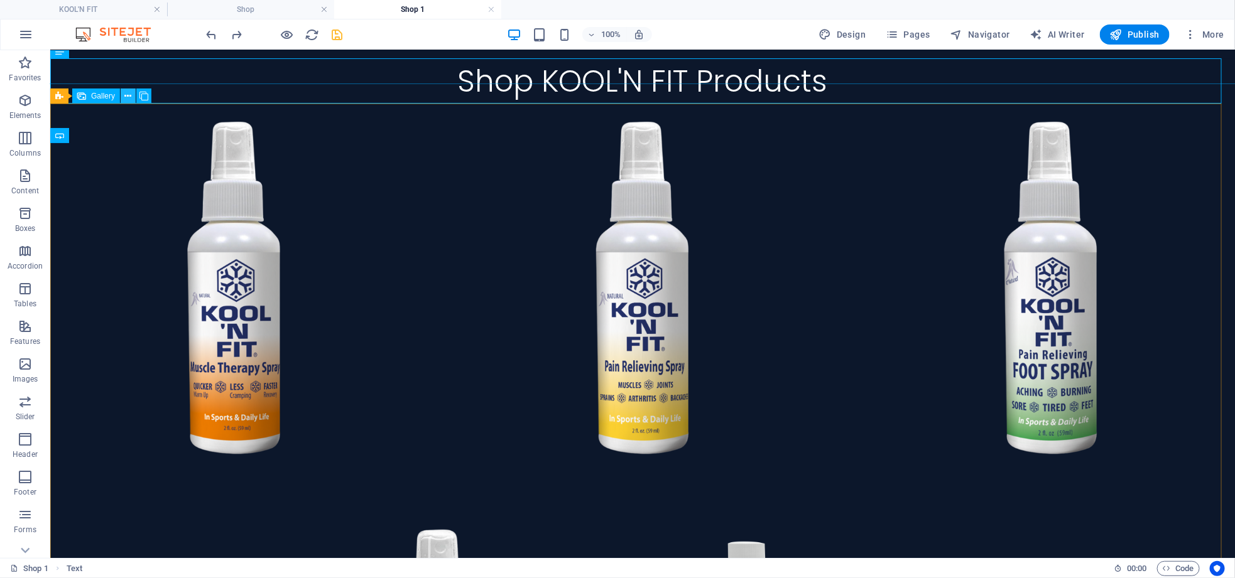
click at [130, 93] on icon at bounding box center [128, 96] width 7 height 13
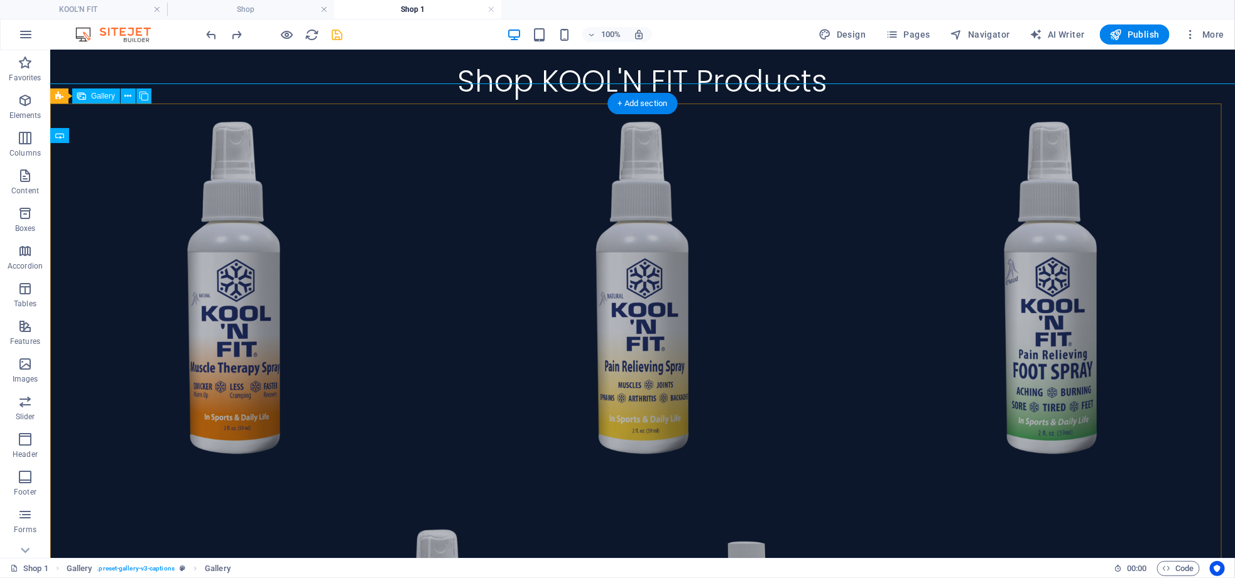
click at [200, 391] on li at bounding box center [234, 288] width 368 height 368
click at [239, 309] on li at bounding box center [234, 288] width 368 height 368
select select "4"
select select "px"
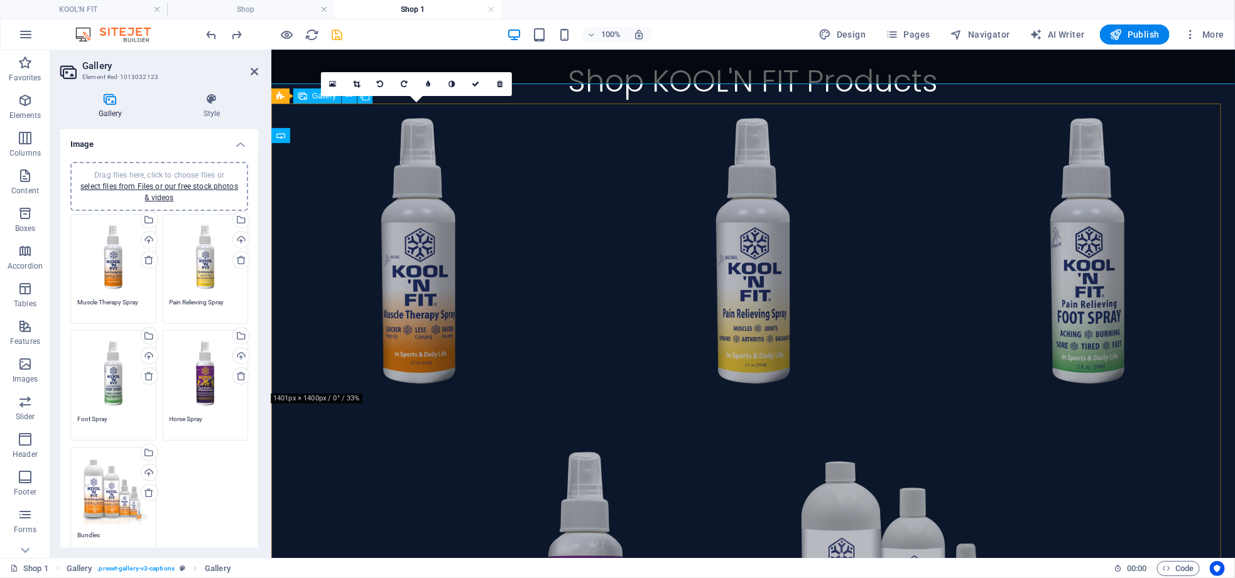
click at [409, 277] on li at bounding box center [418, 251] width 295 height 295
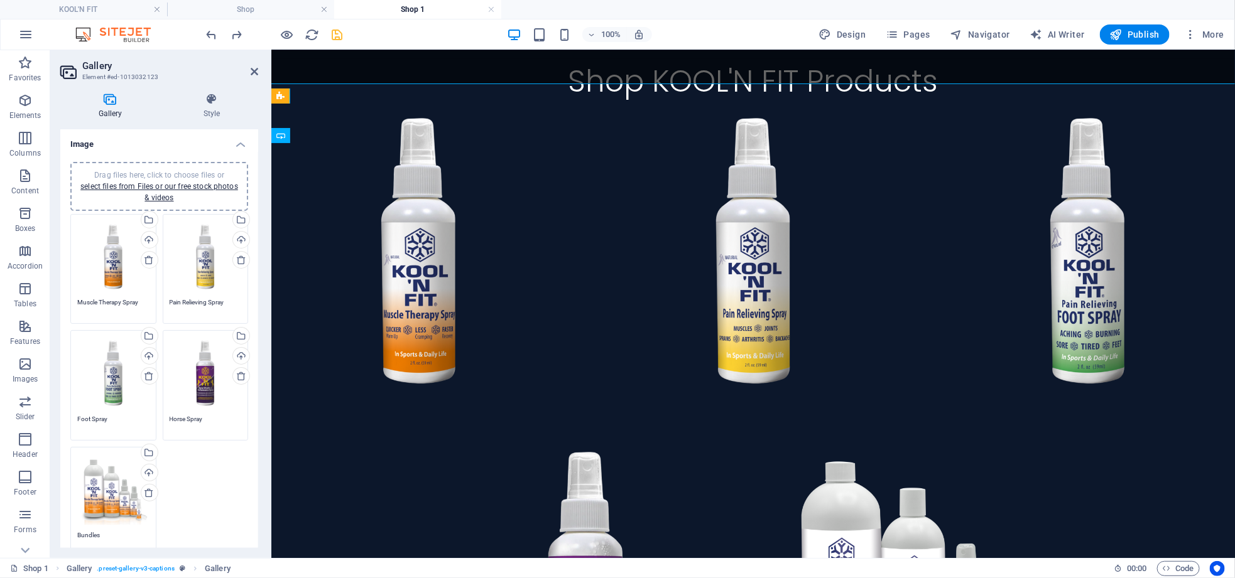
click at [112, 260] on div "Drag files here, click to choose files or select files from Files or our free s…" at bounding box center [113, 257] width 72 height 72
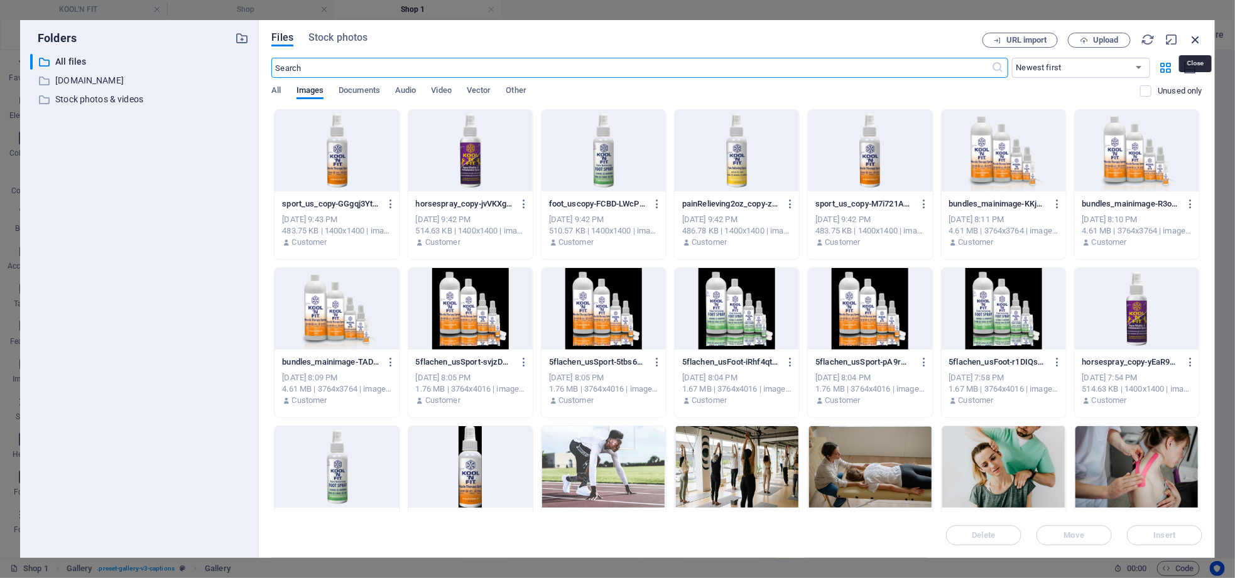
click at [1193, 40] on icon "button" at bounding box center [1195, 40] width 14 height 14
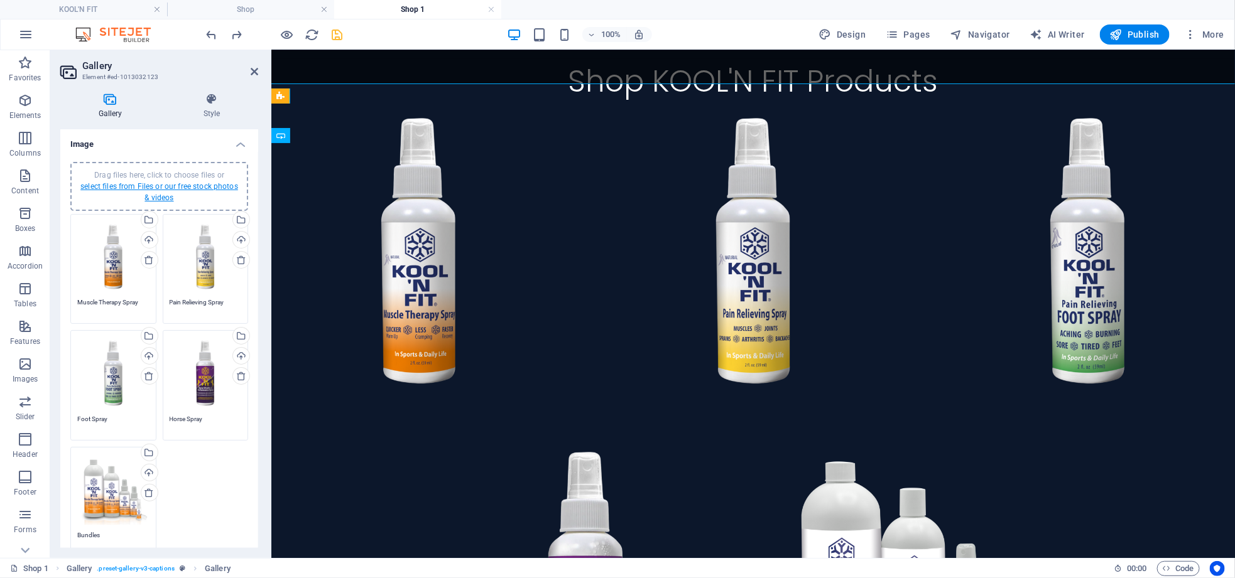
click at [162, 189] on link "select files from Files or our free stock photos & videos" at bounding box center [159, 192] width 158 height 20
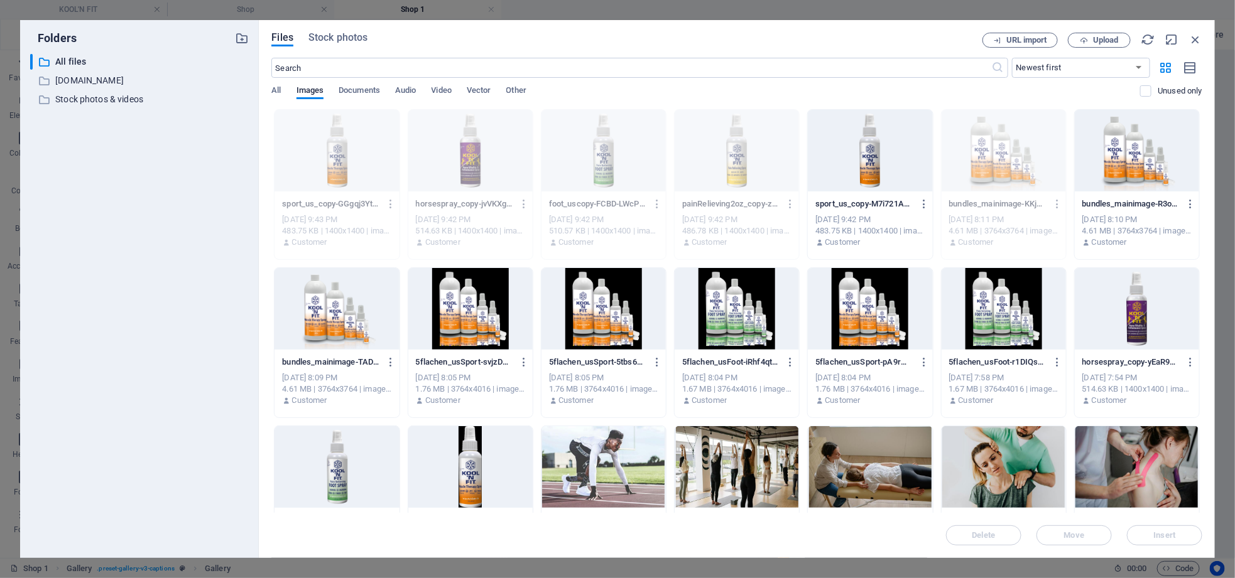
click at [888, 177] on div at bounding box center [870, 151] width 124 height 82
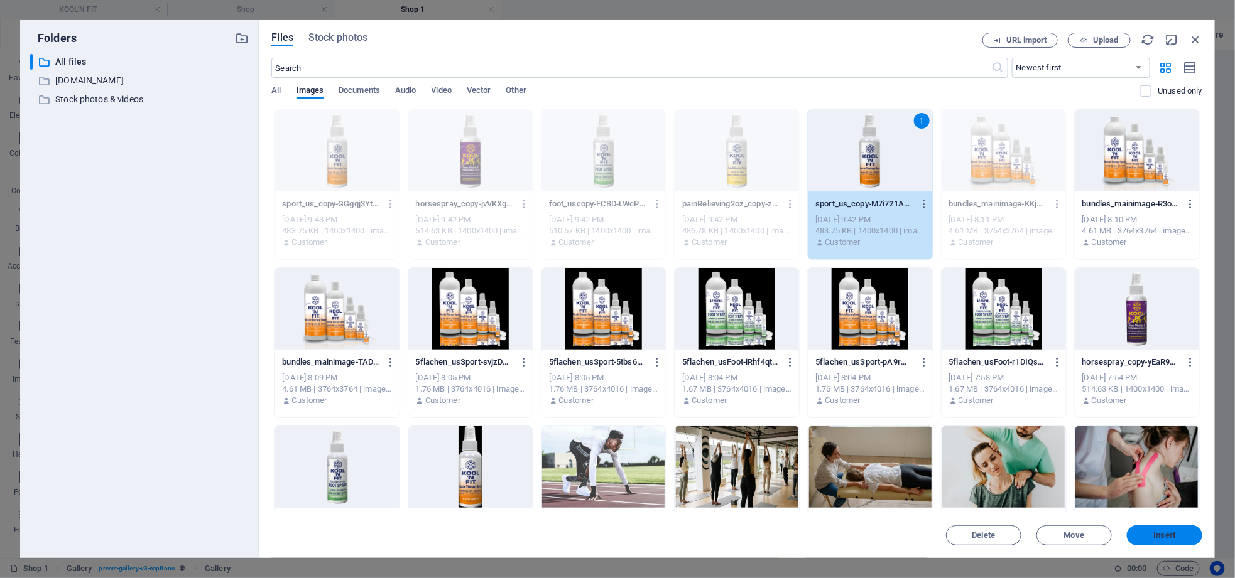
click at [1161, 537] on span "Insert" at bounding box center [1165, 536] width 22 height 8
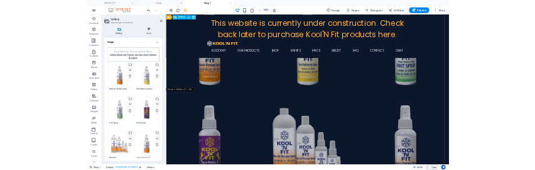
scroll to position [327, 0]
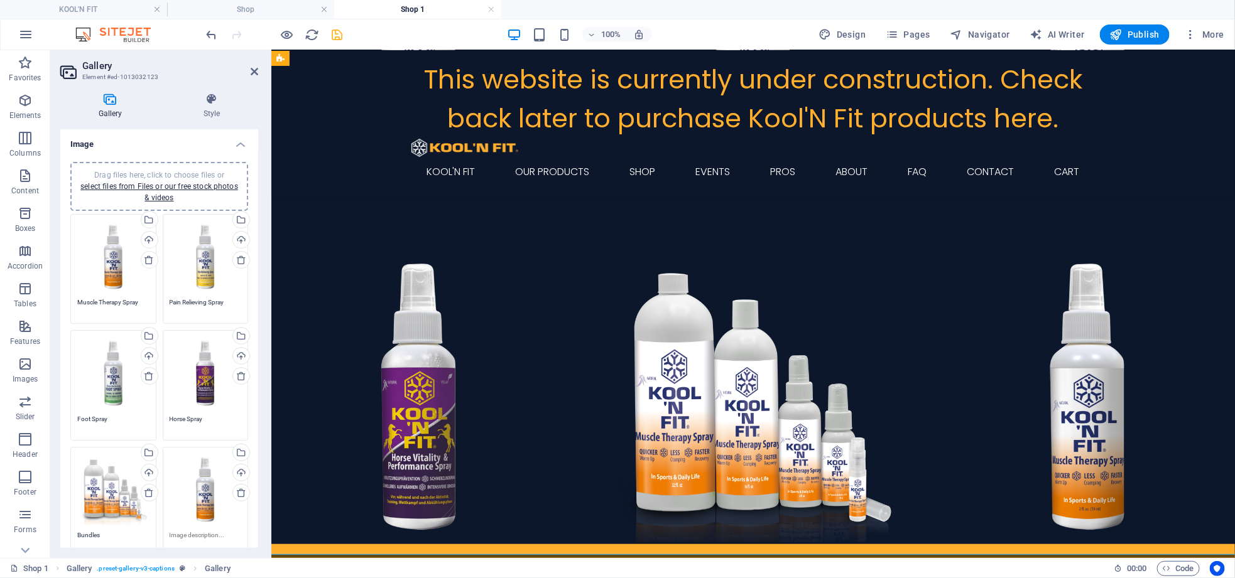
click at [196, 536] on textarea at bounding box center [206, 540] width 72 height 19
drag, startPoint x: 203, startPoint y: 475, endPoint x: 107, endPoint y: 481, distance: 96.3
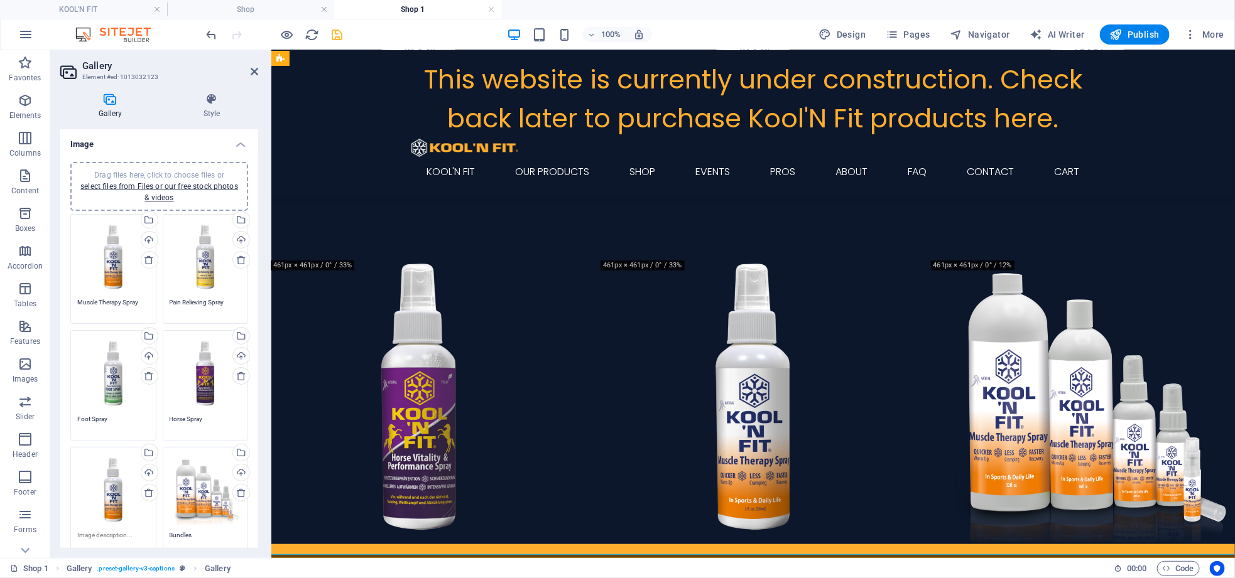
click at [117, 533] on textarea at bounding box center [113, 545] width 72 height 28
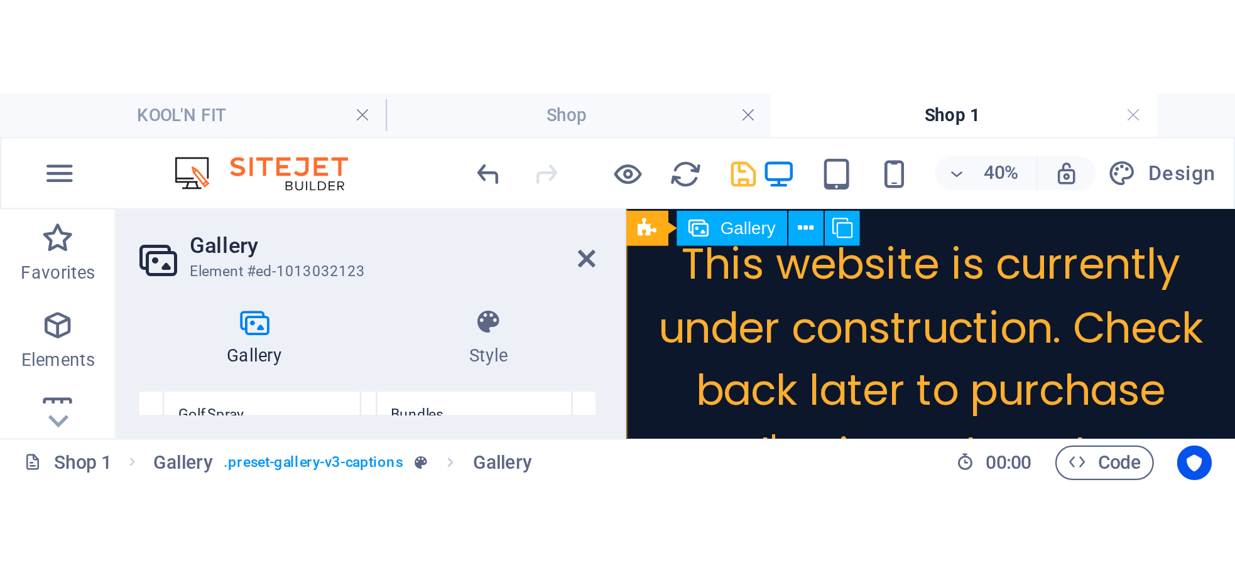
scroll to position [326, 0]
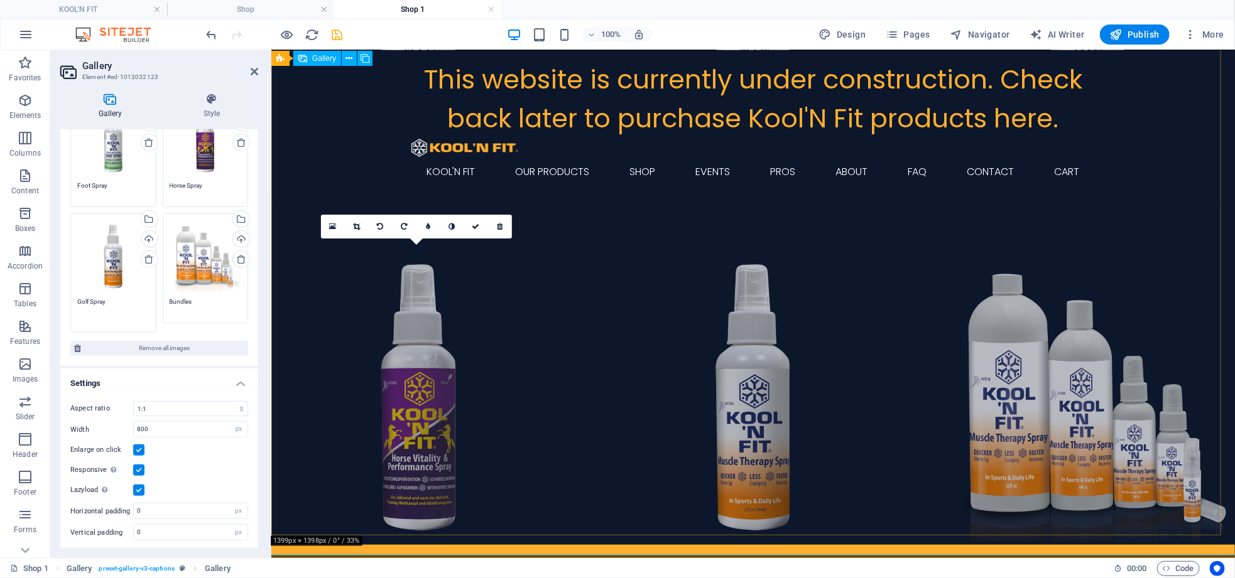
type textarea "Golf Spray"
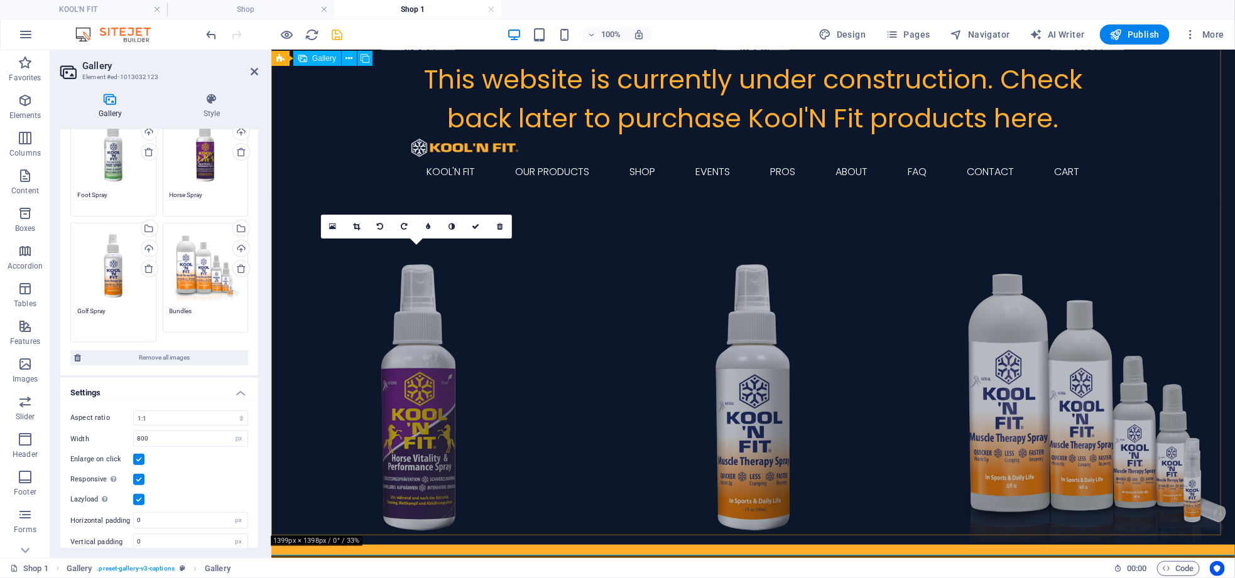
click at [418, 382] on li at bounding box center [418, 397] width 295 height 295
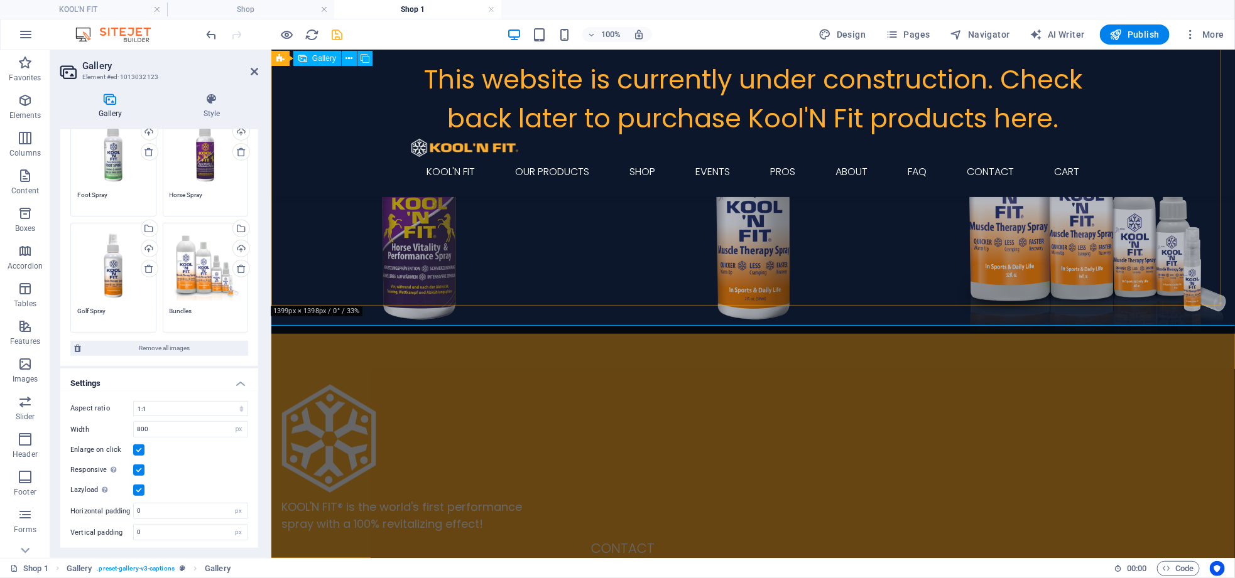
scroll to position [556, 0]
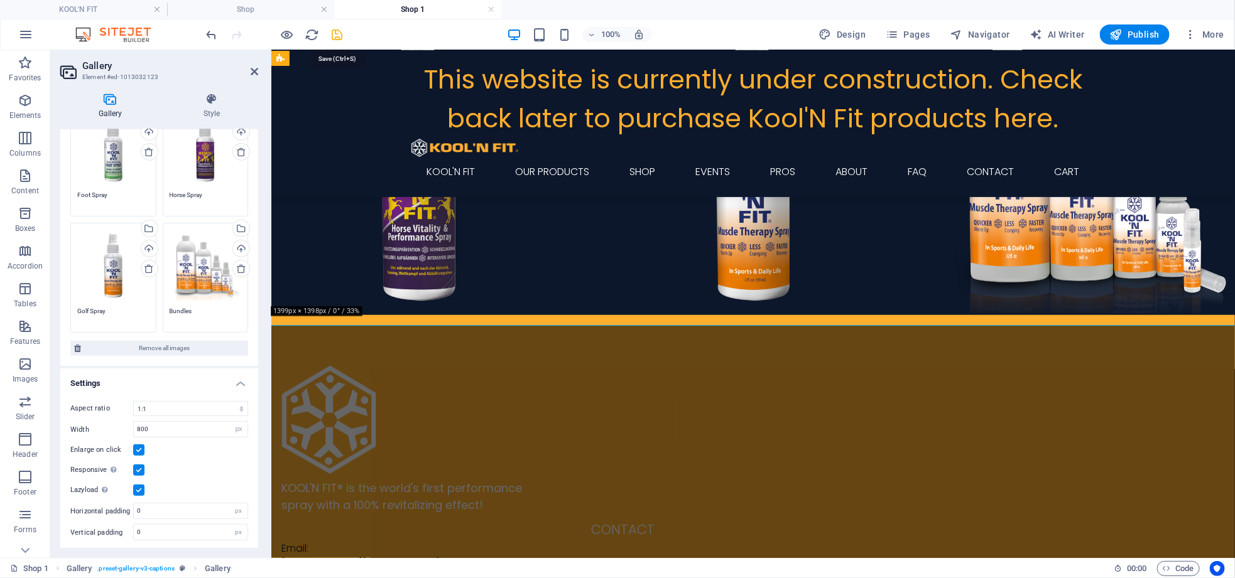
click at [335, 33] on icon "save" at bounding box center [337, 35] width 14 height 14
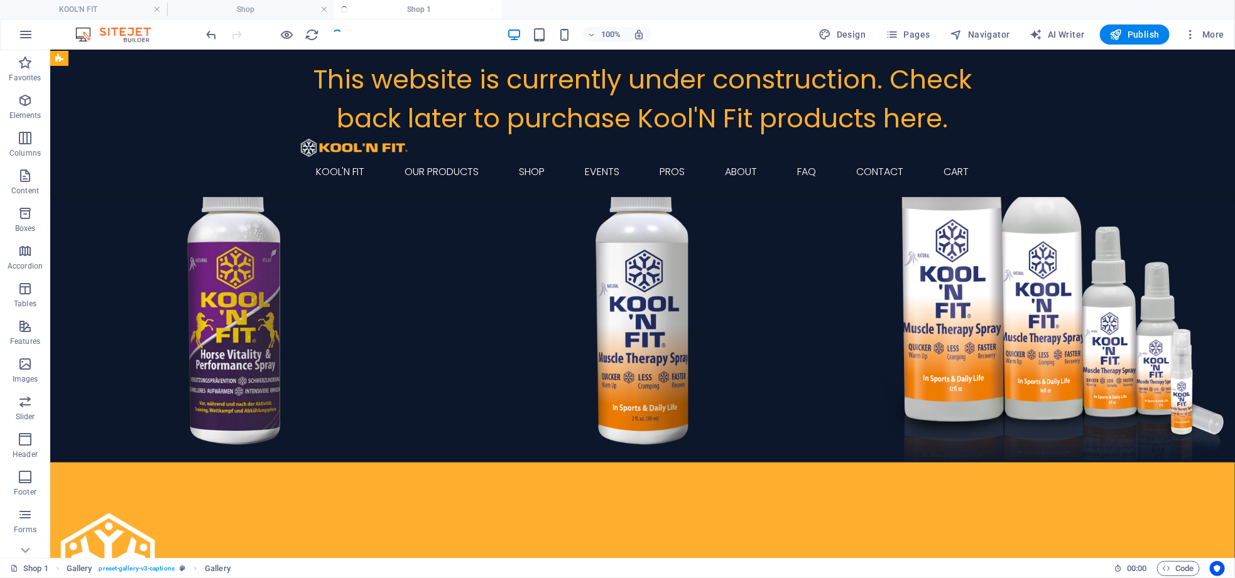
scroll to position [629, 0]
